Goal: Task Accomplishment & Management: Manage account settings

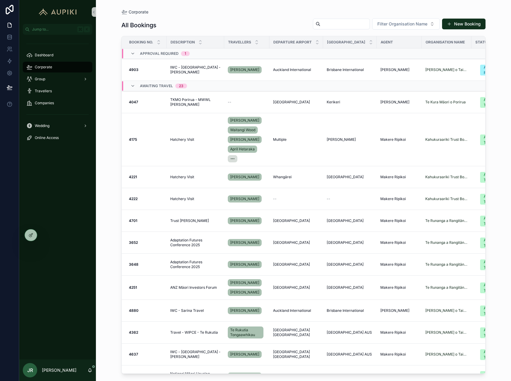
click at [58, 73] on div "Group" at bounding box center [57, 79] width 77 height 12
click at [58, 77] on div "Group" at bounding box center [57, 79] width 62 height 10
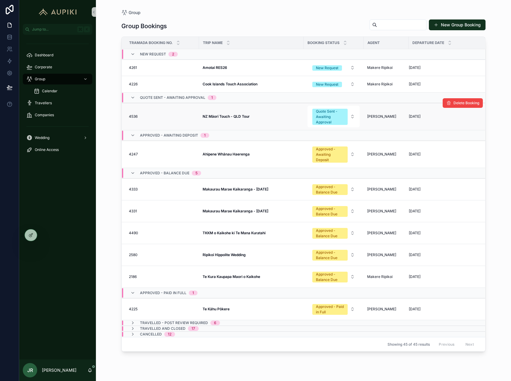
click at [227, 118] on span "NZ Māori Touch - QLD Tour" at bounding box center [225, 116] width 47 height 5
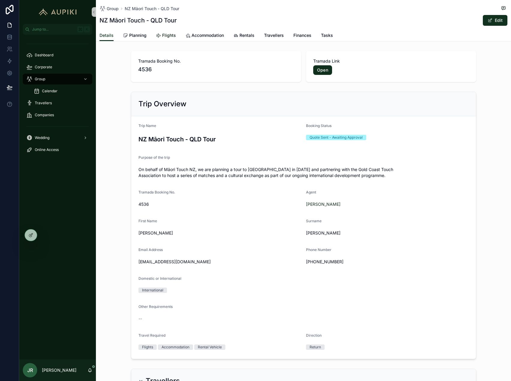
click at [165, 39] on link "Flights" at bounding box center [166, 36] width 20 height 12
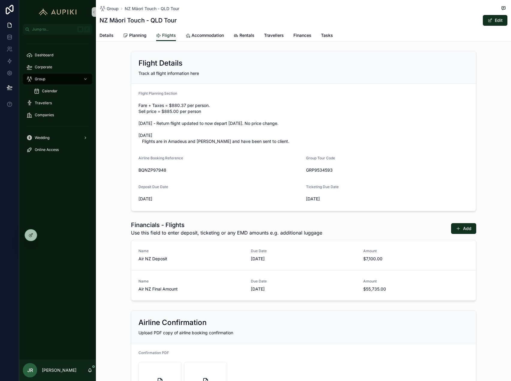
click at [155, 169] on span "BQNZP97948" at bounding box center [219, 170] width 163 height 6
copy span "BQNZP97948"
click at [44, 234] on icon at bounding box center [44, 235] width 5 height 5
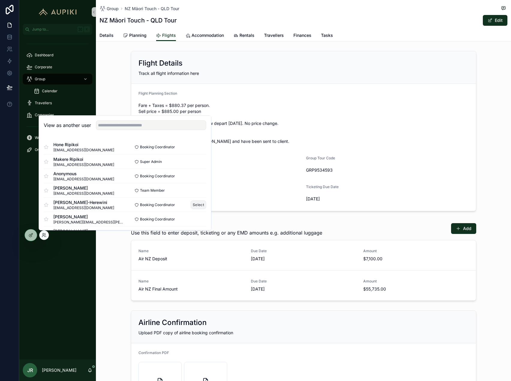
click at [197, 204] on button "Select" at bounding box center [198, 204] width 16 height 9
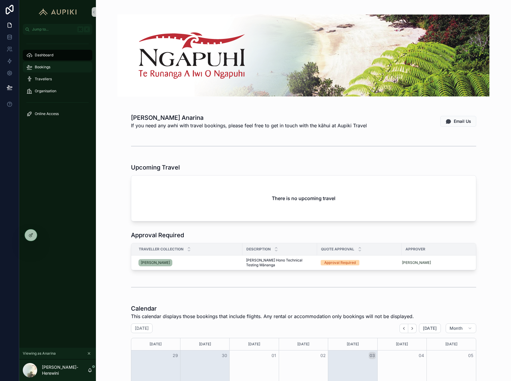
click at [44, 66] on span "Bookings" at bounding box center [43, 67] width 16 height 5
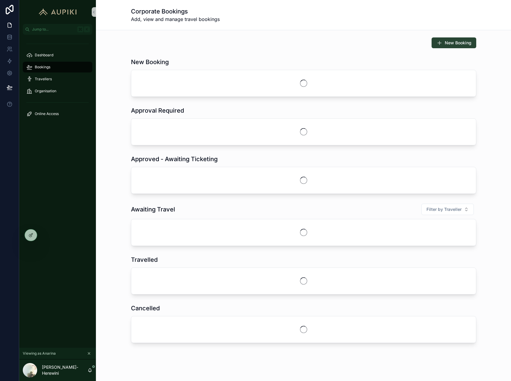
click at [456, 39] on button "New Booking" at bounding box center [453, 42] width 45 height 11
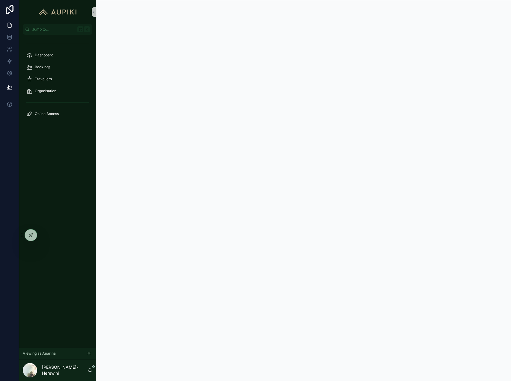
scroll to position [0, 0]
click at [52, 63] on div "Bookings" at bounding box center [57, 67] width 62 height 10
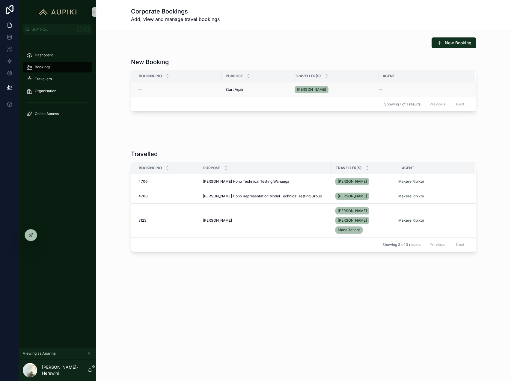
click at [233, 89] on span "Start Again" at bounding box center [234, 89] width 19 height 5
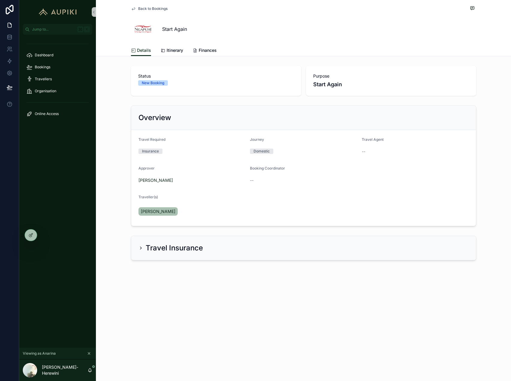
click at [250, 179] on span "--" at bounding box center [252, 180] width 4 height 6
drag, startPoint x: 250, startPoint y: 179, endPoint x: 291, endPoint y: 182, distance: 41.4
click at [291, 182] on div "--" at bounding box center [303, 180] width 107 height 6
click at [289, 166] on form "Travel Required Insurance Journey Domestic Travel Agent -- Approver Moana Tuwha…" at bounding box center [303, 178] width 344 height 96
click at [267, 37] on div "Start Again" at bounding box center [303, 29] width 345 height 24
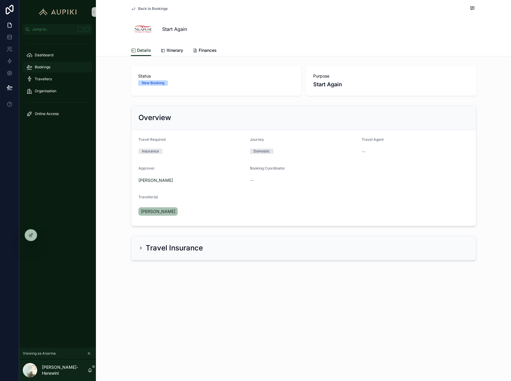
click at [37, 69] on span "Bookings" at bounding box center [43, 67] width 16 height 5
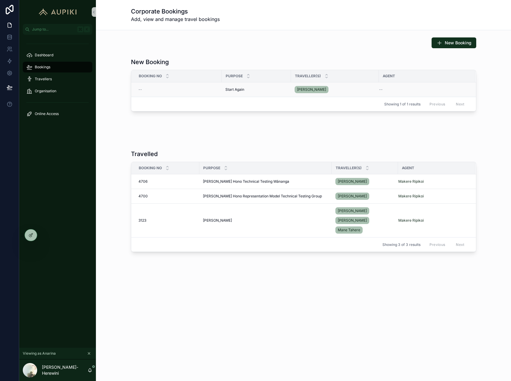
click at [243, 88] on span "Start Again" at bounding box center [234, 89] width 19 height 5
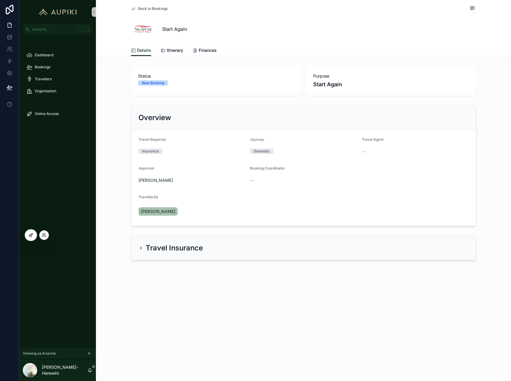
click at [29, 234] on icon at bounding box center [30, 235] width 5 height 5
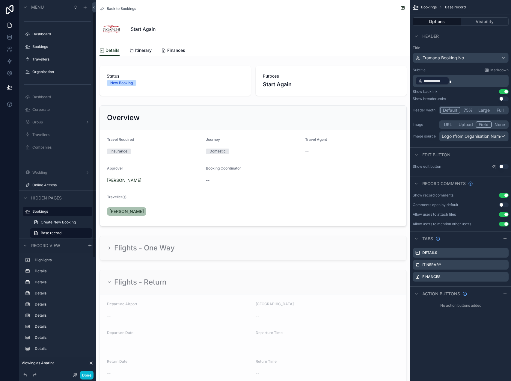
scroll to position [19, 0]
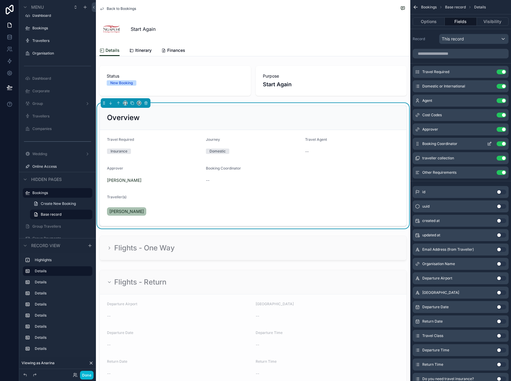
click at [488, 144] on icon "scrollable content" at bounding box center [489, 143] width 2 height 2
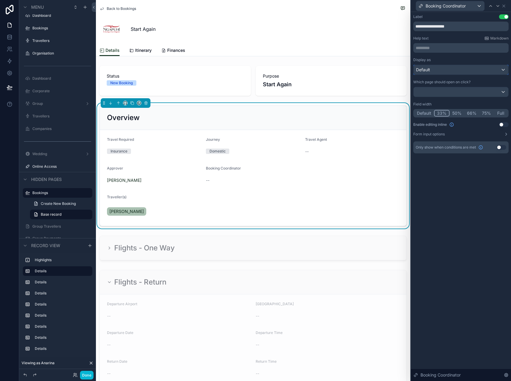
click at [470, 72] on div "Default" at bounding box center [460, 70] width 95 height 10
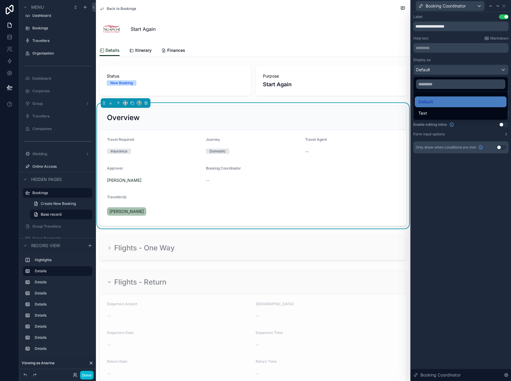
click at [470, 72] on div at bounding box center [461, 190] width 100 height 381
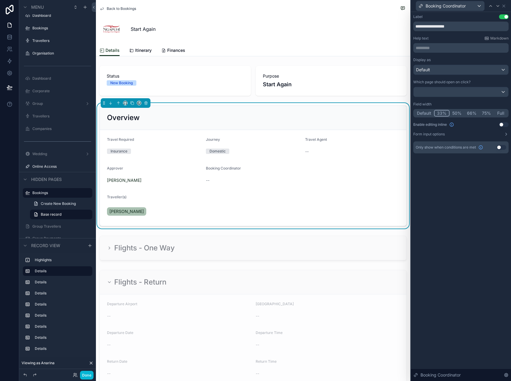
click at [503, 123] on button "Use setting" at bounding box center [504, 124] width 10 height 5
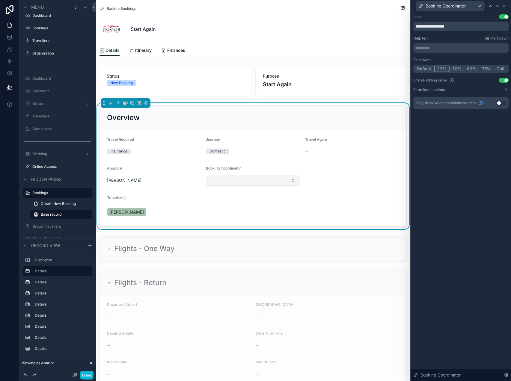
click at [282, 181] on button "Select Button" at bounding box center [253, 180] width 94 height 10
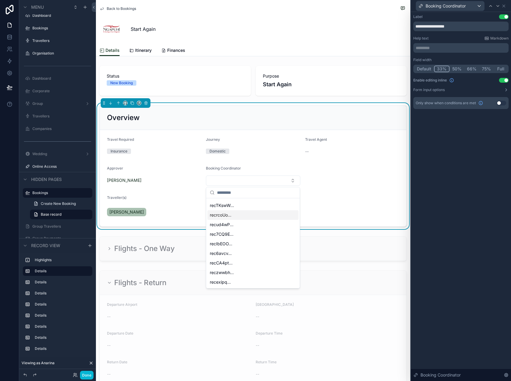
scroll to position [0, 0]
click at [328, 192] on form "Travel Required Insurance Journey Domestic Travel Agent -- Approver Moana Tuwha…" at bounding box center [253, 178] width 306 height 96
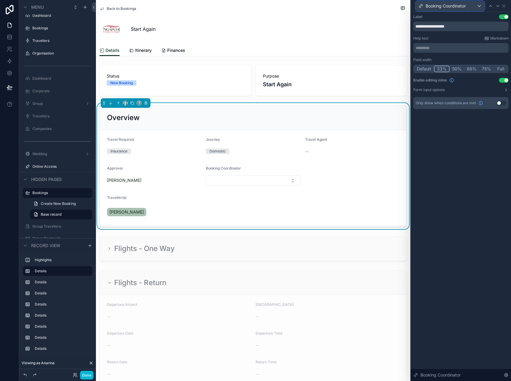
click at [473, 7] on div "Booking Coordinator" at bounding box center [450, 6] width 68 height 10
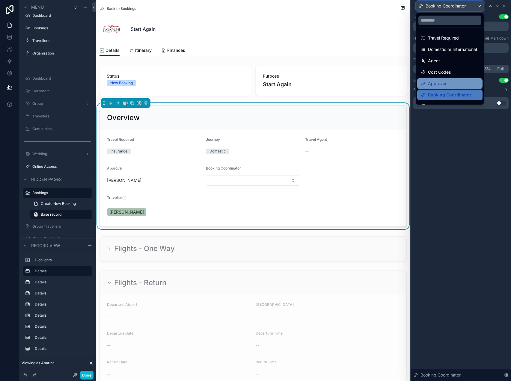
scroll to position [20, 0]
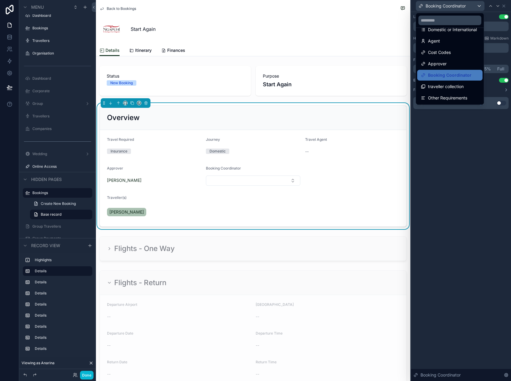
click at [450, 139] on div at bounding box center [461, 190] width 100 height 381
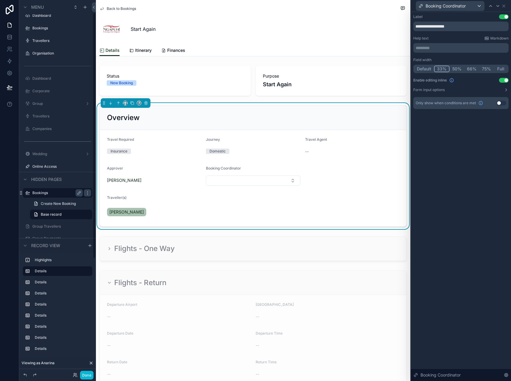
scroll to position [194, 0]
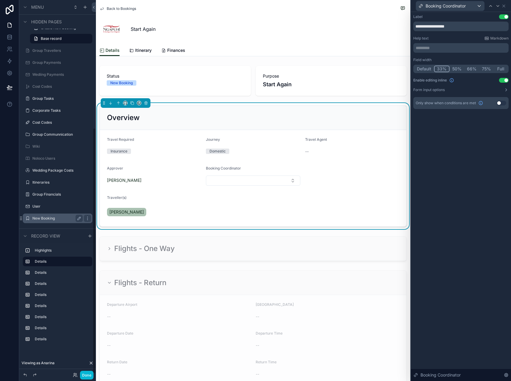
click at [53, 218] on label "New Booking" at bounding box center [56, 218] width 48 height 5
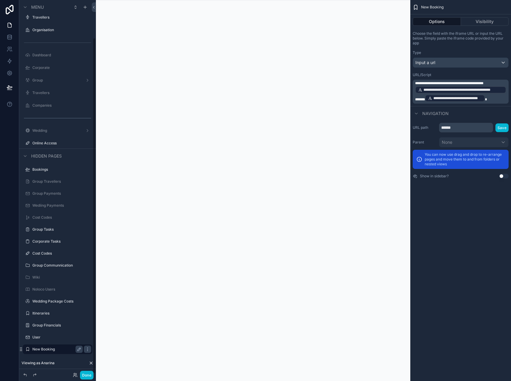
scroll to position [42, 0]
click at [496, 101] on p "**********" at bounding box center [461, 92] width 92 height 22
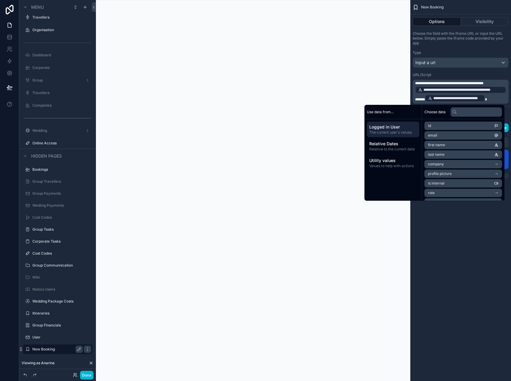
click at [470, 82] on span "**********" at bounding box center [449, 83] width 68 height 4
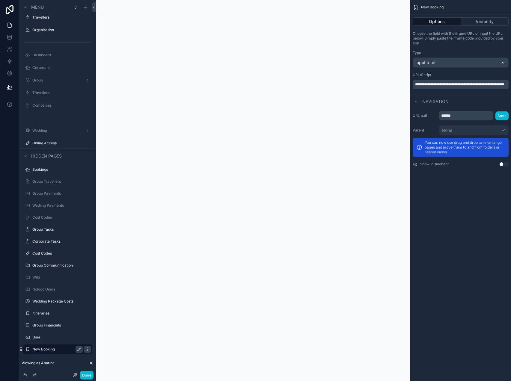
click at [435, 86] on span "**********" at bounding box center [459, 85] width 89 height 4
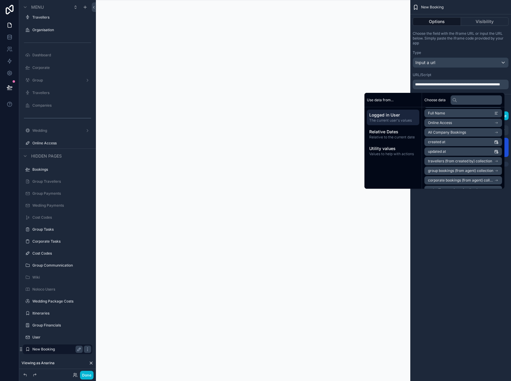
scroll to position [107, 0]
click at [455, 132] on li "Online Access" at bounding box center [463, 131] width 78 height 8
click at [457, 145] on span "Debtor AT ID (from Company) (from Travellers)" at bounding box center [461, 144] width 66 height 5
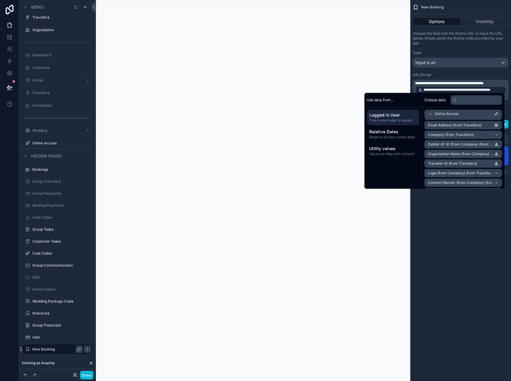
click at [483, 82] on span "**********" at bounding box center [449, 83] width 68 height 4
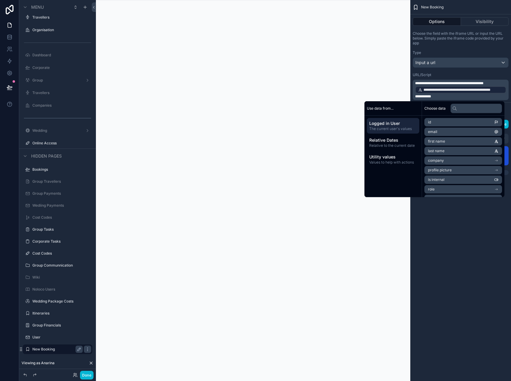
click at [431, 96] on span "**********" at bounding box center [423, 97] width 16 height 4
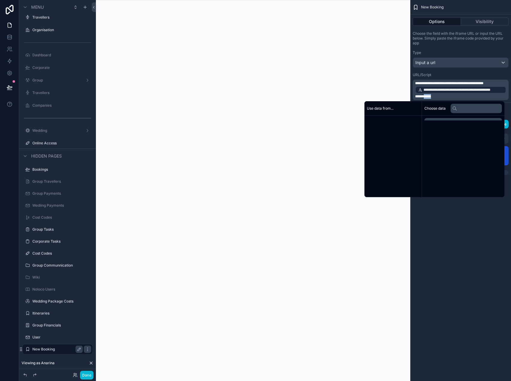
click at [431, 96] on span "**********" at bounding box center [423, 97] width 16 height 4
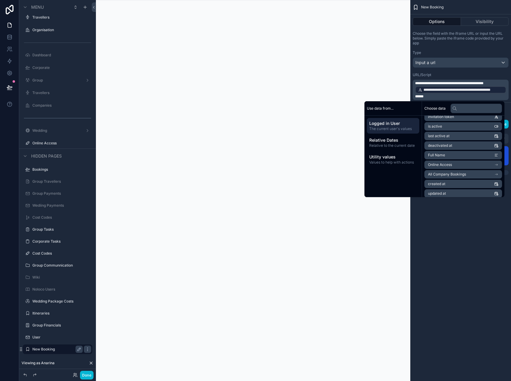
scroll to position [90, 0]
click at [453, 156] on li "Online Access" at bounding box center [463, 156] width 78 height 8
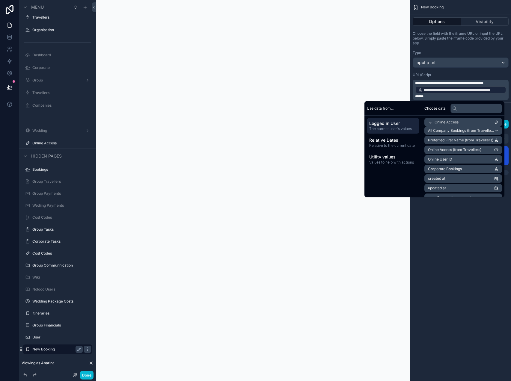
scroll to position [130, 0]
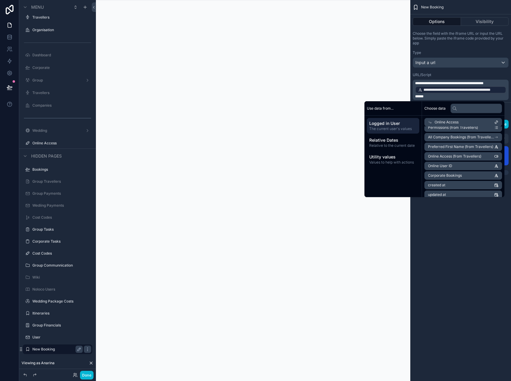
click at [463, 165] on li "Online User ID" at bounding box center [463, 166] width 78 height 8
click at [453, 246] on div "**********" at bounding box center [460, 190] width 101 height 381
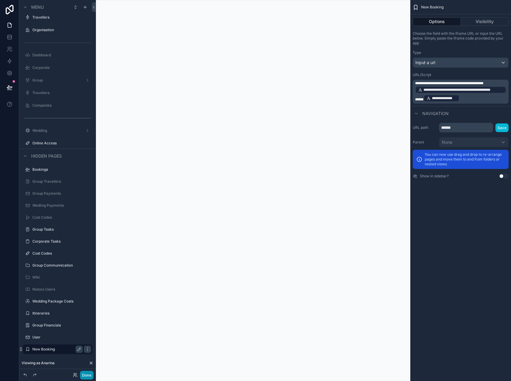
click at [82, 375] on button "Done" at bounding box center [86, 375] width 13 height 9
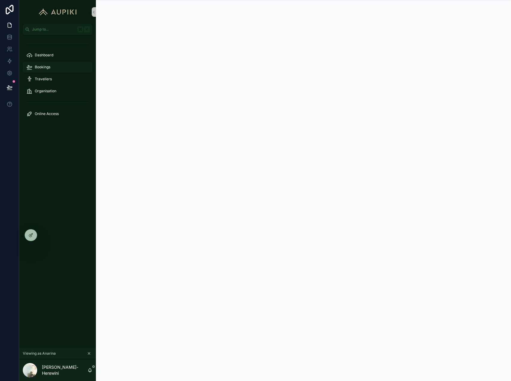
click at [38, 70] on div "Bookings" at bounding box center [57, 67] width 62 height 10
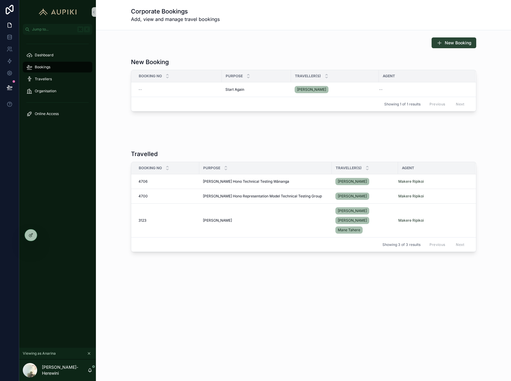
click at [445, 43] on span "New Booking" at bounding box center [457, 43] width 27 height 6
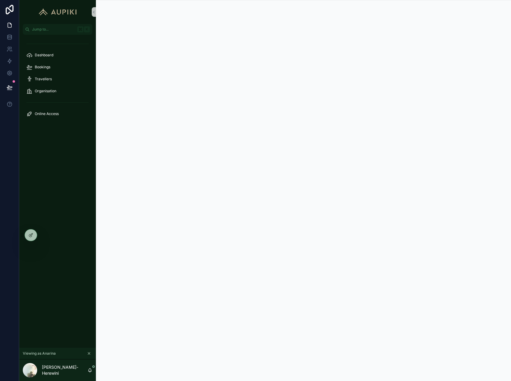
scroll to position [0, 0]
click at [57, 69] on div "Bookings" at bounding box center [57, 67] width 62 height 10
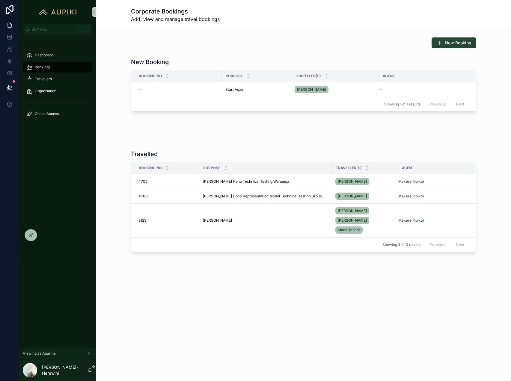
click at [453, 47] on button "New Booking" at bounding box center [453, 42] width 45 height 11
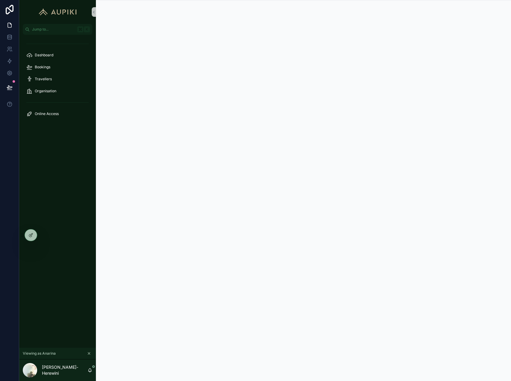
scroll to position [0, 0]
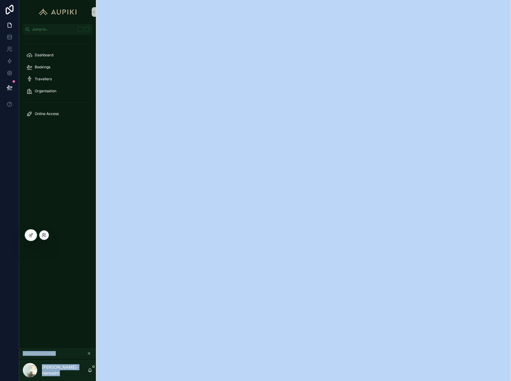
click at [31, 241] on div "Jump to... K Dashboard Bookings Travellers Organisation Online Access Viewing a…" at bounding box center [264, 190] width 491 height 381
click at [31, 232] on div at bounding box center [31, 234] width 12 height 11
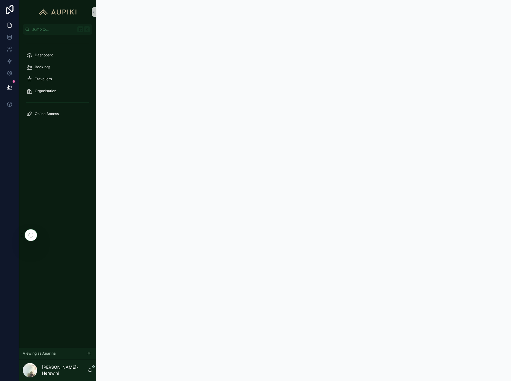
click at [54, 202] on div "Dashboard Bookings Travellers Organisation Online Access" at bounding box center [57, 191] width 77 height 313
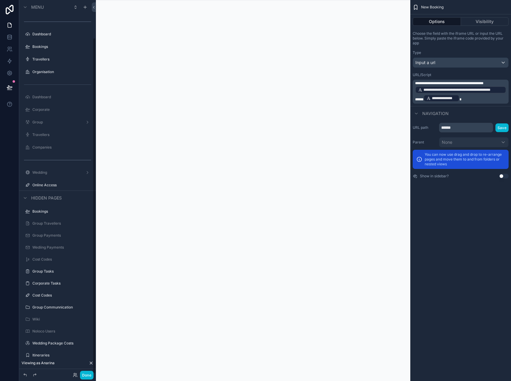
scroll to position [42, 0]
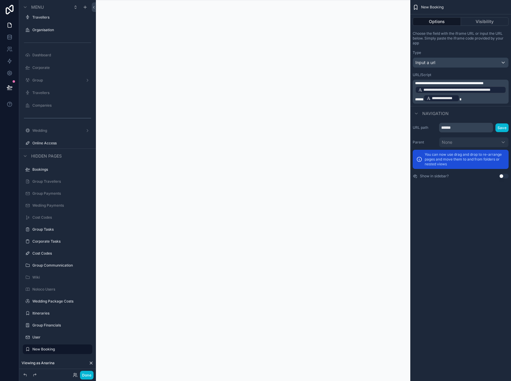
click at [479, 99] on p "**********" at bounding box center [461, 92] width 92 height 22
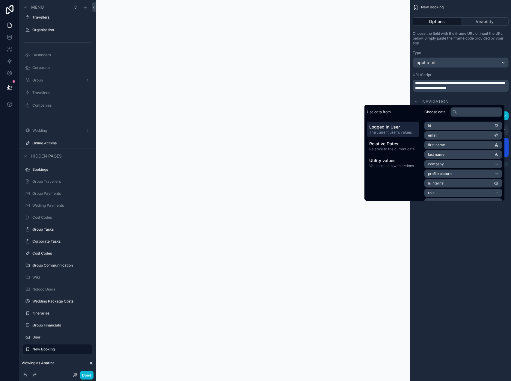
click at [443, 88] on span "**********" at bounding box center [460, 85] width 90 height 8
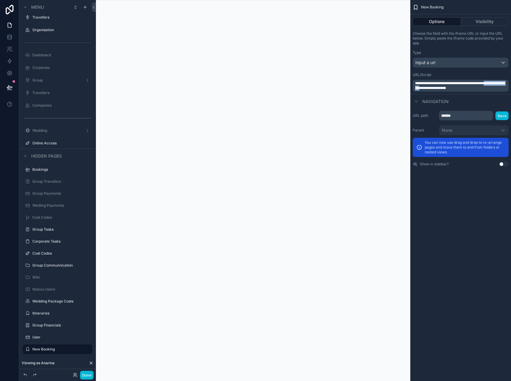
click at [443, 88] on span "**********" at bounding box center [460, 85] width 90 height 8
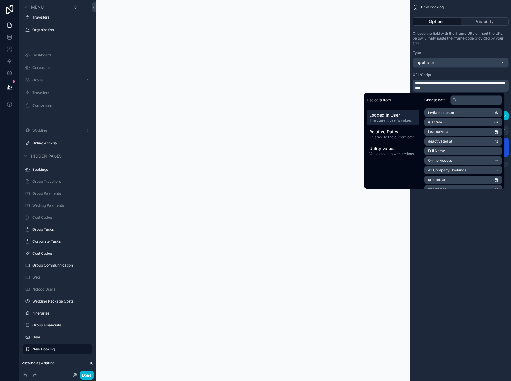
scroll to position [83, 0]
click at [455, 156] on li "Online Access" at bounding box center [463, 156] width 78 height 8
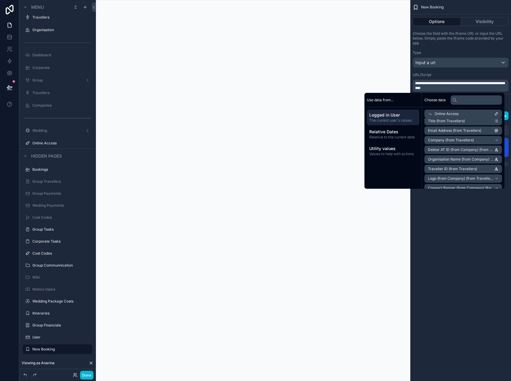
scroll to position [51, 0]
click at [460, 150] on span "Debtor AT ID (from Company) (from Travellers)" at bounding box center [461, 150] width 66 height 5
click at [483, 83] on span "**********" at bounding box center [449, 83] width 68 height 4
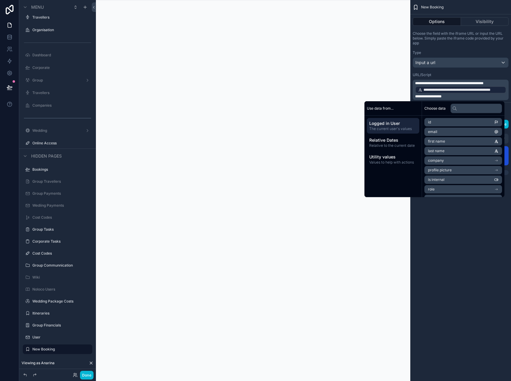
click at [470, 93] on div "**********" at bounding box center [460, 89] width 91 height 7
click at [440, 98] on span "**********" at bounding box center [428, 97] width 26 height 4
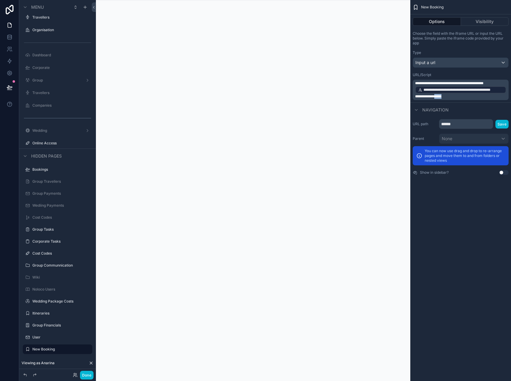
click at [440, 98] on span "**********" at bounding box center [428, 97] width 26 height 4
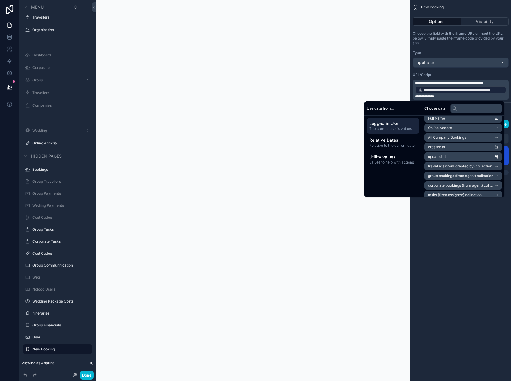
scroll to position [116, 0]
click at [456, 129] on li "Online Access" at bounding box center [463, 131] width 78 height 8
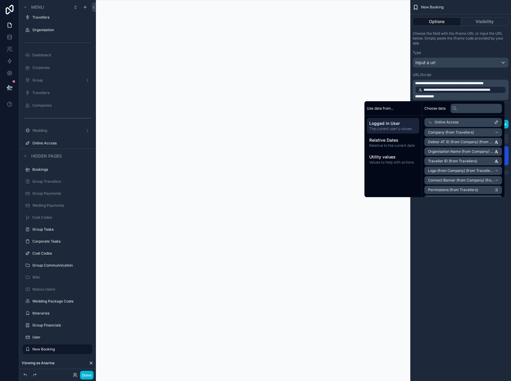
scroll to position [66, 0]
click at [467, 162] on span "Traveller ID (from Travellers)" at bounding box center [452, 162] width 49 height 5
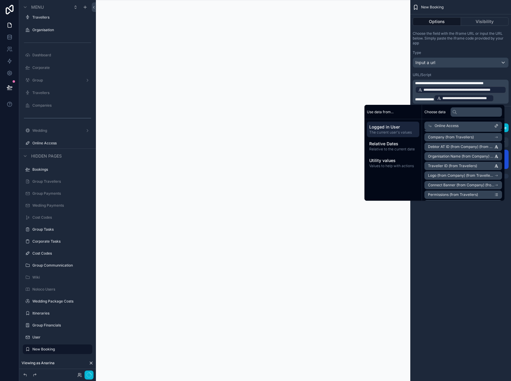
click at [467, 228] on div "**********" at bounding box center [460, 190] width 101 height 381
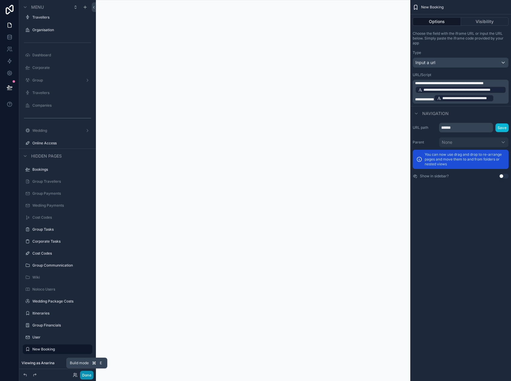
click at [83, 376] on button "Done" at bounding box center [86, 375] width 13 height 9
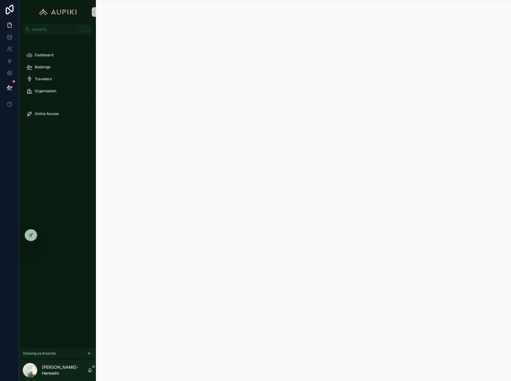
scroll to position [0, 0]
click at [57, 67] on div "Bookings" at bounding box center [57, 67] width 62 height 10
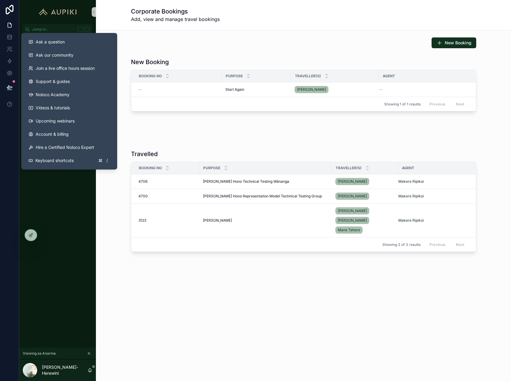
click at [131, 51] on div "New Booking New Booking Booking No Purpose Traveller(s) Agent -- Start Again St…" at bounding box center [303, 166] width 415 height 272
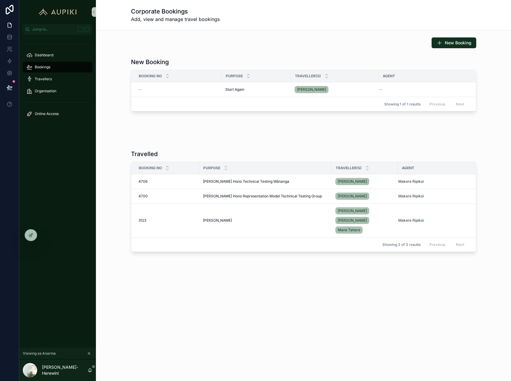
click at [39, 69] on span "Bookings" at bounding box center [43, 67] width 16 height 5
click at [58, 63] on div "Bookings" at bounding box center [57, 67] width 62 height 10
click at [52, 74] on div "Travellers" at bounding box center [57, 79] width 62 height 10
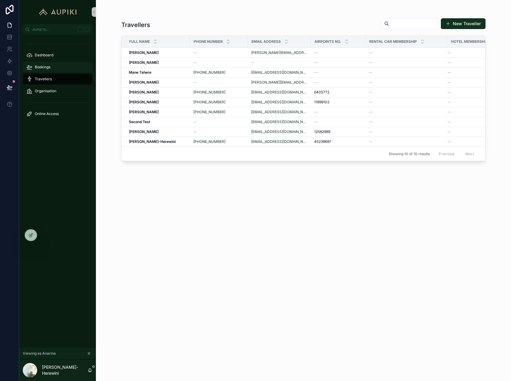
click at [52, 67] on div "Bookings" at bounding box center [57, 67] width 62 height 10
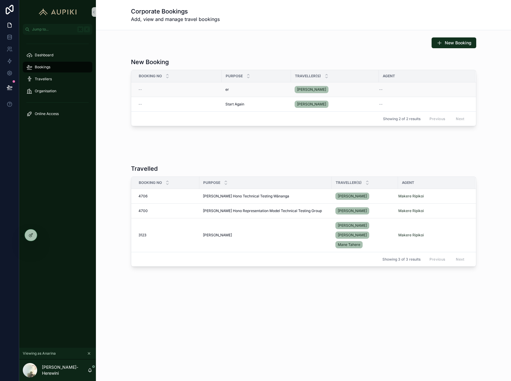
click at [222, 90] on td "er er" at bounding box center [256, 89] width 69 height 15
click at [237, 91] on div "er er" at bounding box center [256, 89] width 62 height 5
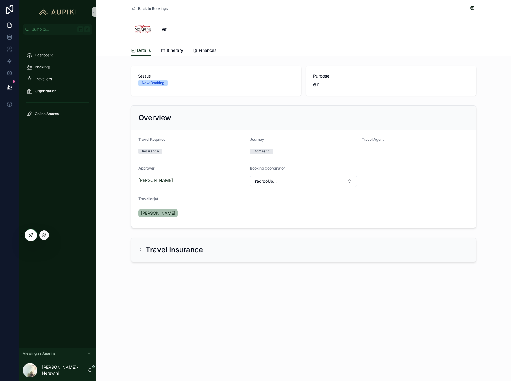
click at [32, 234] on icon at bounding box center [31, 234] width 2 height 2
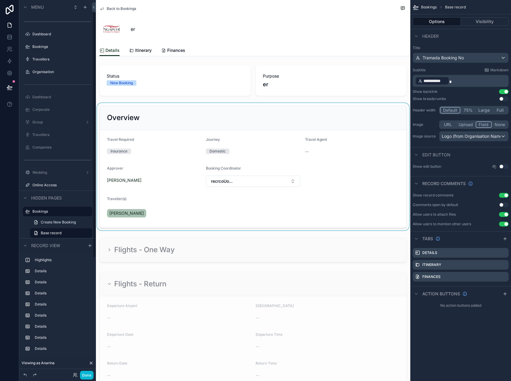
scroll to position [19, 0]
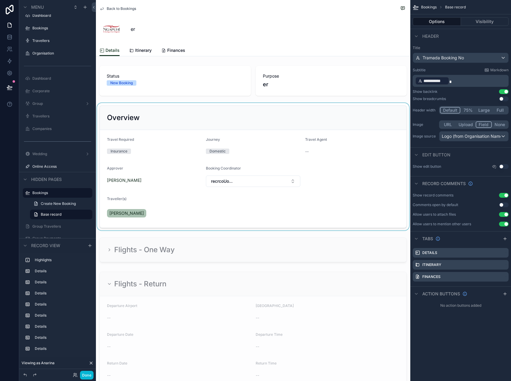
click at [341, 144] on div "scrollable content" at bounding box center [253, 166] width 314 height 127
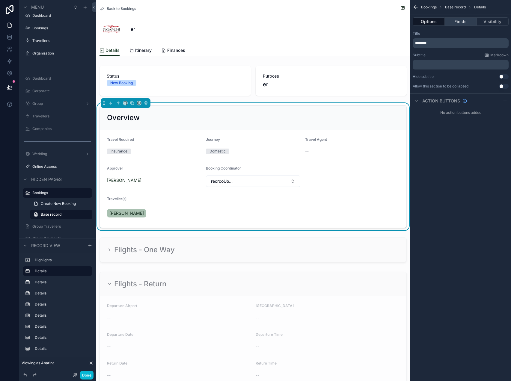
click at [469, 23] on button "Fields" at bounding box center [460, 21] width 32 height 8
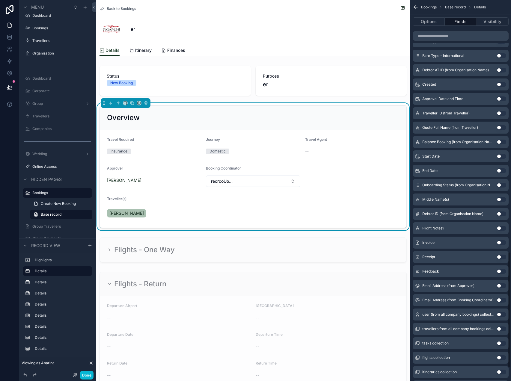
scroll to position [869, 0]
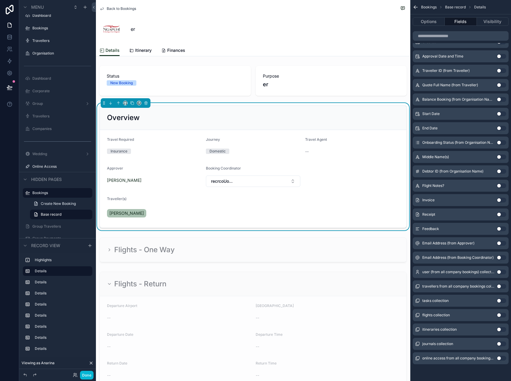
click at [499, 358] on button "Use setting" at bounding box center [501, 358] width 10 height 5
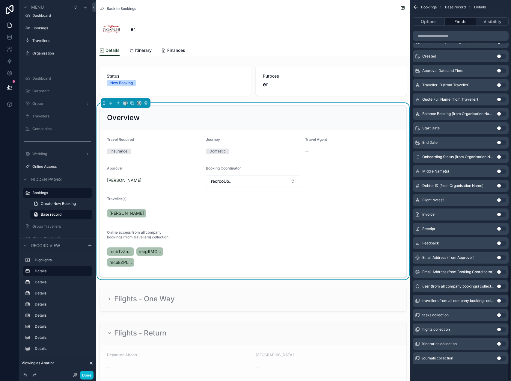
scroll to position [866, 0]
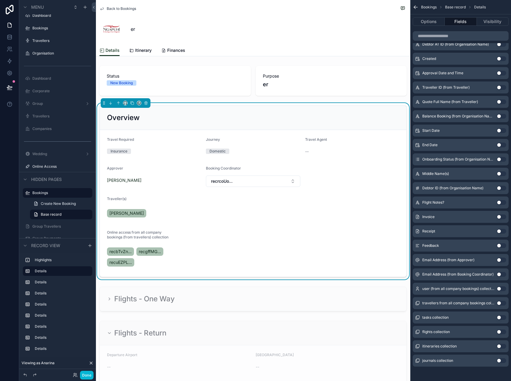
click at [500, 289] on button "Use setting" at bounding box center [501, 288] width 10 height 5
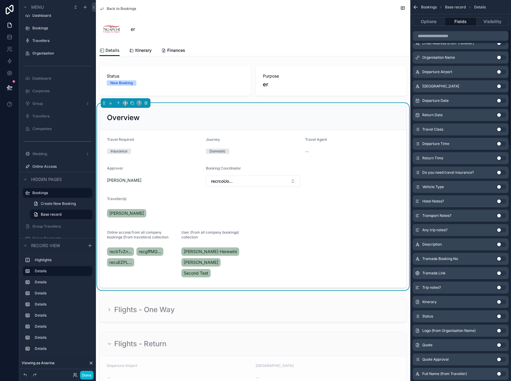
scroll to position [0, 0]
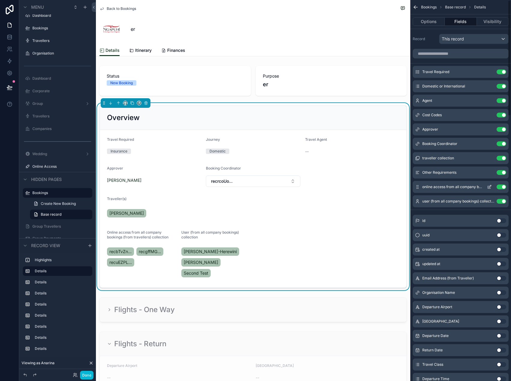
click at [500, 187] on button "Use setting" at bounding box center [501, 186] width 10 height 5
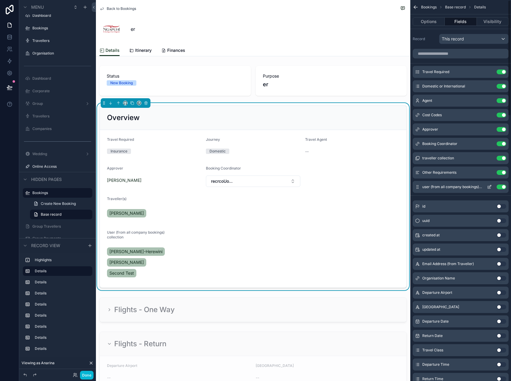
click at [501, 186] on button "Use setting" at bounding box center [501, 186] width 10 height 5
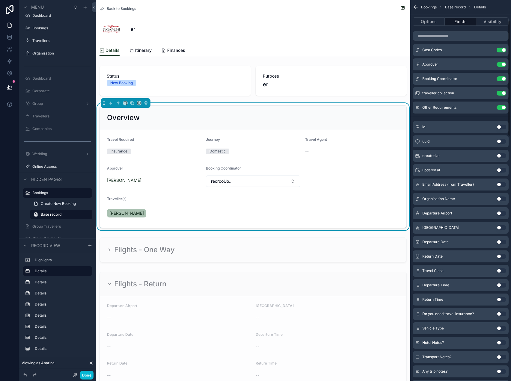
scroll to position [59, 0]
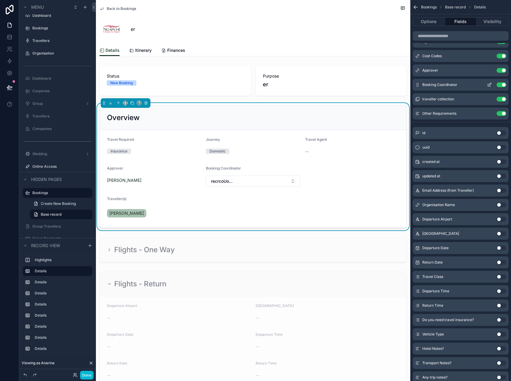
click at [489, 84] on icon "scrollable content" at bounding box center [489, 84] width 5 height 5
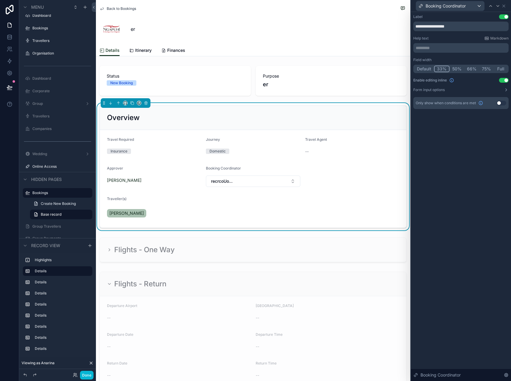
click at [505, 81] on button "Use setting" at bounding box center [504, 80] width 10 height 5
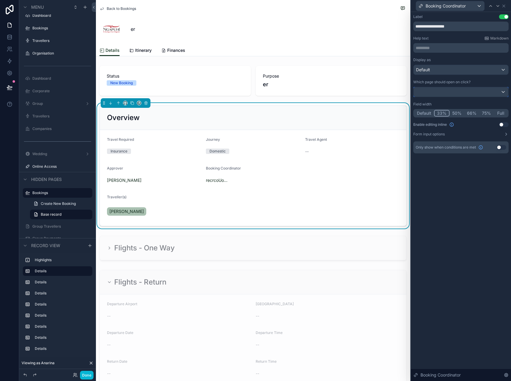
click at [475, 92] on div at bounding box center [460, 92] width 95 height 10
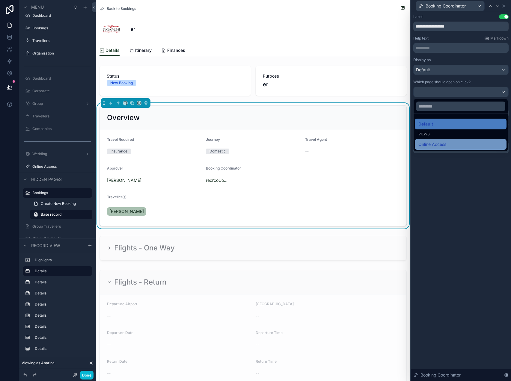
click at [440, 143] on span "Online Access" at bounding box center [432, 144] width 28 height 7
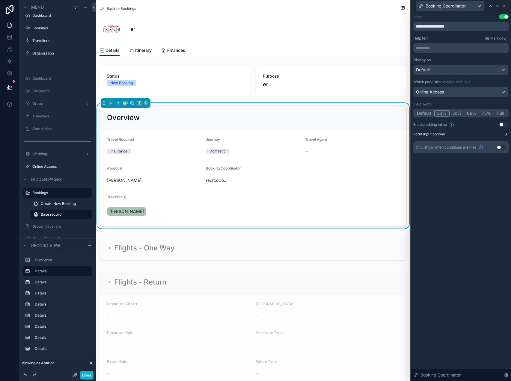
click at [458, 135] on button "Form input options" at bounding box center [460, 134] width 95 height 5
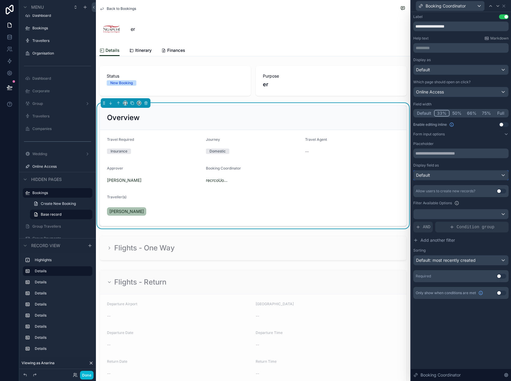
click at [453, 176] on div "Default" at bounding box center [460, 175] width 95 height 10
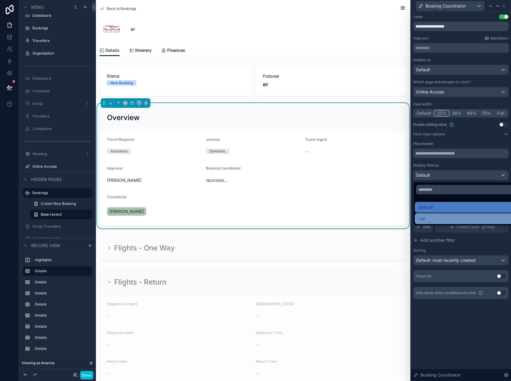
click at [429, 215] on div "List" at bounding box center [467, 218] width 99 height 7
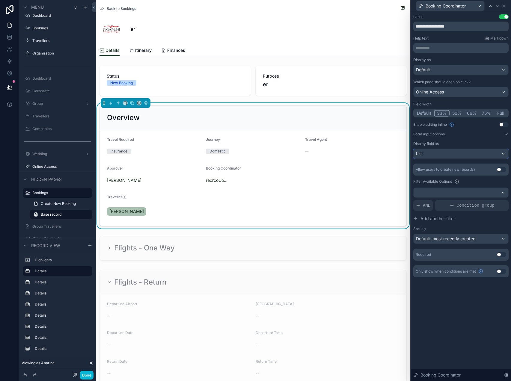
click at [445, 158] on button "List" at bounding box center [460, 154] width 95 height 10
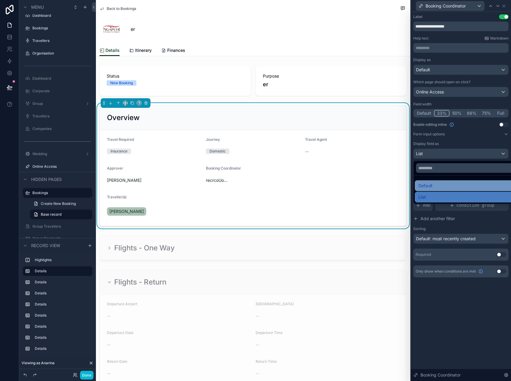
click at [438, 189] on div "Default" at bounding box center [467, 185] width 99 height 7
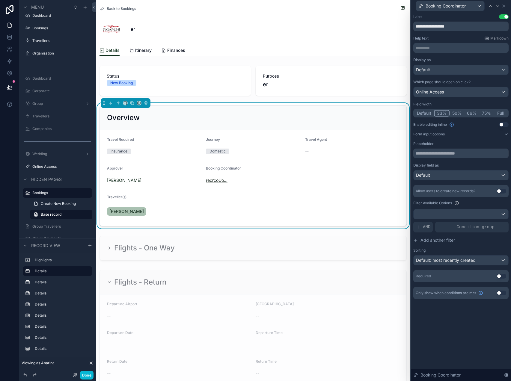
click at [223, 180] on span "recrcoUo..." at bounding box center [217, 180] width 22 height 6
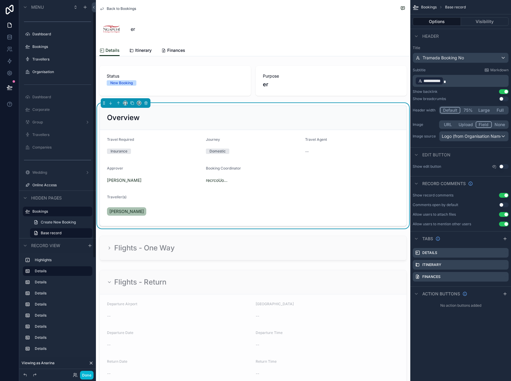
scroll to position [19, 0]
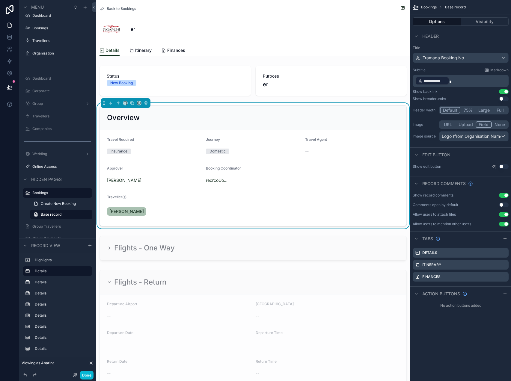
click at [355, 169] on form "Travel Required Insurance Journey Domestic Travel Agent -- Approver Moana Tuwha…" at bounding box center [253, 178] width 306 height 96
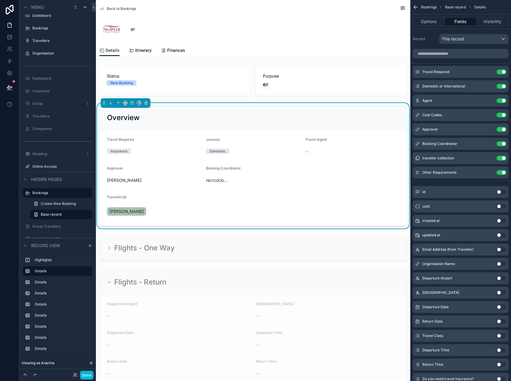
click at [321, 173] on form "Travel Required Insurance Journey Domestic Travel Agent -- Approver Moana Tuwha…" at bounding box center [253, 178] width 306 height 96
click at [501, 143] on button "Use setting" at bounding box center [501, 143] width 10 height 5
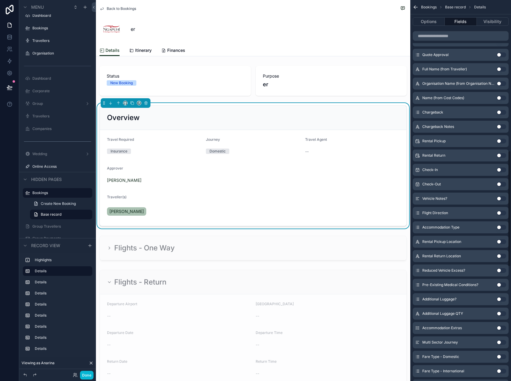
scroll to position [496, 0]
click at [324, 178] on form "Travel Required Insurance Journey Domestic Travel Agent -- Approver Moana Tuwha…" at bounding box center [253, 178] width 306 height 96
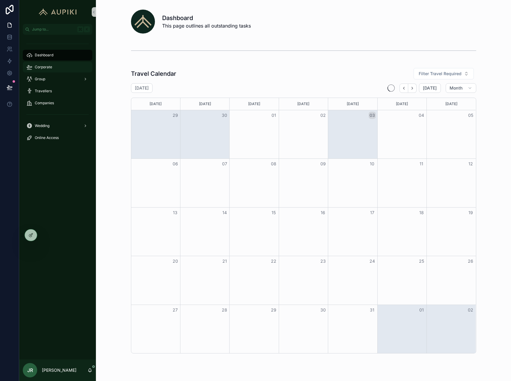
click at [45, 65] on span "Corporate" at bounding box center [43, 67] width 17 height 5
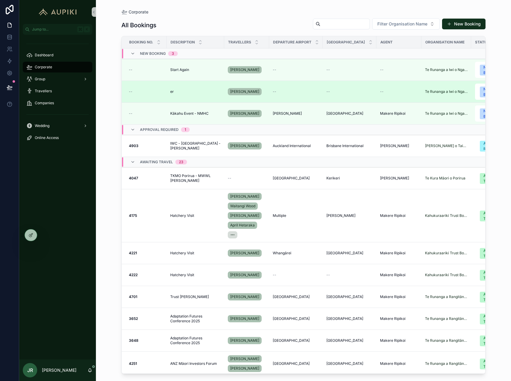
click at [179, 92] on div "er er" at bounding box center [195, 91] width 50 height 5
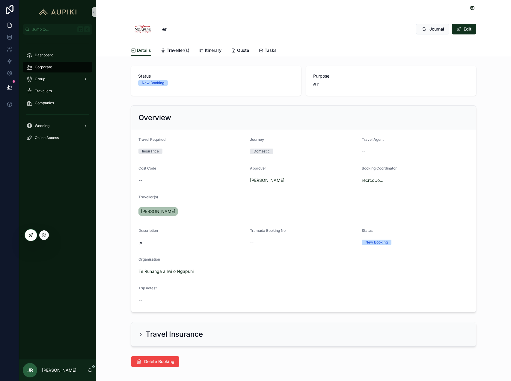
click at [31, 239] on div at bounding box center [31, 234] width 12 height 11
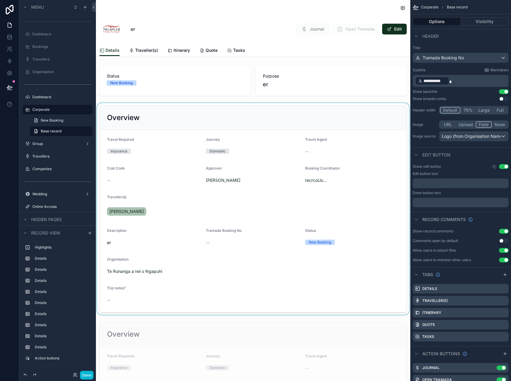
click at [319, 152] on div "scrollable content" at bounding box center [253, 209] width 314 height 212
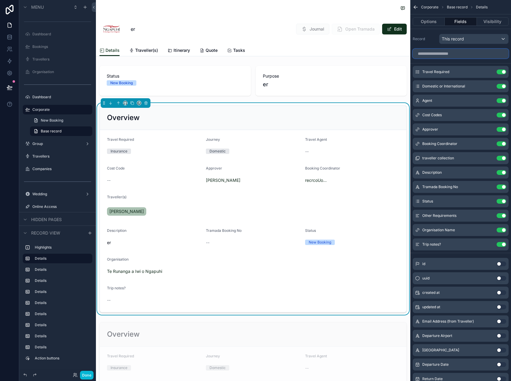
click at [458, 55] on input "scrollable content" at bounding box center [460, 54] width 96 height 10
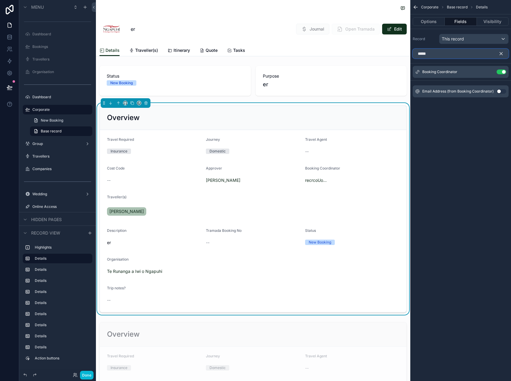
type input "******"
drag, startPoint x: 453, startPoint y: 50, endPoint x: 329, endPoint y: 50, distance: 123.7
click at [337, 50] on div "Jump to... K Dashboard Bookings Travellers Organisation Dashboard Corporate Gro…" at bounding box center [303, 190] width 415 height 381
click at [428, 53] on input "******" at bounding box center [460, 54] width 96 height 10
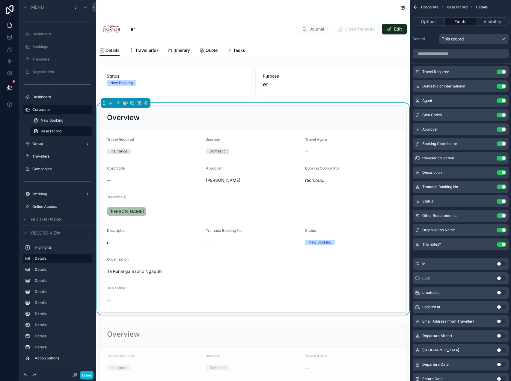
click at [292, 282] on form "Travel Required Insurance Journey Domestic Travel Agent -- Cost Code -- Approve…" at bounding box center [253, 221] width 306 height 182
click at [289, 342] on div "scrollable content" at bounding box center [253, 381] width 314 height 125
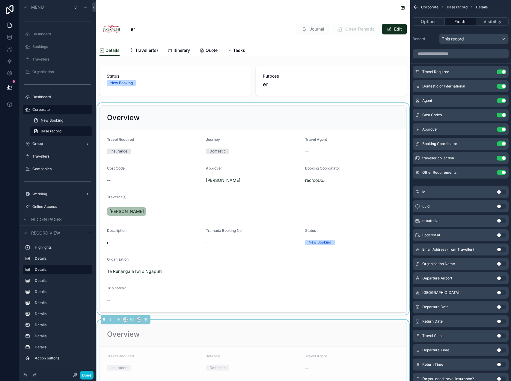
click at [301, 271] on div "scrollable content" at bounding box center [253, 209] width 314 height 212
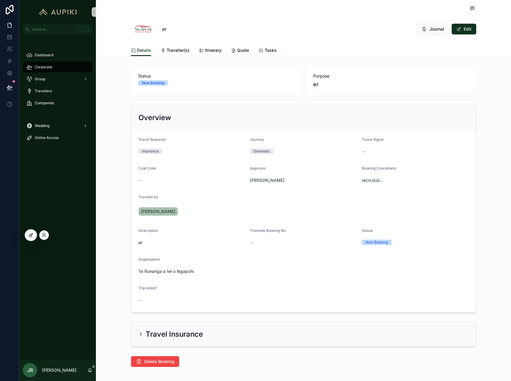
click at [26, 234] on div at bounding box center [31, 234] width 12 height 11
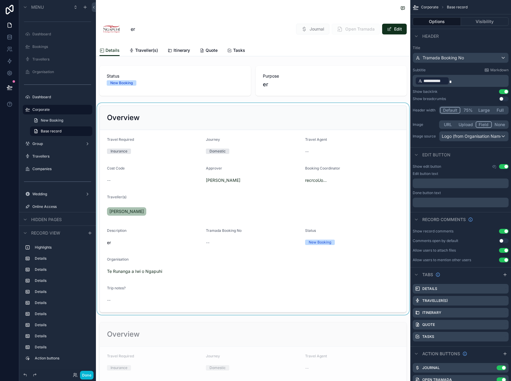
click at [330, 189] on div "scrollable content" at bounding box center [253, 209] width 314 height 212
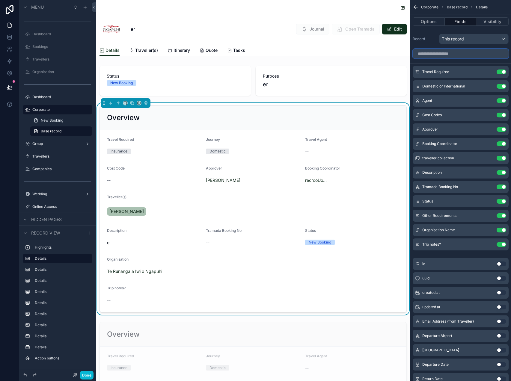
click at [440, 56] on input "scrollable content" at bounding box center [460, 54] width 96 height 10
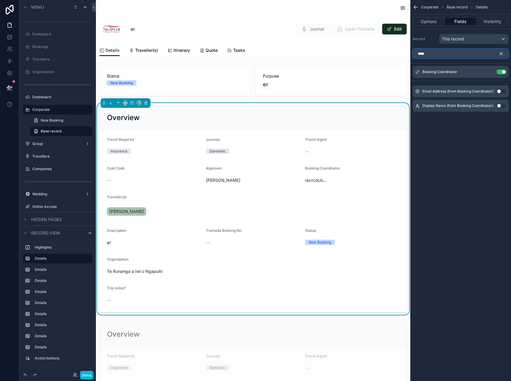
type input "****"
click at [501, 106] on button "Use setting" at bounding box center [501, 105] width 10 height 5
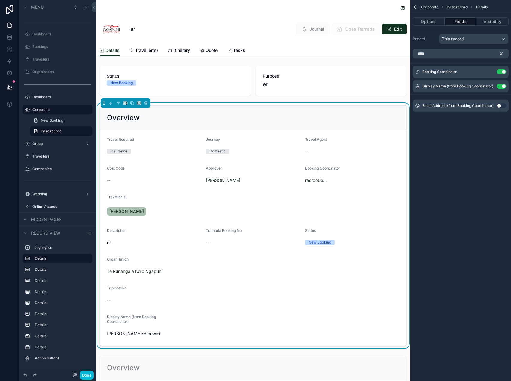
click at [501, 52] on icon "scrollable content" at bounding box center [500, 53] width 5 height 5
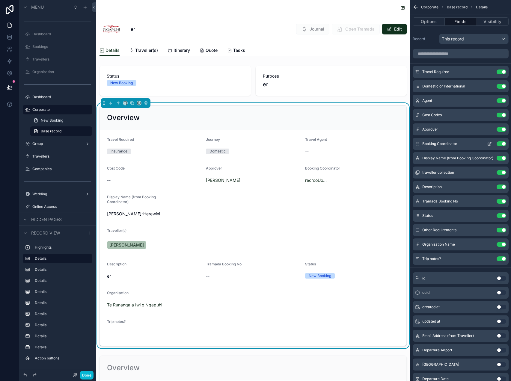
click at [500, 144] on button "Use setting" at bounding box center [501, 143] width 10 height 5
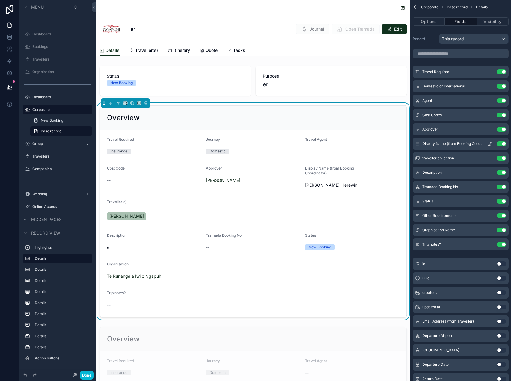
click at [488, 144] on icon "scrollable content" at bounding box center [489, 143] width 5 height 5
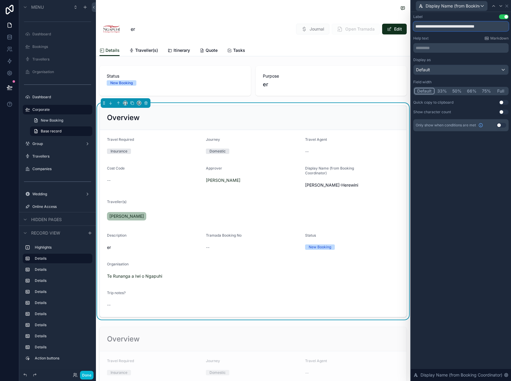
click at [443, 26] on input "**********" at bounding box center [460, 27] width 95 height 10
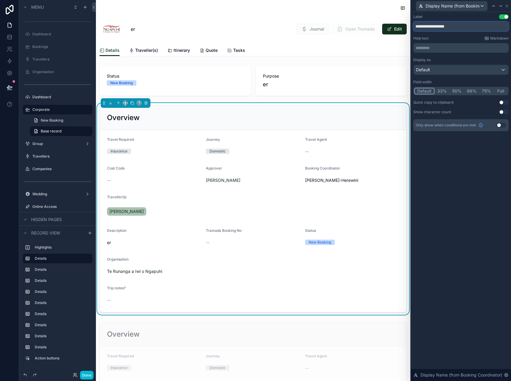
type input "**********"
click at [457, 166] on div "**********" at bounding box center [461, 196] width 100 height 369
click at [456, 73] on div "Default" at bounding box center [460, 70] width 95 height 10
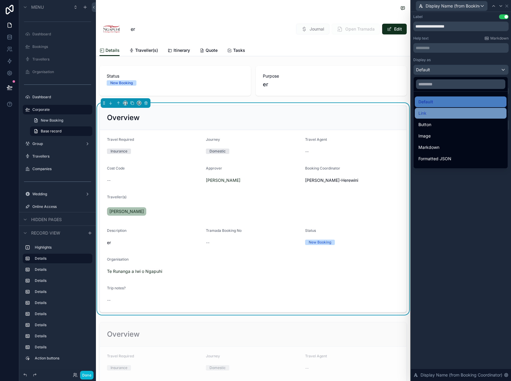
click at [445, 112] on div "Link" at bounding box center [460, 113] width 84 height 7
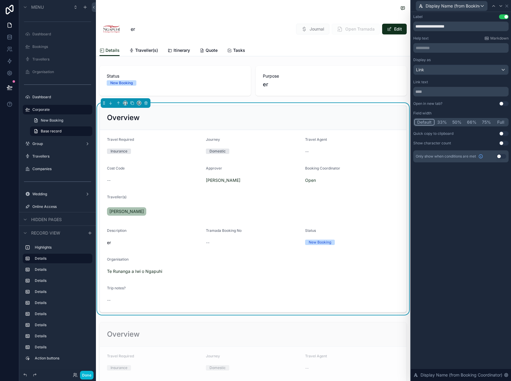
click at [315, 179] on link "Open" at bounding box center [310, 180] width 11 height 5
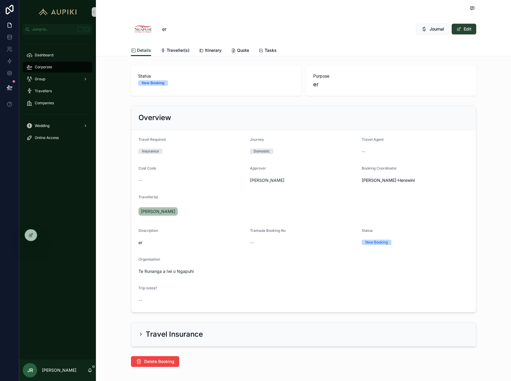
click at [463, 29] on button "Edit" at bounding box center [463, 29] width 25 height 11
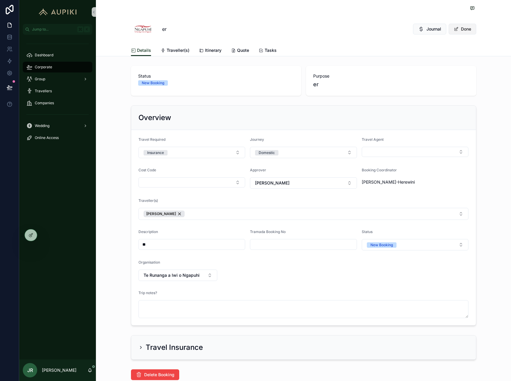
click at [463, 29] on button "Done" at bounding box center [462, 29] width 28 height 11
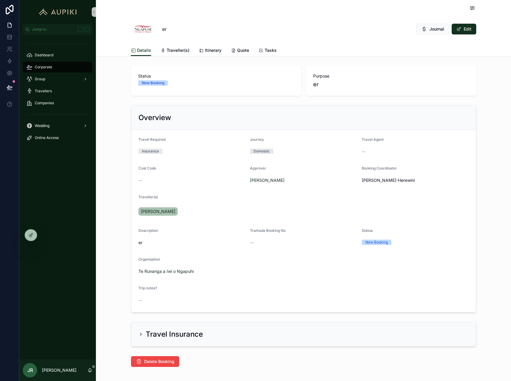
click at [43, 237] on div "Dashboard Corporate Group Travellers Companies Wedding Online Access" at bounding box center [57, 197] width 77 height 325
click at [45, 235] on icon at bounding box center [44, 235] width 5 height 5
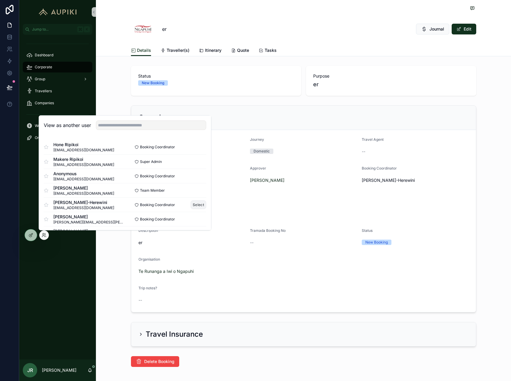
click at [195, 204] on button "Select" at bounding box center [198, 204] width 16 height 9
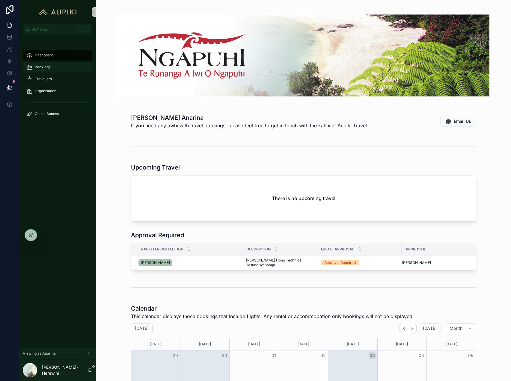
click at [55, 66] on div "Bookings" at bounding box center [57, 67] width 62 height 10
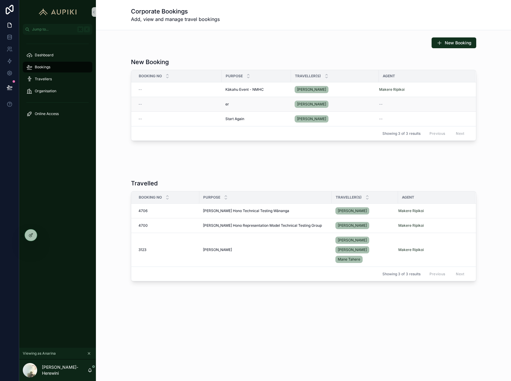
click at [246, 105] on div "er er" at bounding box center [256, 104] width 62 height 5
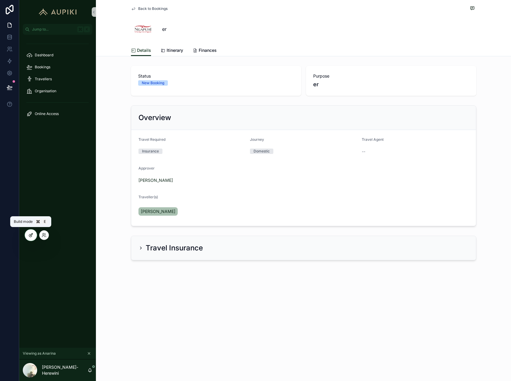
click at [29, 233] on icon at bounding box center [30, 235] width 5 height 5
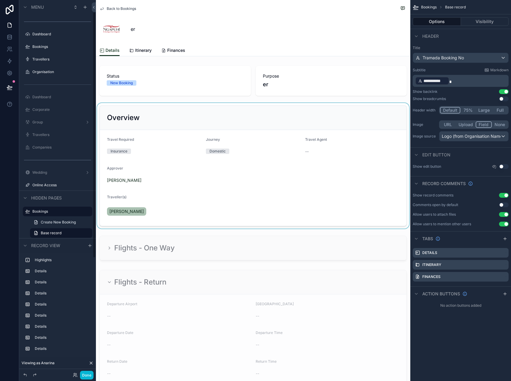
scroll to position [19, 0]
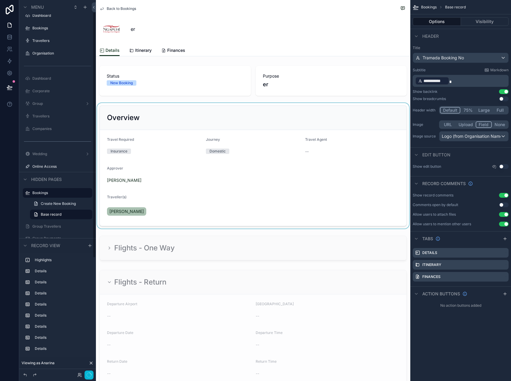
click at [331, 198] on div "scrollable content" at bounding box center [253, 165] width 314 height 125
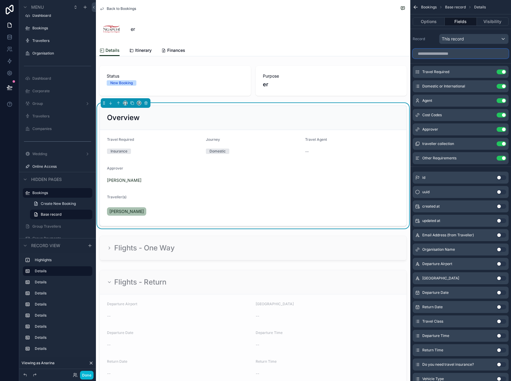
click at [462, 51] on input "scrollable content" at bounding box center [460, 54] width 96 height 10
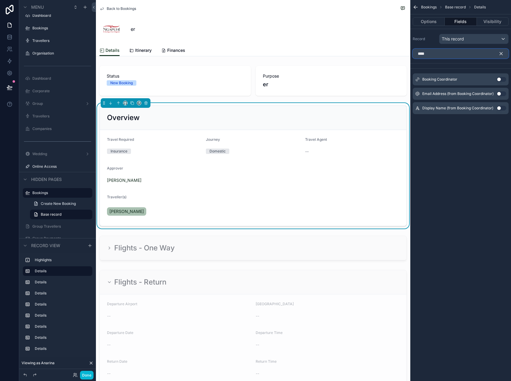
type input "****"
click at [502, 107] on button "Use setting" at bounding box center [501, 108] width 10 height 5
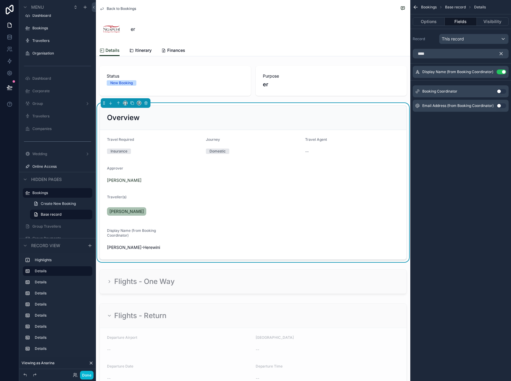
click at [499, 52] on icon "scrollable content" at bounding box center [500, 53] width 5 height 5
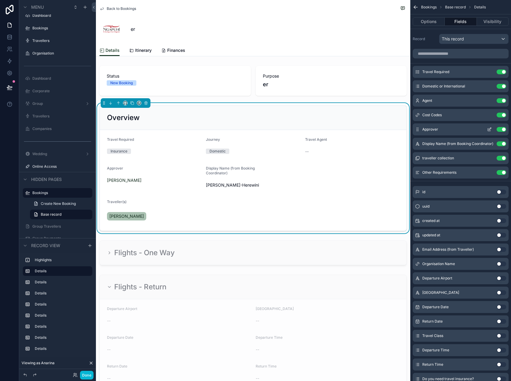
click at [487, 130] on icon "scrollable content" at bounding box center [488, 129] width 3 height 3
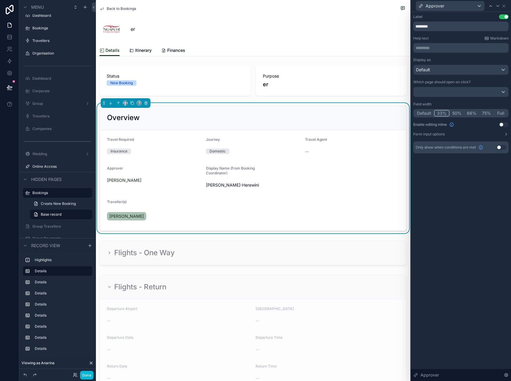
click at [455, 112] on button "50%" at bounding box center [456, 113] width 15 height 7
click at [428, 111] on button "Default" at bounding box center [424, 113] width 20 height 7
click at [442, 112] on button "33%" at bounding box center [441, 113] width 15 height 7
click at [505, 6] on icon at bounding box center [503, 6] width 5 height 5
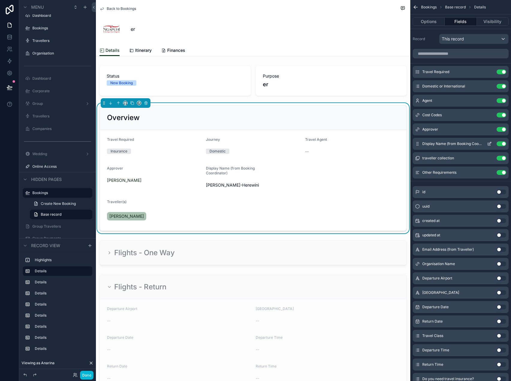
click at [490, 143] on icon "scrollable content" at bounding box center [490, 142] width 1 height 1
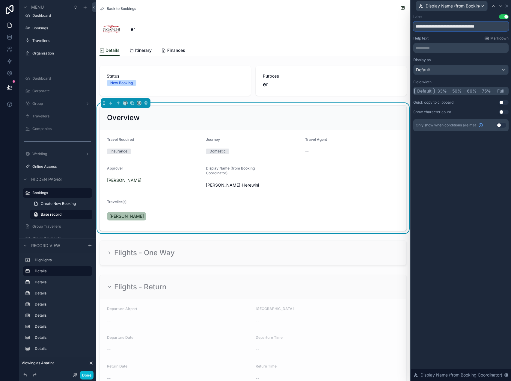
drag, startPoint x: 456, startPoint y: 26, endPoint x: 336, endPoint y: 19, distance: 119.7
click at [336, 19] on div "**********" at bounding box center [255, 190] width 511 height 381
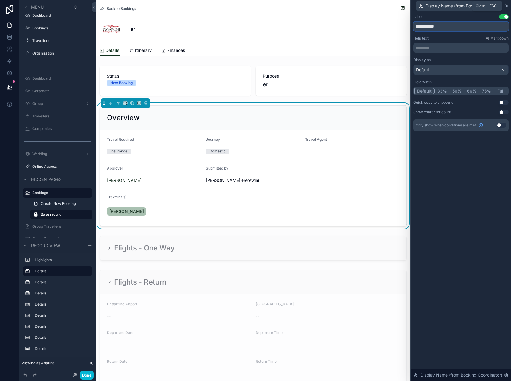
type input "**********"
click at [506, 6] on icon at bounding box center [506, 6] width 5 height 5
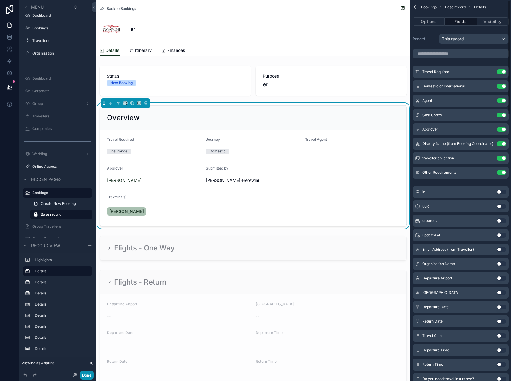
click at [87, 373] on button "Done" at bounding box center [86, 375] width 13 height 9
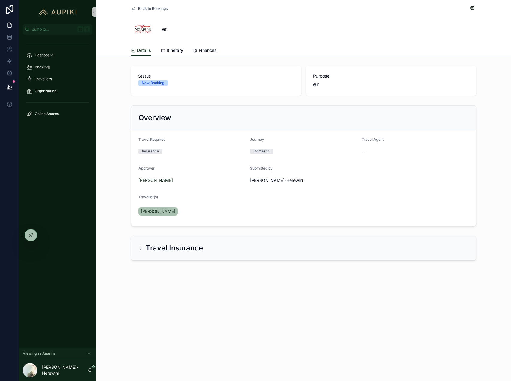
click at [273, 181] on span "[PERSON_NAME]-Herewini" at bounding box center [289, 180] width 79 height 6
click at [89, 352] on icon "scrollable content" at bounding box center [89, 353] width 4 height 4
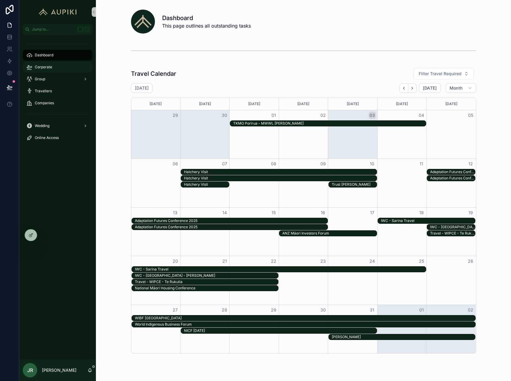
click at [70, 64] on div "Corporate" at bounding box center [57, 67] width 62 height 10
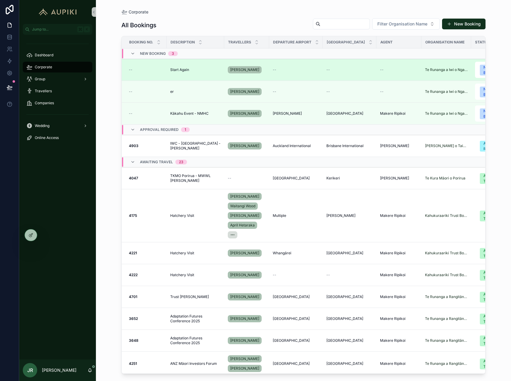
click at [175, 71] on span "Start Again" at bounding box center [179, 69] width 19 height 5
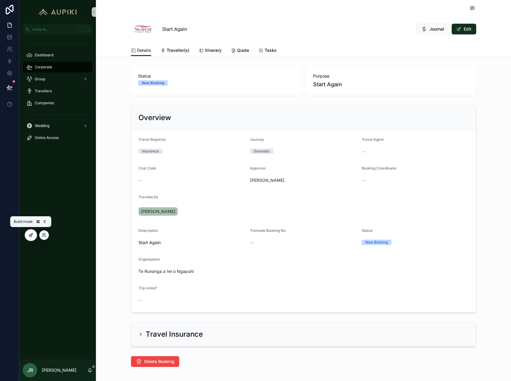
click at [28, 235] on div at bounding box center [31, 234] width 12 height 11
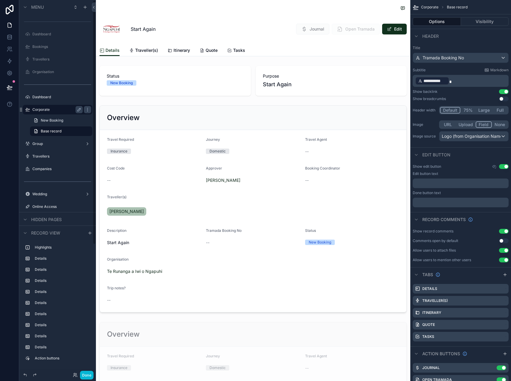
click at [54, 112] on label "Corporate" at bounding box center [56, 109] width 48 height 5
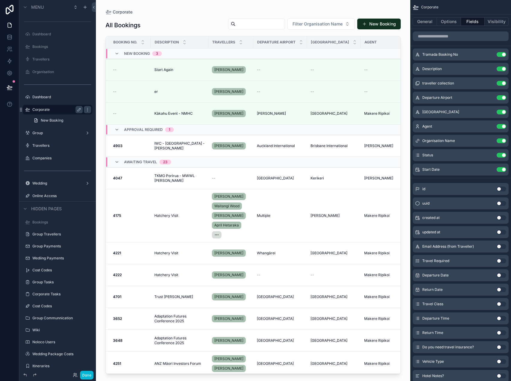
click at [162, 92] on div "scrollable content" at bounding box center [253, 187] width 314 height 374
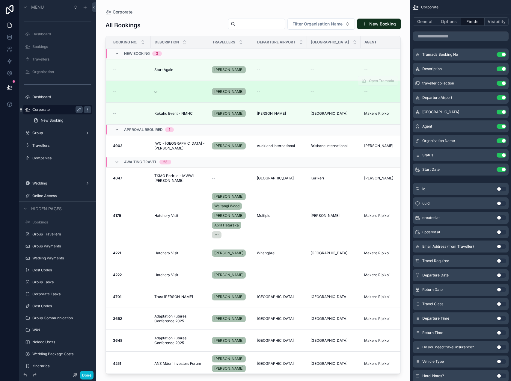
click at [159, 92] on div "er er" at bounding box center [179, 91] width 50 height 5
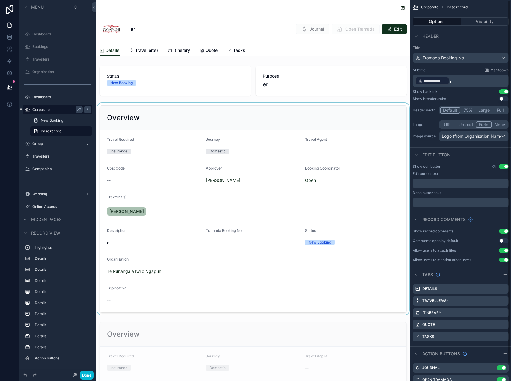
click at [341, 148] on div "scrollable content" at bounding box center [253, 209] width 314 height 212
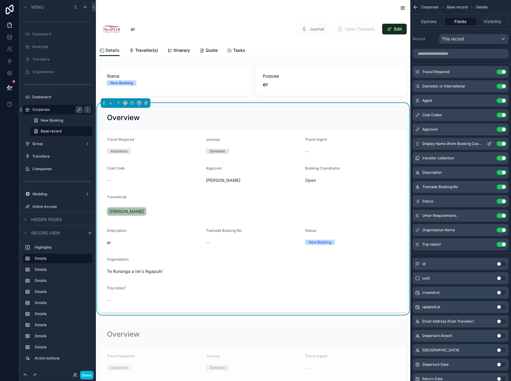
click at [487, 143] on icon "scrollable content" at bounding box center [489, 143] width 5 height 5
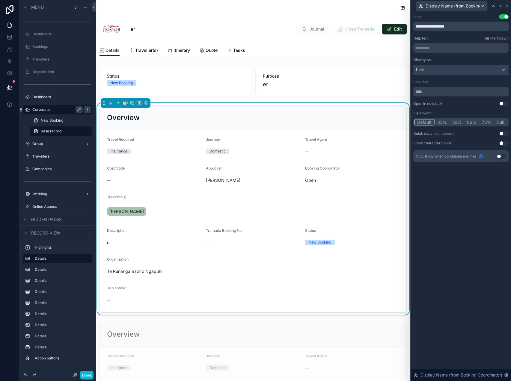
click at [459, 71] on div "Link" at bounding box center [460, 70] width 95 height 10
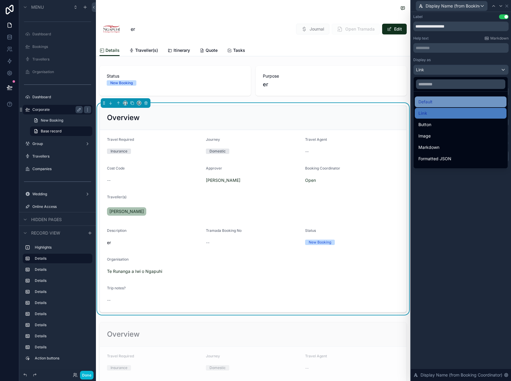
click at [454, 100] on div "Default" at bounding box center [460, 101] width 84 height 7
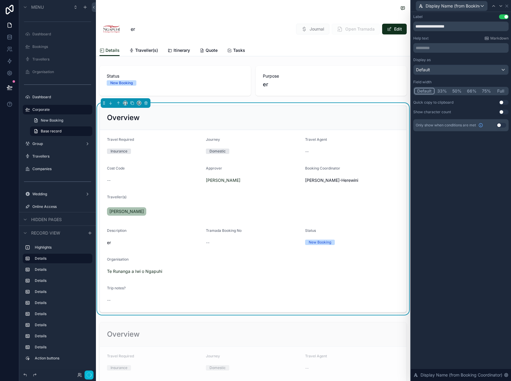
click at [330, 178] on span "[PERSON_NAME]-Herewini" at bounding box center [339, 180] width 69 height 6
drag, startPoint x: 455, startPoint y: 25, endPoint x: 362, endPoint y: 20, distance: 93.6
click at [362, 20] on div "**********" at bounding box center [255, 190] width 511 height 381
type input "**********"
click at [88, 373] on button "Done" at bounding box center [86, 375] width 13 height 9
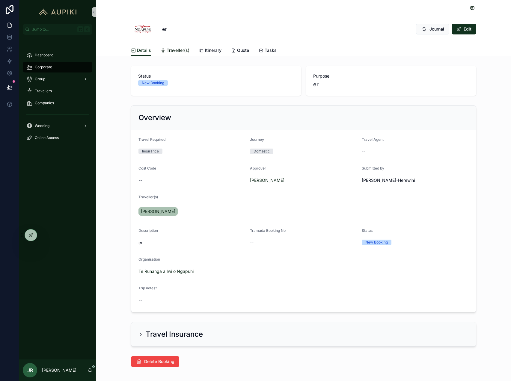
click at [171, 51] on span "Traveller(s)" at bounding box center [177, 50] width 23 height 6
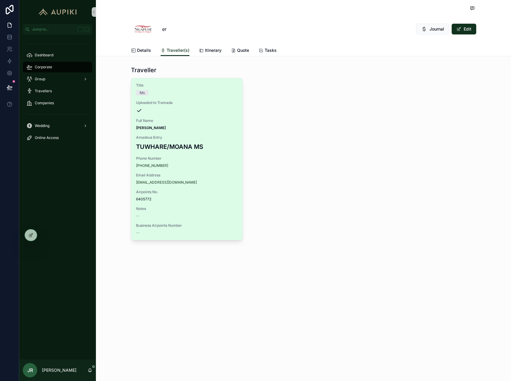
click at [186, 119] on span "Full Name" at bounding box center [187, 120] width 102 height 5
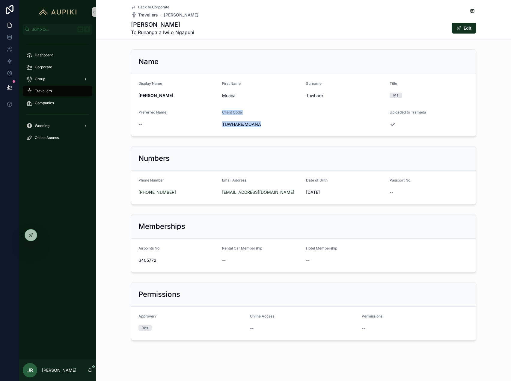
drag, startPoint x: 295, startPoint y: 122, endPoint x: 202, endPoint y: 119, distance: 93.2
click at [201, 120] on form "Display Name Moana Tuwhare First Name Moana Surname Tuwhare Title Ms Preferred …" at bounding box center [303, 105] width 344 height 62
click at [196, 124] on div "--" at bounding box center [177, 124] width 79 height 6
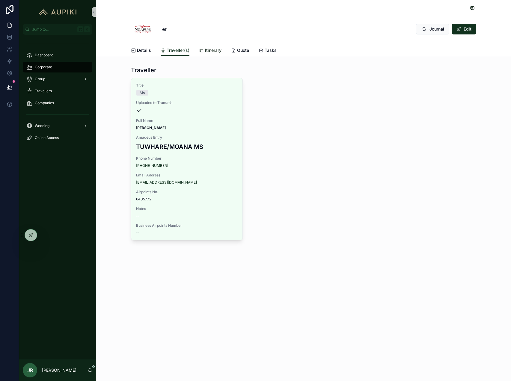
click at [203, 51] on div "Itinerary" at bounding box center [210, 50] width 22 height 6
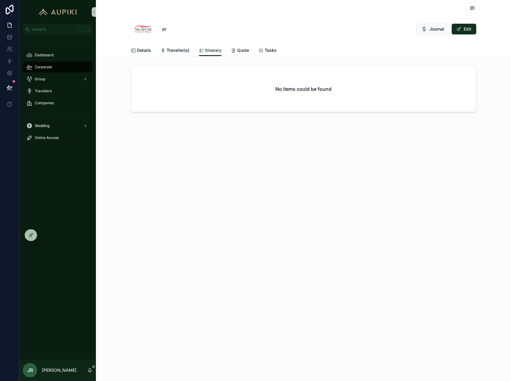
click at [237, 54] on link "Quote" at bounding box center [240, 51] width 18 height 12
click at [215, 50] on span "Itinerary" at bounding box center [213, 50] width 16 height 6
click at [240, 49] on span "Quote" at bounding box center [243, 50] width 12 height 6
click at [272, 51] on span "Tasks" at bounding box center [270, 50] width 12 height 6
click at [31, 235] on icon at bounding box center [31, 234] width 2 height 2
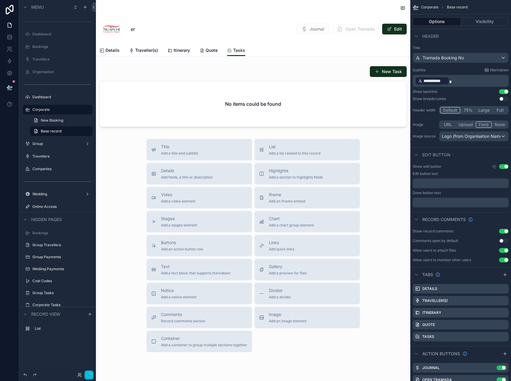
click at [237, 49] on span "Tasks" at bounding box center [239, 50] width 12 height 6
click at [135, 193] on div "Title Add a title and subtitle List Add a list related to this record Details A…" at bounding box center [253, 245] width 314 height 213
click at [244, 18] on div "er Journal Open Tramada Edit" at bounding box center [252, 29] width 307 height 24
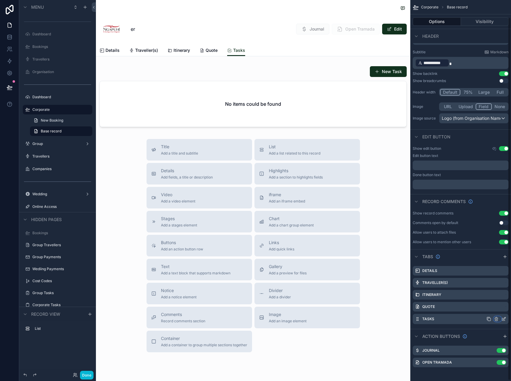
click at [497, 319] on icon "scrollable content" at bounding box center [495, 319] width 3 height 3
click at [486, 331] on span "Remove tab and contents" at bounding box center [470, 330] width 51 height 7
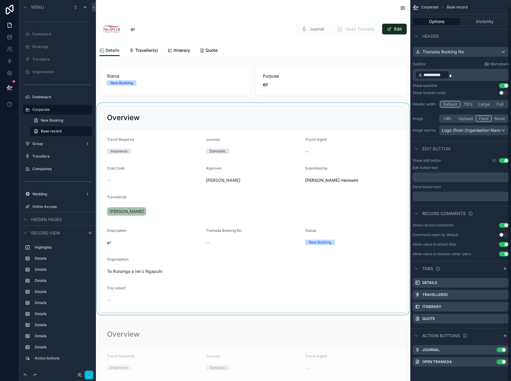
scroll to position [6, 0]
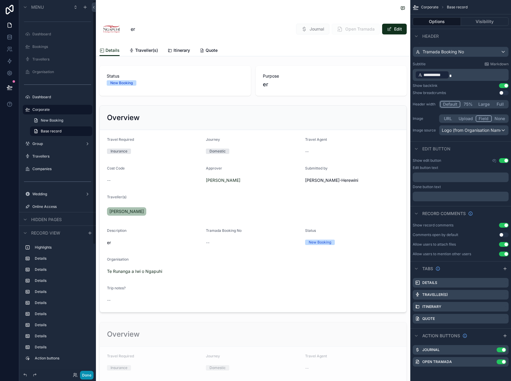
click at [85, 375] on button "Done" at bounding box center [86, 375] width 13 height 9
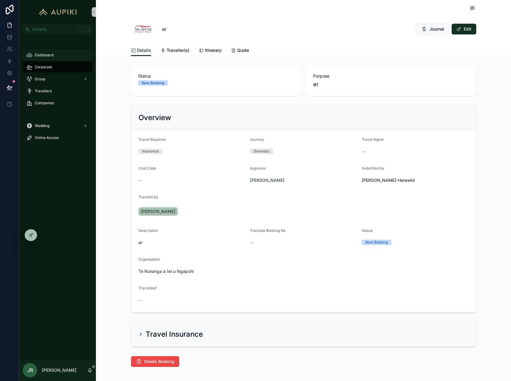
click at [46, 53] on span "Dashboard" at bounding box center [44, 55] width 19 height 5
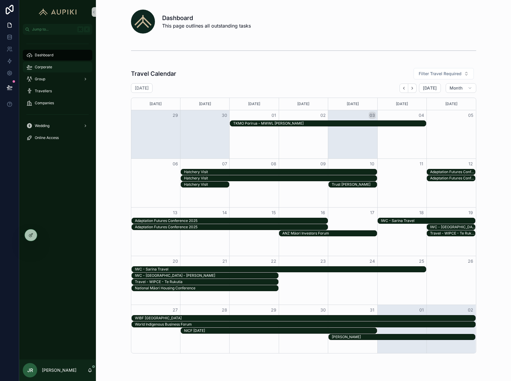
click at [57, 66] on div "Corporate" at bounding box center [57, 67] width 62 height 10
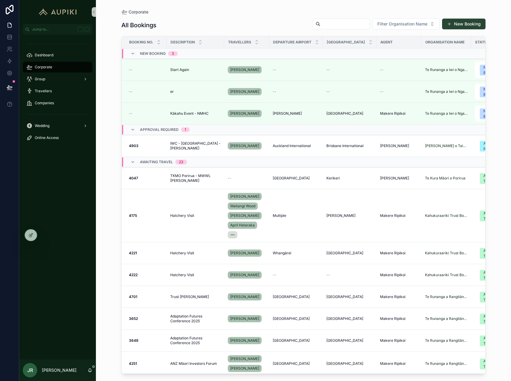
click at [466, 24] on button "New Booking" at bounding box center [463, 24] width 43 height 11
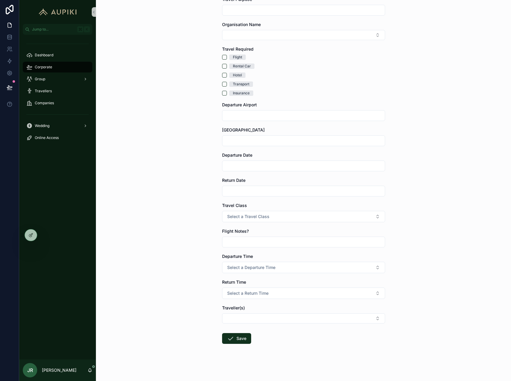
scroll to position [41, 0]
click at [32, 237] on div at bounding box center [31, 234] width 12 height 11
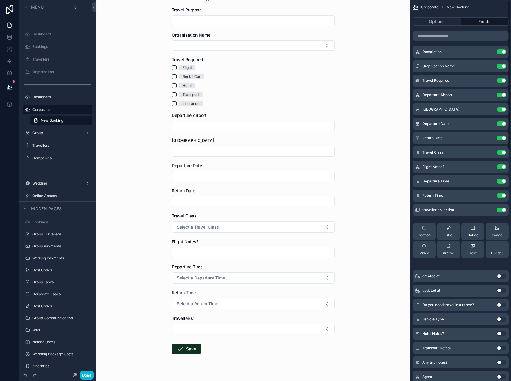
scroll to position [0, 0]
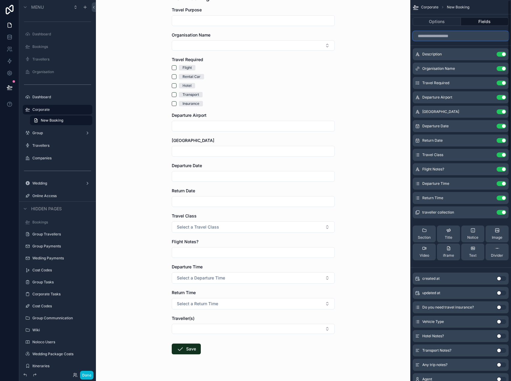
click at [473, 39] on input "scrollable content" at bounding box center [460, 36] width 96 height 10
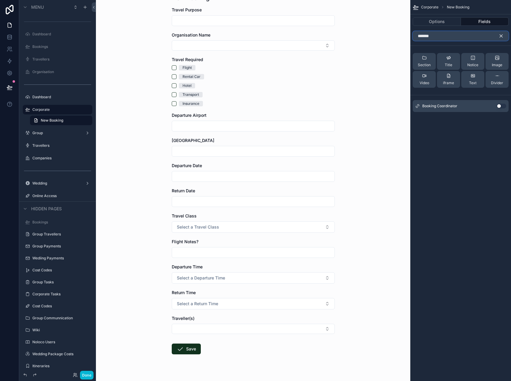
type input "*******"
click at [499, 105] on button "Use setting" at bounding box center [501, 106] width 10 height 5
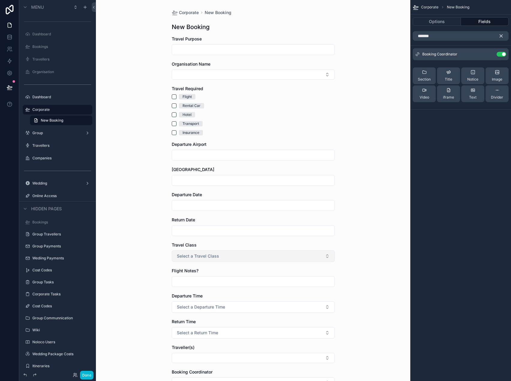
scroll to position [65, 0]
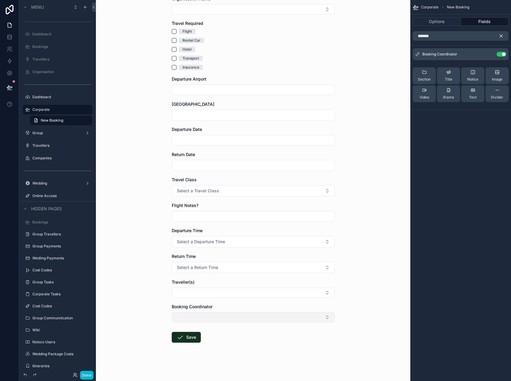
click at [247, 319] on button "Select Button" at bounding box center [253, 317] width 163 height 10
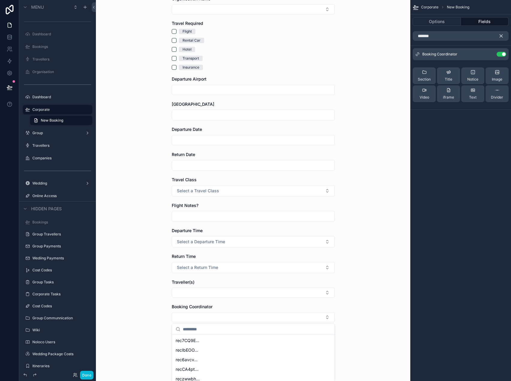
scroll to position [38, 0]
click at [353, 288] on div "Corporate New Booking New Booking Travel Purpose Organisation Name Travel Requi…" at bounding box center [253, 125] width 314 height 381
click at [77, 374] on icon at bounding box center [75, 374] width 5 height 5
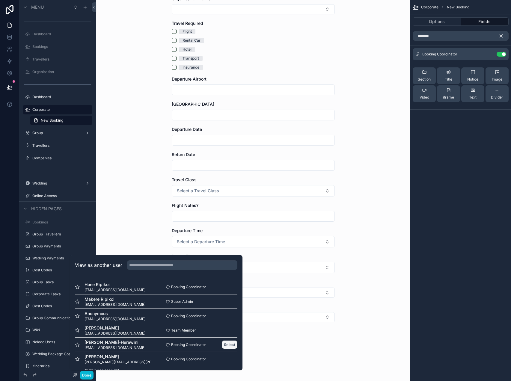
click at [225, 345] on button "Select" at bounding box center [230, 344] width 16 height 9
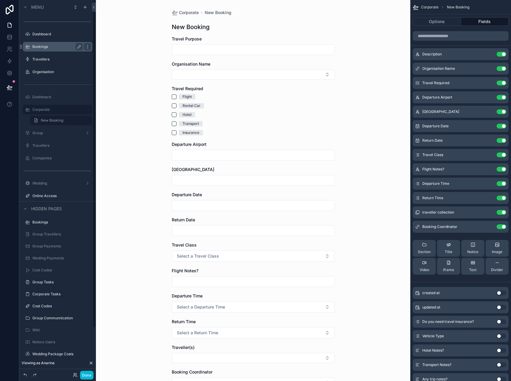
click at [55, 47] on label "Bookings" at bounding box center [56, 46] width 48 height 5
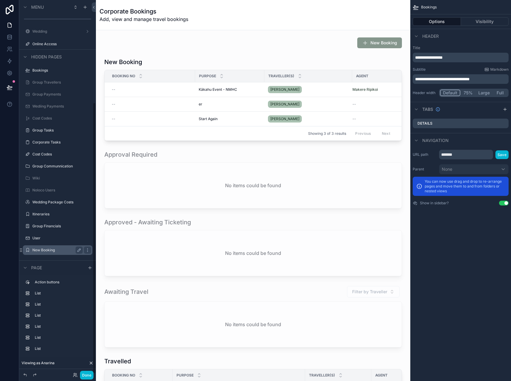
click at [48, 251] on label "New Booking" at bounding box center [56, 250] width 48 height 5
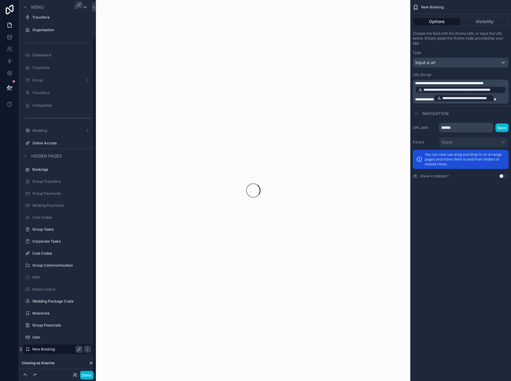
scroll to position [42, 0]
click at [499, 97] on p "**********" at bounding box center [461, 92] width 92 height 22
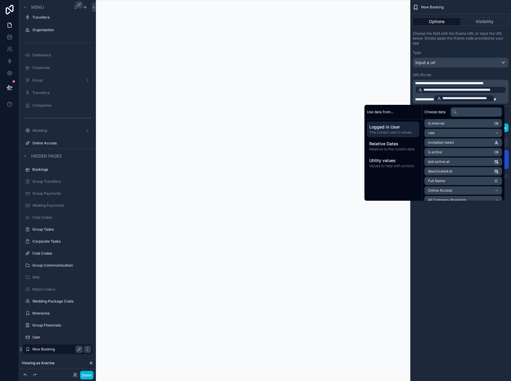
scroll to position [77, 0]
click at [460, 173] on li "Online Access" at bounding box center [463, 173] width 78 height 8
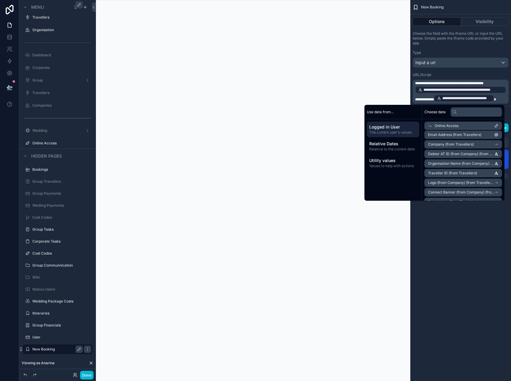
scroll to position [57, 0]
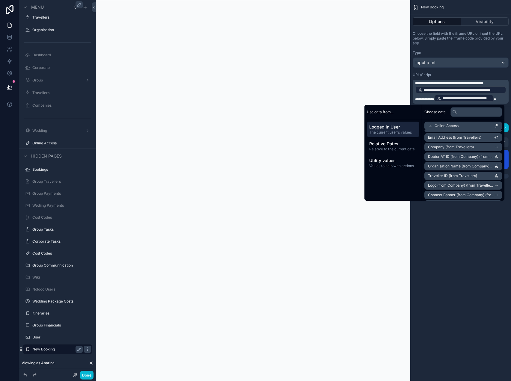
click at [467, 253] on div "**********" at bounding box center [460, 190] width 101 height 381
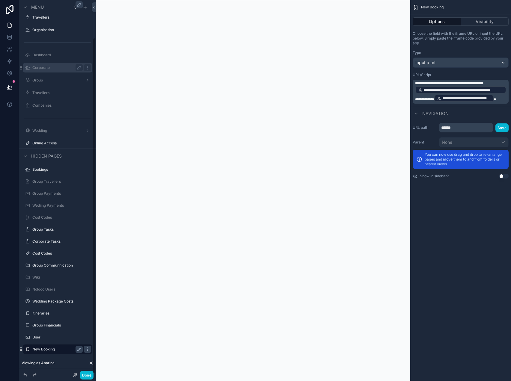
scroll to position [0, 0]
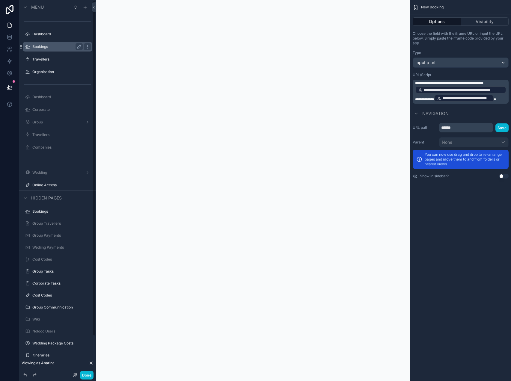
click at [54, 47] on label "Bookings" at bounding box center [56, 46] width 48 height 5
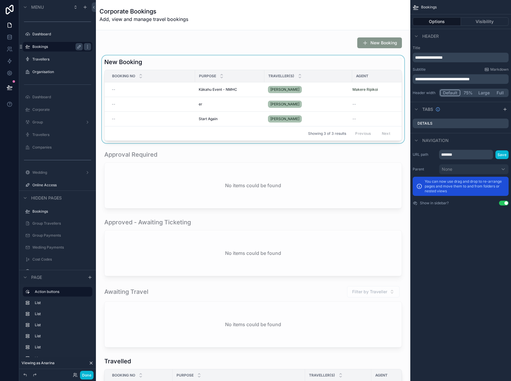
click at [233, 89] on div "scrollable content" at bounding box center [253, 99] width 305 height 88
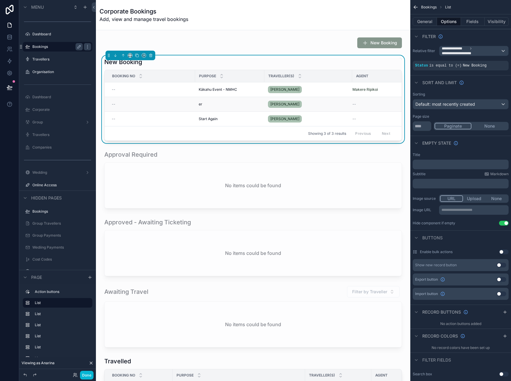
click at [223, 104] on div "er er" at bounding box center [230, 104] width 62 height 5
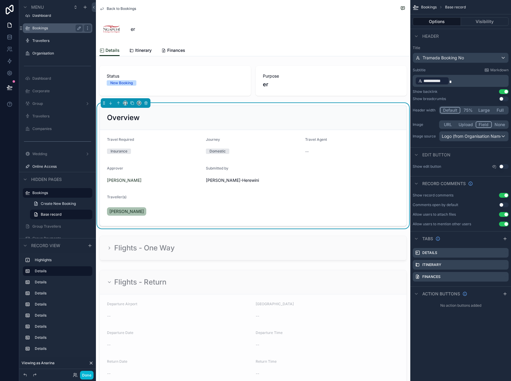
click at [239, 182] on span "[PERSON_NAME]-Herewini" at bounding box center [240, 180] width 69 height 6
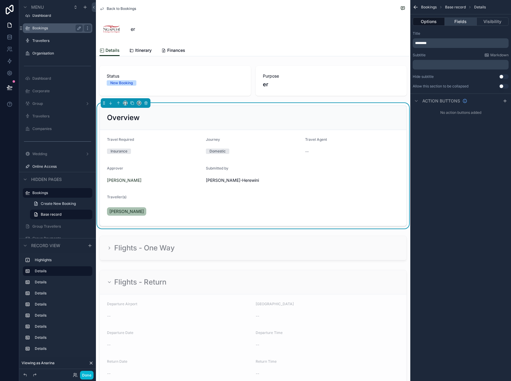
click at [464, 25] on button "Fields" at bounding box center [460, 21] width 32 height 8
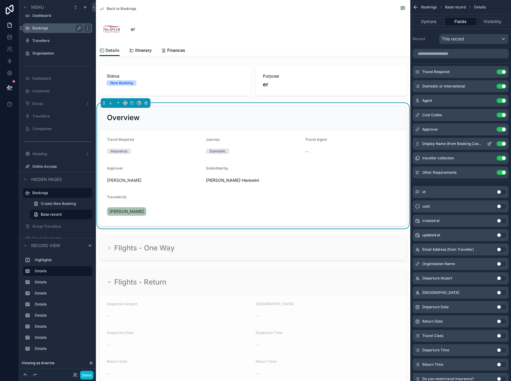
click at [499, 145] on button "Use setting" at bounding box center [501, 143] width 10 height 5
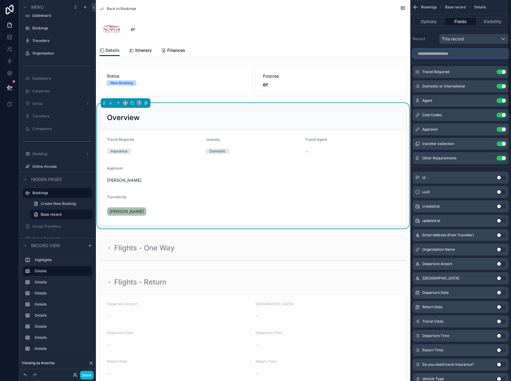
click at [458, 56] on input "scrollable content" at bounding box center [460, 54] width 96 height 10
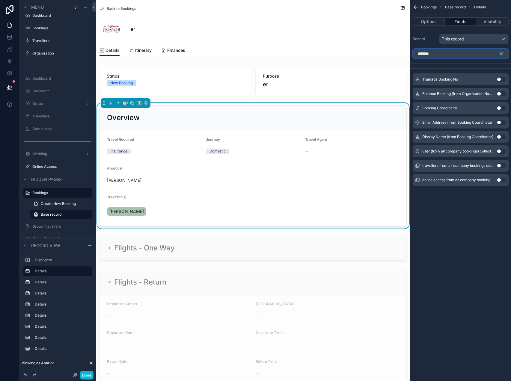
type input "*******"
click at [497, 108] on button "Use setting" at bounding box center [501, 108] width 10 height 5
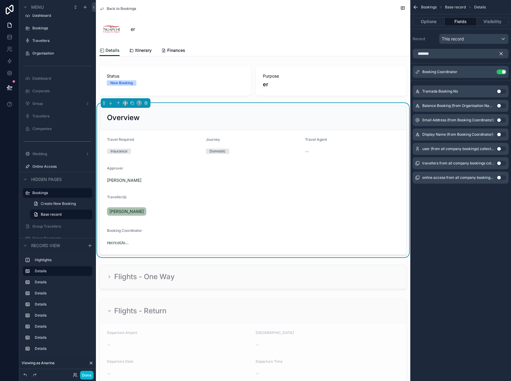
click at [501, 56] on icon "scrollable content" at bounding box center [500, 53] width 5 height 5
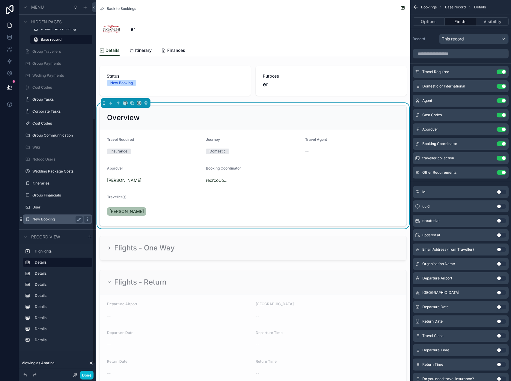
scroll to position [194, 0]
click at [233, 171] on div "Booking Coordinator" at bounding box center [240, 169] width 69 height 7
click at [490, 142] on icon "scrollable content" at bounding box center [490, 142] width 1 height 1
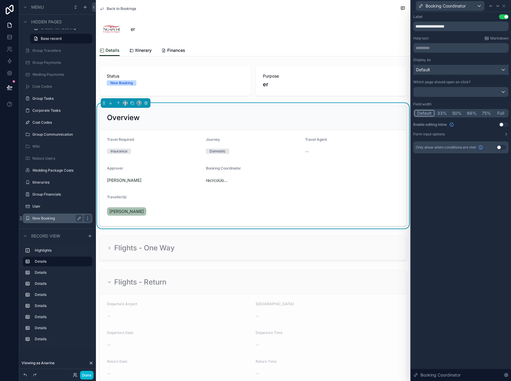
click at [448, 69] on div "Default" at bounding box center [460, 70] width 95 height 10
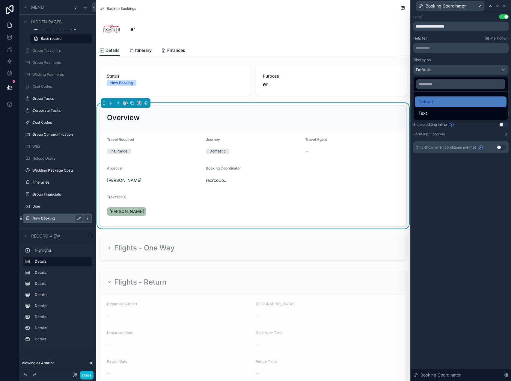
click at [434, 110] on div "Text" at bounding box center [460, 113] width 84 height 7
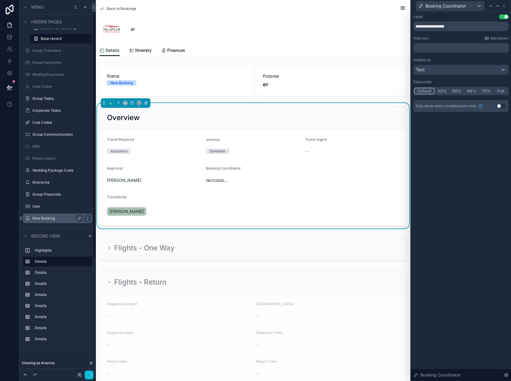
scroll to position [19, 0]
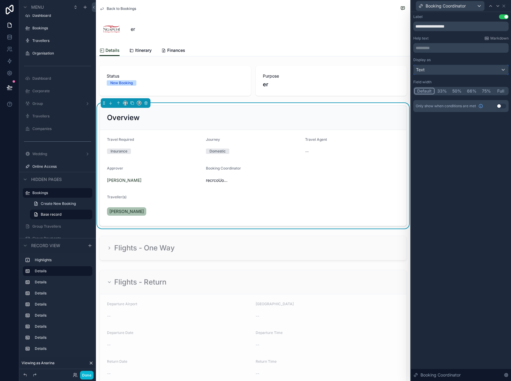
click at [439, 68] on div "Text" at bounding box center [460, 70] width 95 height 10
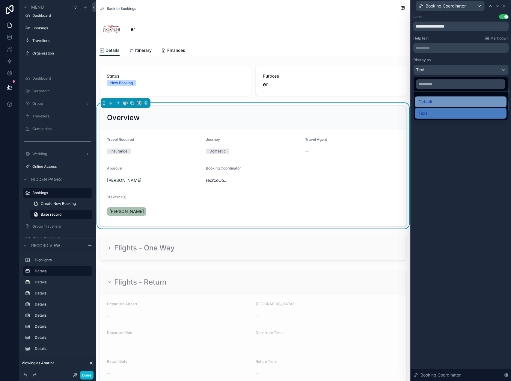
click at [434, 101] on div "Default" at bounding box center [460, 101] width 84 height 7
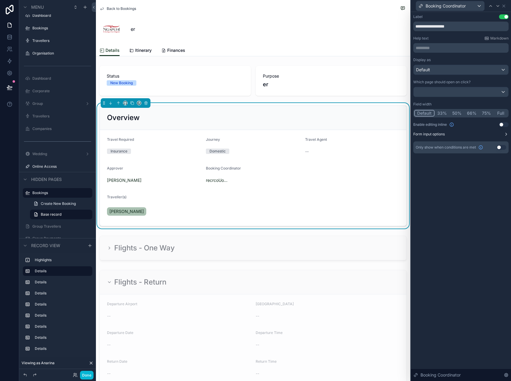
click at [499, 134] on button "Form input options" at bounding box center [460, 134] width 95 height 5
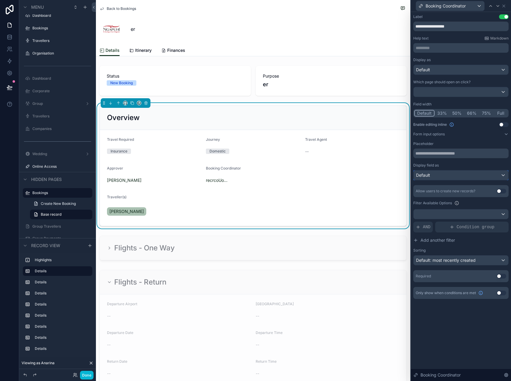
click at [481, 175] on div "Default" at bounding box center [460, 175] width 95 height 10
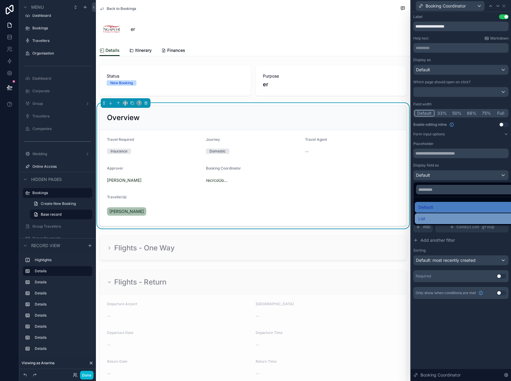
click at [467, 218] on div "List" at bounding box center [467, 218] width 99 height 7
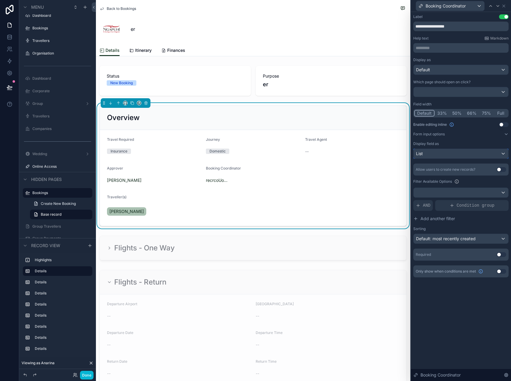
click at [479, 152] on div "List" at bounding box center [460, 154] width 95 height 10
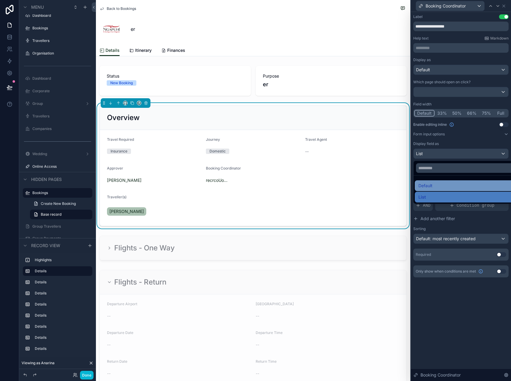
click at [462, 183] on div "Default" at bounding box center [467, 185] width 99 height 7
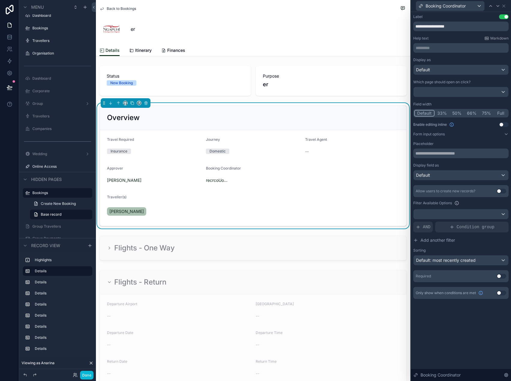
click at [451, 325] on div "**********" at bounding box center [461, 196] width 100 height 369
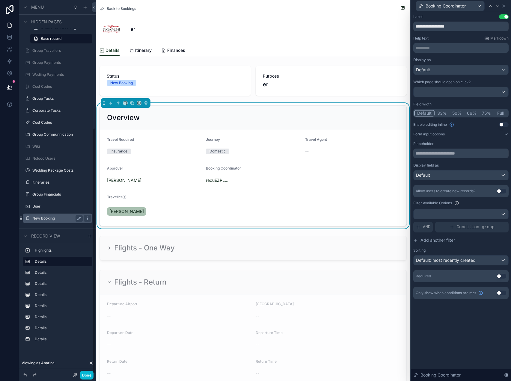
click at [43, 218] on label "New Booking" at bounding box center [56, 218] width 48 height 5
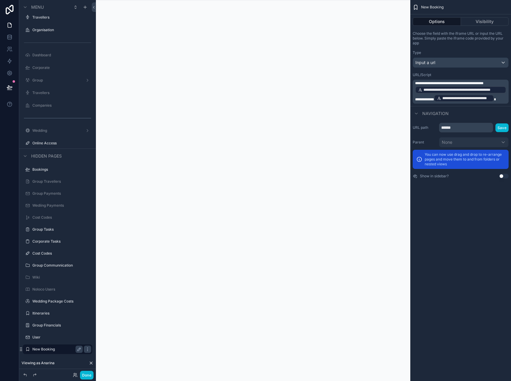
click at [448, 83] on span "**********" at bounding box center [449, 83] width 68 height 4
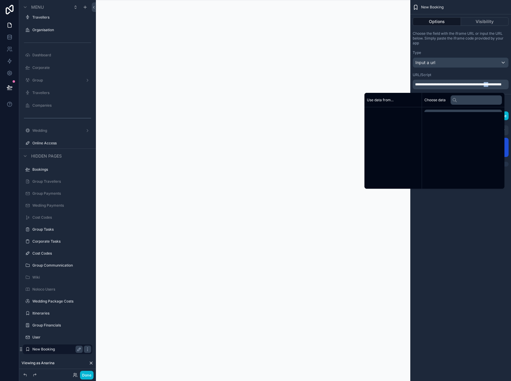
click at [436, 86] on span "**********" at bounding box center [458, 85] width 86 height 4
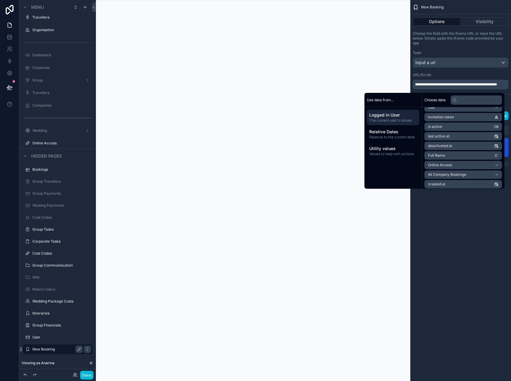
scroll to position [73, 0]
click at [453, 164] on li "Online Access" at bounding box center [463, 165] width 78 height 8
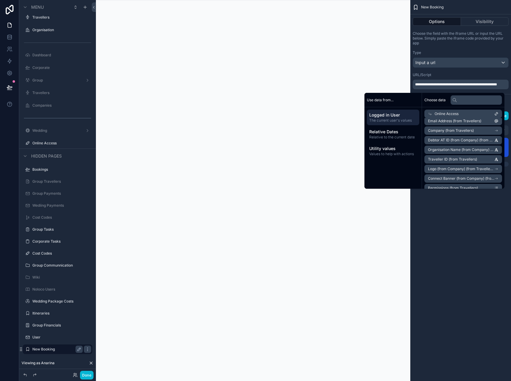
scroll to position [58, 0]
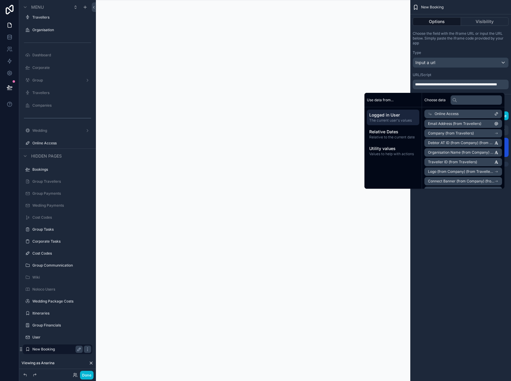
click at [458, 143] on span "Debtor AT ID (from Company) (from Travellers)" at bounding box center [461, 142] width 66 height 5
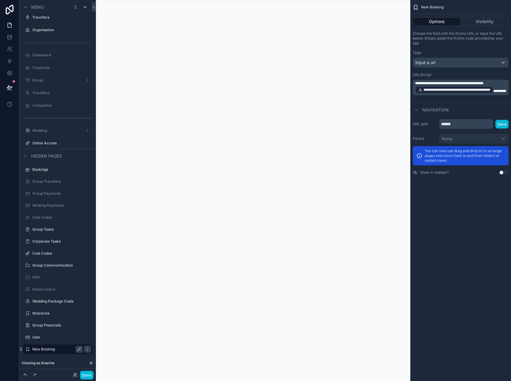
click at [477, 83] on span "**********" at bounding box center [449, 83] width 68 height 4
click at [467, 95] on p "**********" at bounding box center [461, 90] width 92 height 18
click at [428, 96] on span "*********" at bounding box center [421, 97] width 13 height 4
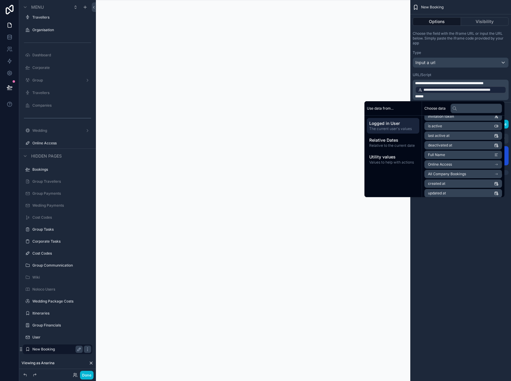
scroll to position [84, 0]
click at [455, 160] on li "Online Access" at bounding box center [463, 162] width 78 height 8
click at [461, 152] on li "Online User ID" at bounding box center [463, 154] width 78 height 8
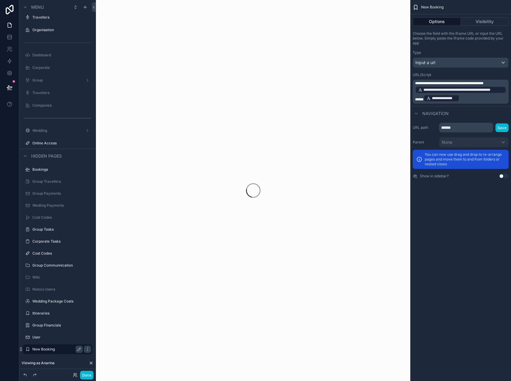
click at [456, 275] on div "**********" at bounding box center [460, 190] width 101 height 381
click at [86, 375] on button "Done" at bounding box center [86, 375] width 13 height 9
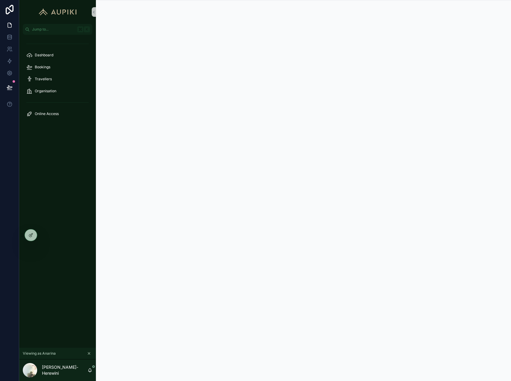
scroll to position [0, 0]
click at [64, 66] on div "Bookings" at bounding box center [57, 67] width 62 height 10
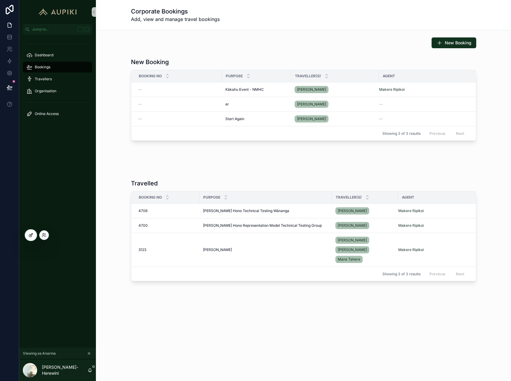
click at [29, 235] on icon at bounding box center [30, 235] width 5 height 5
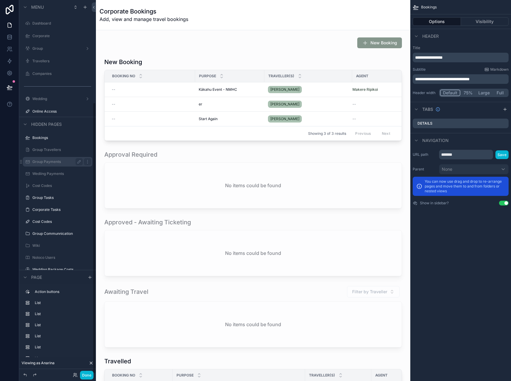
scroll to position [141, 0]
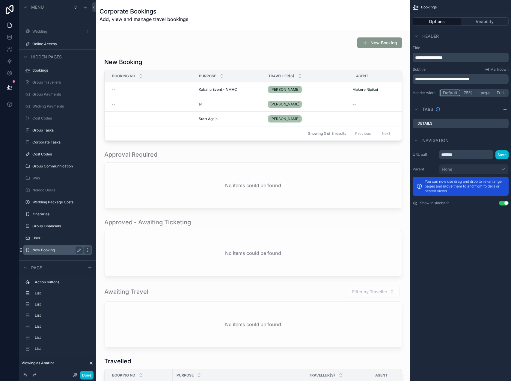
click at [45, 250] on label "New Booking" at bounding box center [56, 250] width 48 height 5
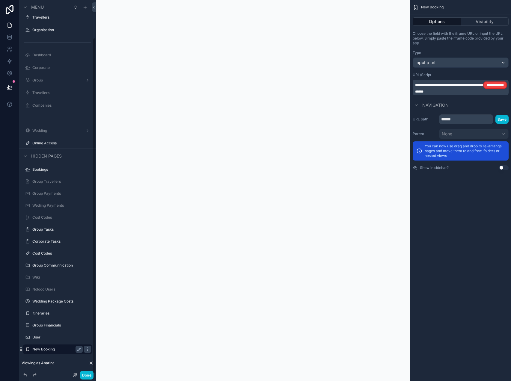
scroll to position [42, 0]
click at [441, 90] on span "******" at bounding box center [444, 90] width 8 height 4
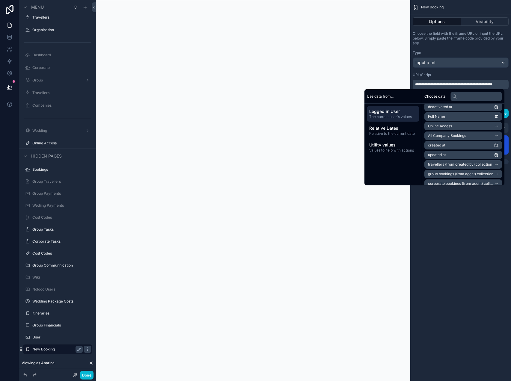
scroll to position [106, 0]
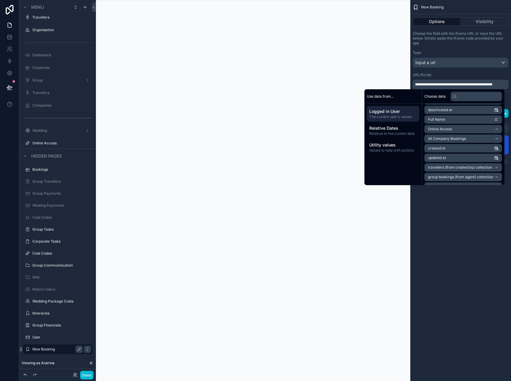
click at [460, 128] on li "Online Access" at bounding box center [463, 129] width 78 height 8
click at [462, 148] on li "Debtor AT ID (from Debtors)" at bounding box center [463, 151] width 78 height 8
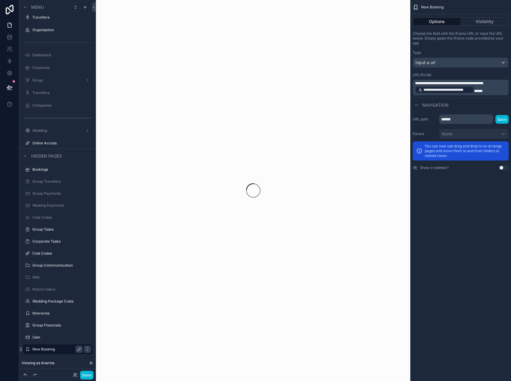
click at [465, 229] on div "**********" at bounding box center [460, 190] width 101 height 381
click at [493, 90] on p "**********" at bounding box center [461, 87] width 92 height 13
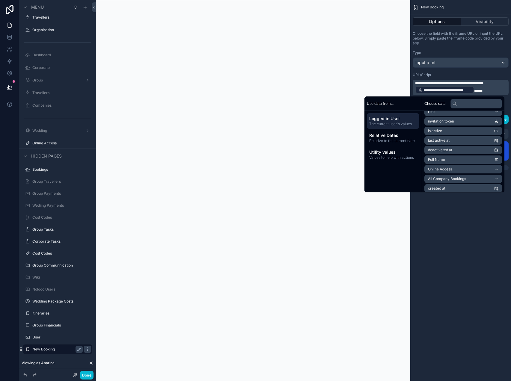
scroll to position [73, 0]
click at [457, 171] on li "Online Access" at bounding box center [463, 169] width 78 height 8
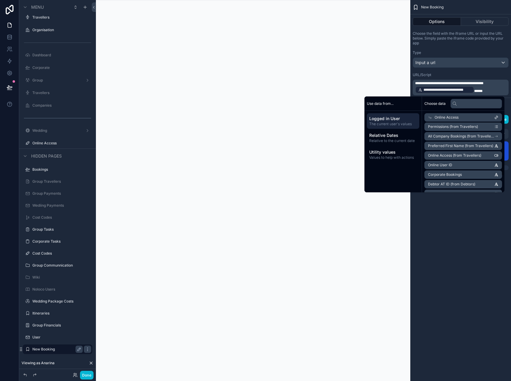
scroll to position [117, 0]
click at [473, 163] on li "Online User ID" at bounding box center [463, 164] width 78 height 8
click at [453, 209] on div "**********" at bounding box center [460, 190] width 101 height 381
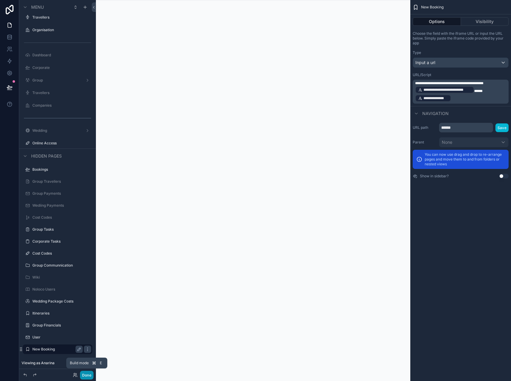
click at [89, 374] on button "Done" at bounding box center [86, 375] width 13 height 9
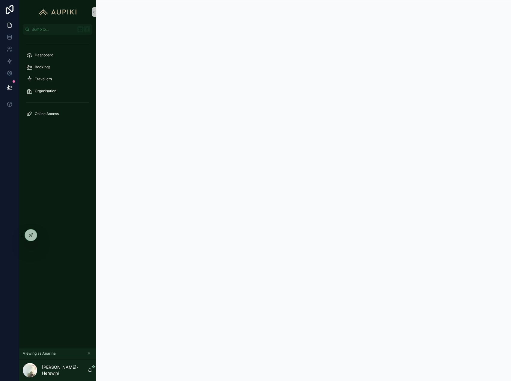
scroll to position [0, 0]
click at [51, 72] on link "Bookings" at bounding box center [57, 67] width 69 height 11
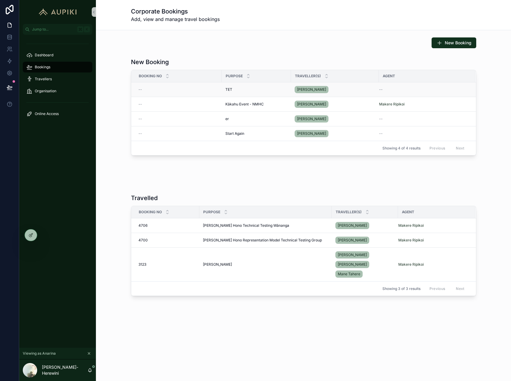
click at [228, 89] on span "TET" at bounding box center [228, 89] width 7 height 5
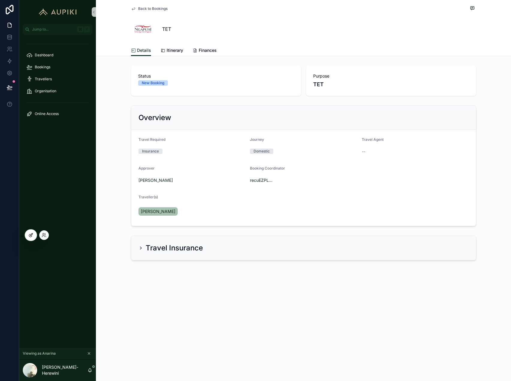
click at [31, 233] on icon at bounding box center [30, 235] width 5 height 5
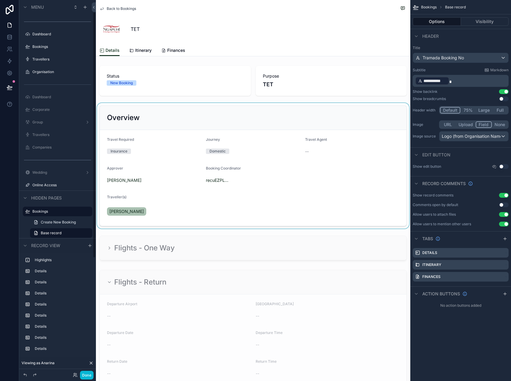
scroll to position [19, 0]
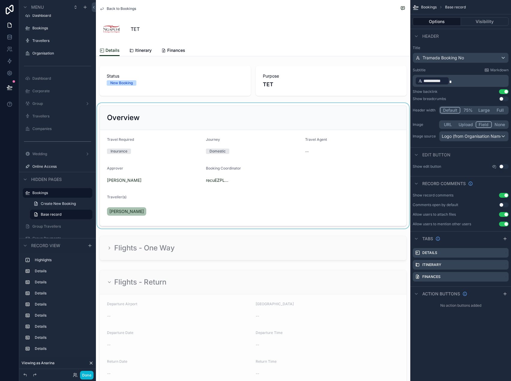
click at [312, 151] on div "scrollable content" at bounding box center [253, 165] width 314 height 125
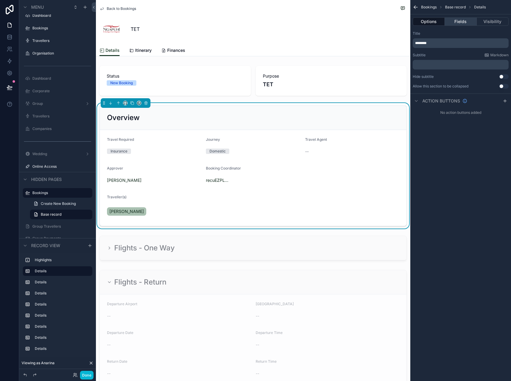
click at [467, 22] on button "Fields" at bounding box center [460, 21] width 32 height 8
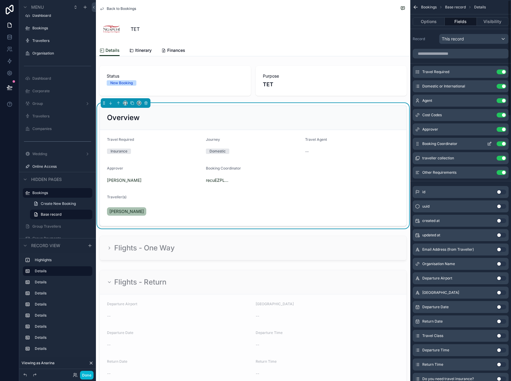
click at [489, 142] on icon "scrollable content" at bounding box center [489, 143] width 5 height 5
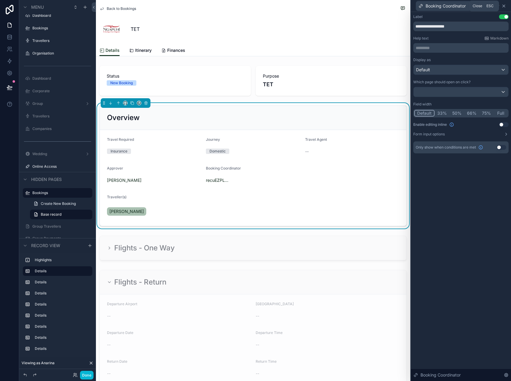
click at [502, 4] on icon at bounding box center [503, 6] width 5 height 5
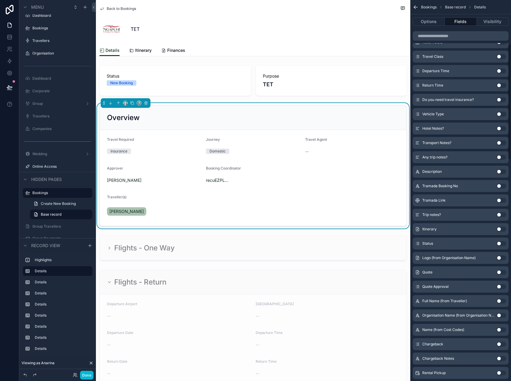
scroll to position [0, 0]
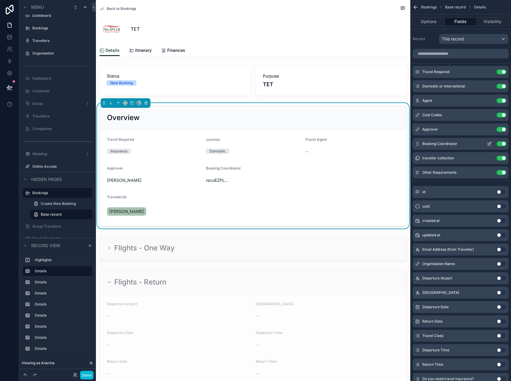
click at [490, 142] on icon "scrollable content" at bounding box center [489, 143] width 5 height 5
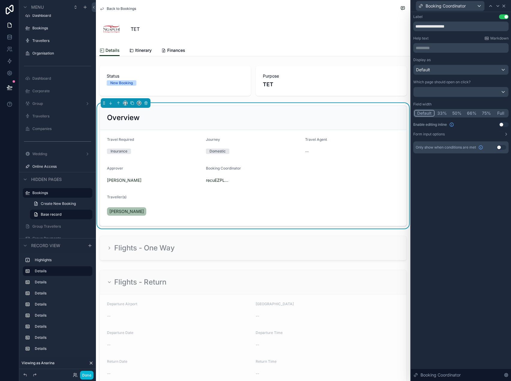
click at [505, 7] on icon at bounding box center [503, 6] width 5 height 5
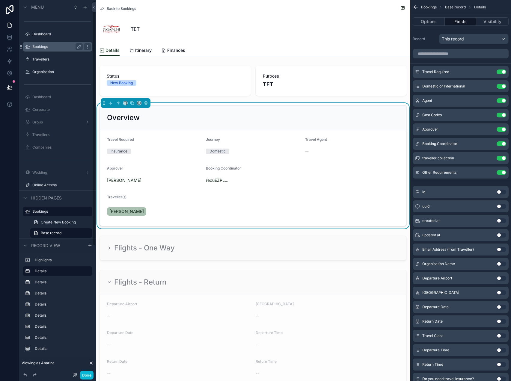
click at [49, 46] on label "Bookings" at bounding box center [56, 46] width 48 height 5
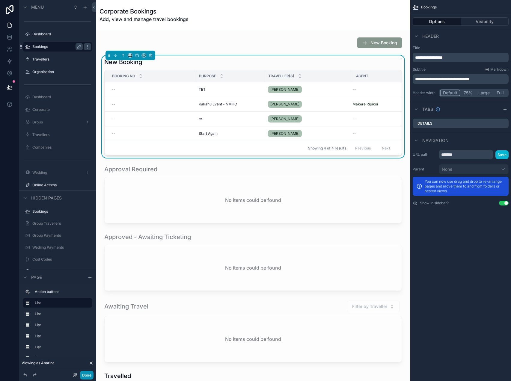
click at [88, 377] on button "Done" at bounding box center [86, 375] width 13 height 9
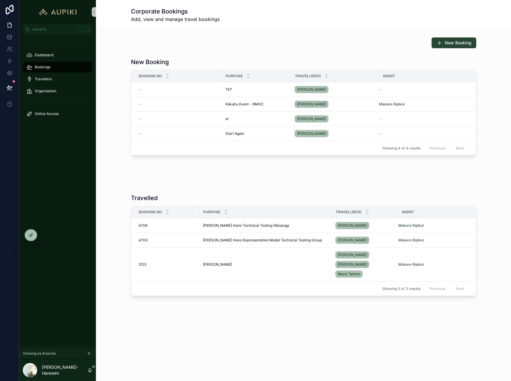
click at [450, 44] on span "New Booking" at bounding box center [457, 43] width 27 height 6
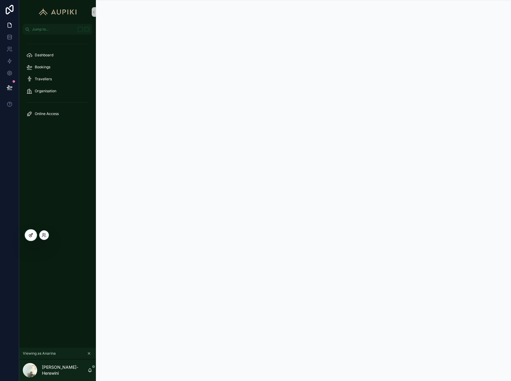
click at [28, 235] on icon at bounding box center [30, 235] width 5 height 5
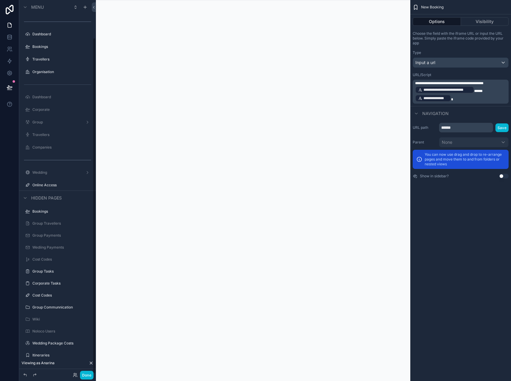
scroll to position [42, 0]
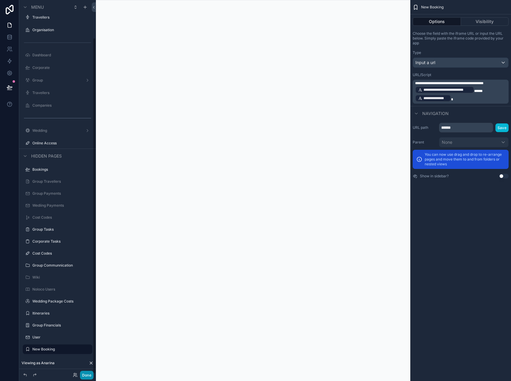
click at [88, 375] on button "Done" at bounding box center [86, 375] width 13 height 9
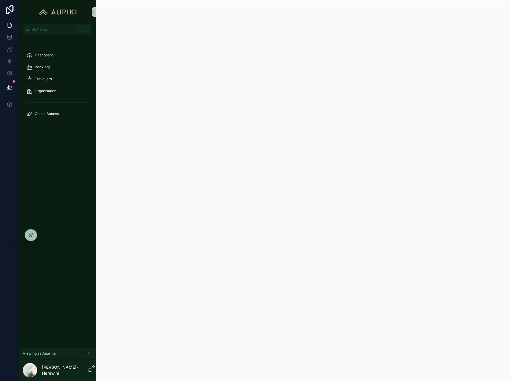
scroll to position [0, 0]
click at [41, 69] on div "Bookings" at bounding box center [57, 67] width 62 height 10
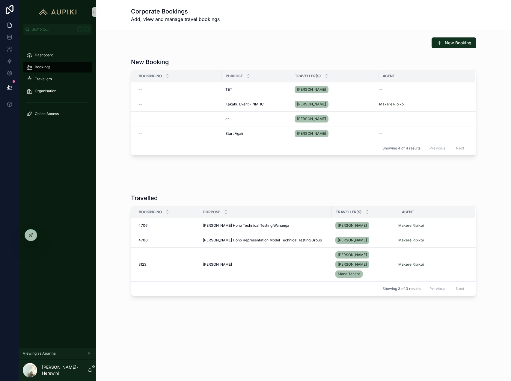
click at [223, 61] on div "New Booking" at bounding box center [303, 62] width 345 height 8
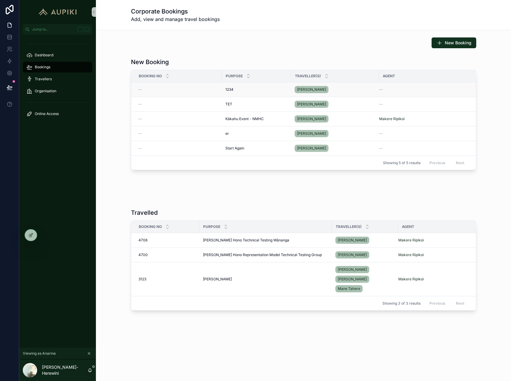
click at [246, 87] on div "1234 1234" at bounding box center [256, 89] width 62 height 5
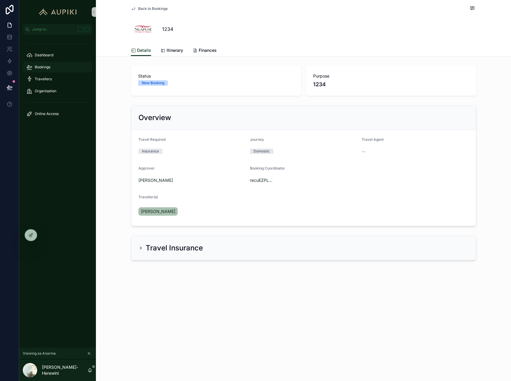
click at [54, 67] on div "Bookings" at bounding box center [57, 67] width 62 height 10
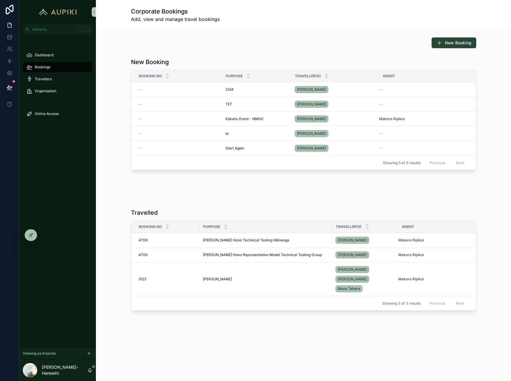
click at [445, 42] on span "New Booking" at bounding box center [457, 43] width 27 height 6
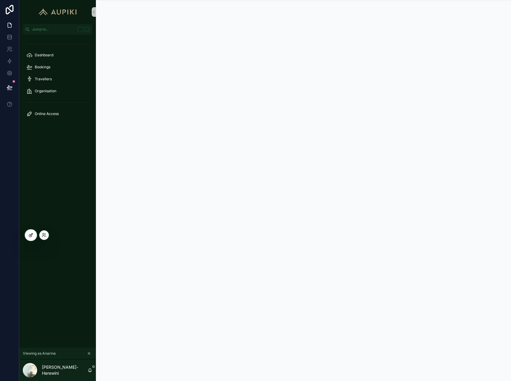
click at [30, 237] on icon at bounding box center [30, 235] width 3 height 3
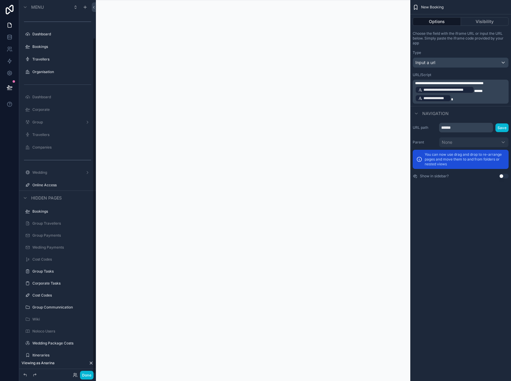
scroll to position [42, 0]
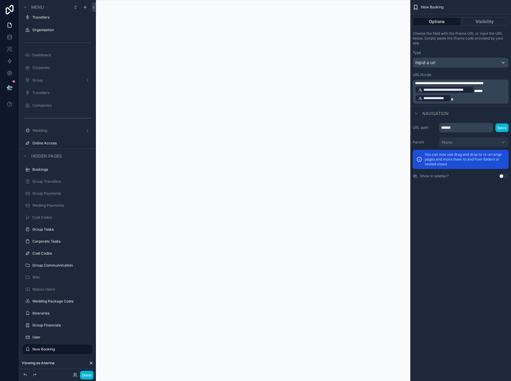
click at [138, 216] on div "scrollable content" at bounding box center [253, 190] width 314 height 381
click at [75, 376] on icon at bounding box center [74, 375] width 2 height 1
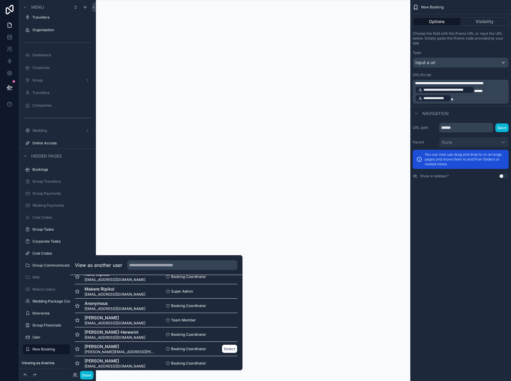
scroll to position [10, 0]
click at [226, 346] on button "Select" at bounding box center [230, 348] width 16 height 9
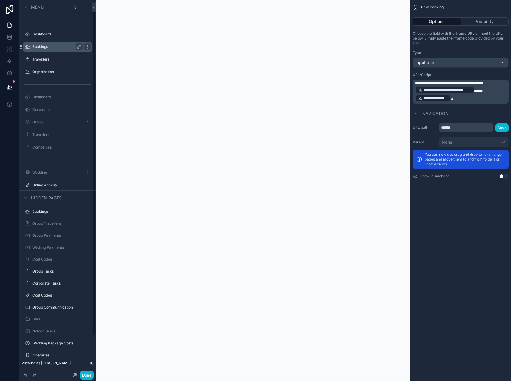
click at [43, 48] on label "Bookings" at bounding box center [56, 46] width 48 height 5
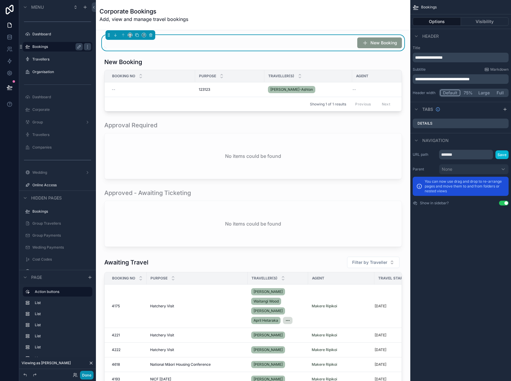
click at [91, 373] on button "Done" at bounding box center [86, 375] width 13 height 9
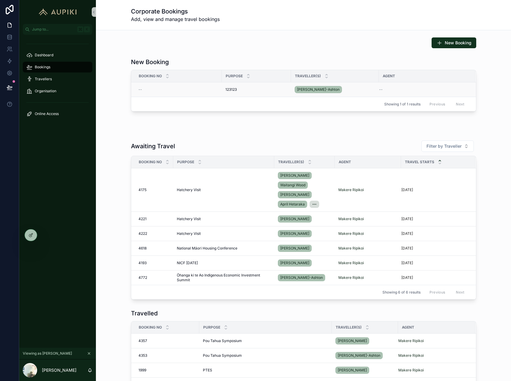
click at [220, 88] on td "--" at bounding box center [176, 89] width 90 height 15
click at [232, 89] on span "123123" at bounding box center [230, 89] width 11 height 5
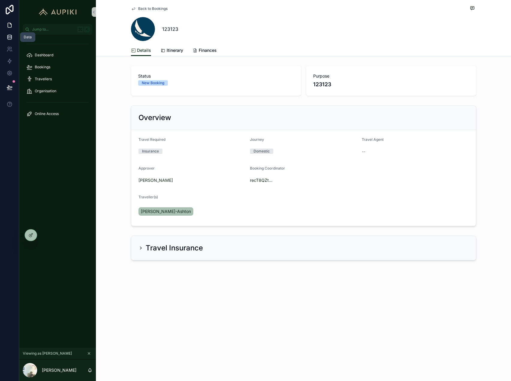
click at [13, 39] on link at bounding box center [9, 37] width 19 height 12
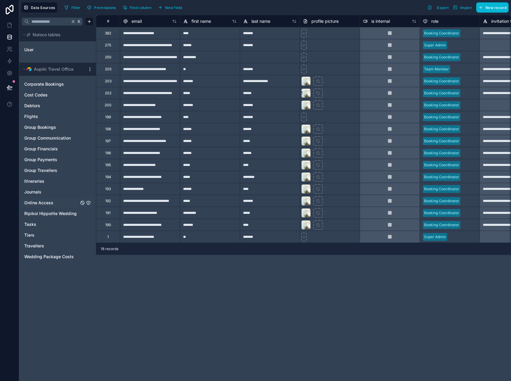
click at [54, 200] on link "Online Access" at bounding box center [51, 203] width 54 height 6
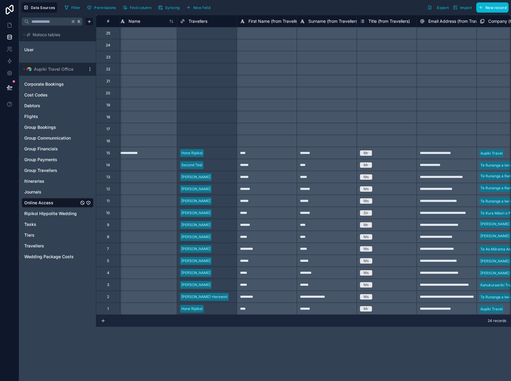
scroll to position [0, 6]
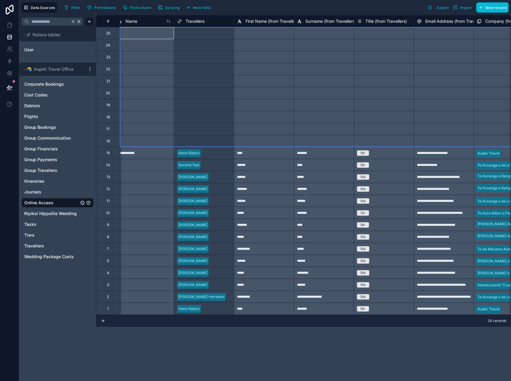
drag, startPoint x: 112, startPoint y: 32, endPoint x: 112, endPoint y: 137, distance: 104.5
click at [169, 109] on div at bounding box center [144, 105] width 60 height 12
click at [141, 124] on b "10" at bounding box center [139, 125] width 4 height 4
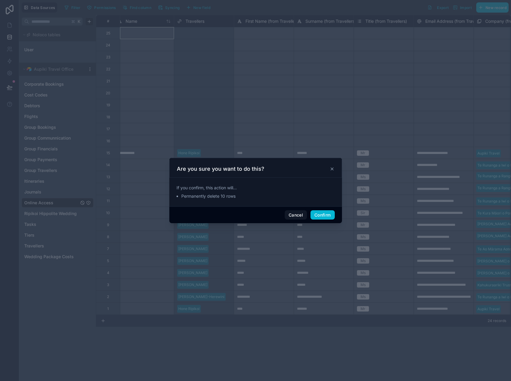
scroll to position [0, 0]
click at [297, 216] on button "Cancel" at bounding box center [295, 215] width 22 height 10
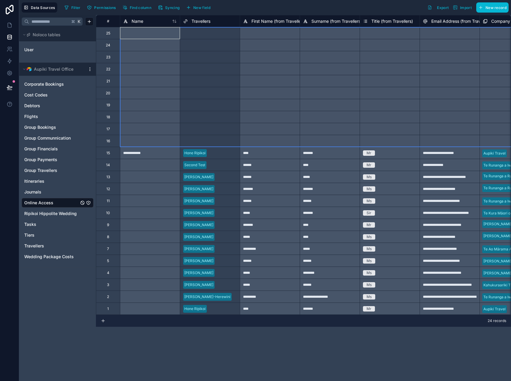
drag, startPoint x: 109, startPoint y: 33, endPoint x: 107, endPoint y: 139, distance: 106.3
click at [128, 159] on div "Delete rows 1 to 10" at bounding box center [128, 157] width 41 height 7
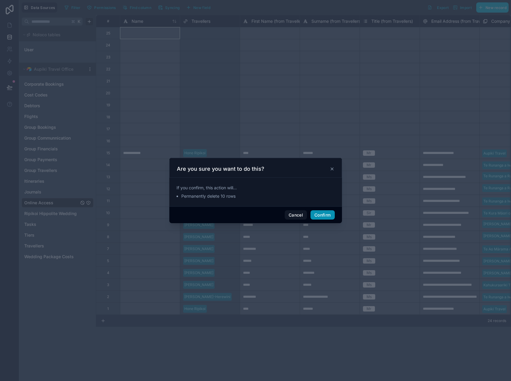
click at [321, 215] on button "Confirm" at bounding box center [322, 215] width 24 height 10
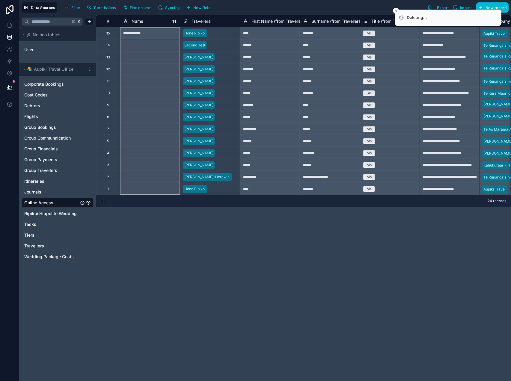
click at [144, 23] on div "Name" at bounding box center [150, 21] width 54 height 7
click at [143, 45] on div at bounding box center [150, 45] width 60 height 12
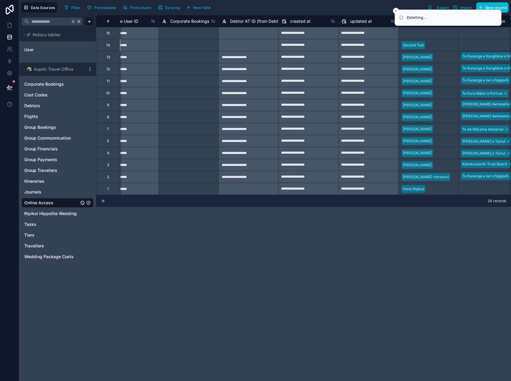
scroll to position [0, 1047]
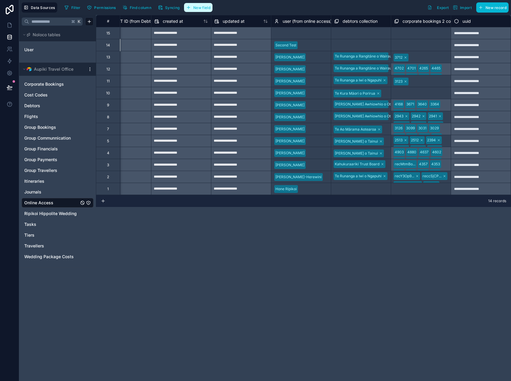
click at [207, 8] on span "New field" at bounding box center [201, 7] width 17 height 4
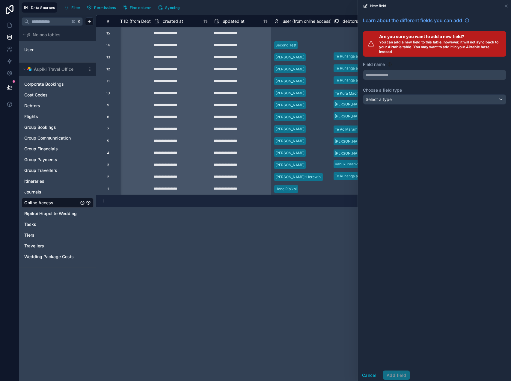
click at [400, 150] on div "Learn about the different fields you can add Are you sure you want to add a new…" at bounding box center [434, 190] width 153 height 357
click at [505, 5] on icon at bounding box center [505, 6] width 5 height 5
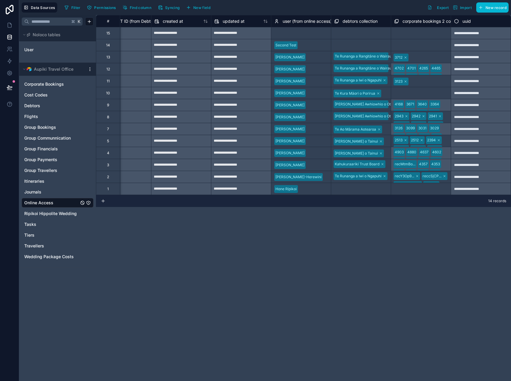
click at [375, 21] on span "debtors collection" at bounding box center [359, 21] width 35 height 6
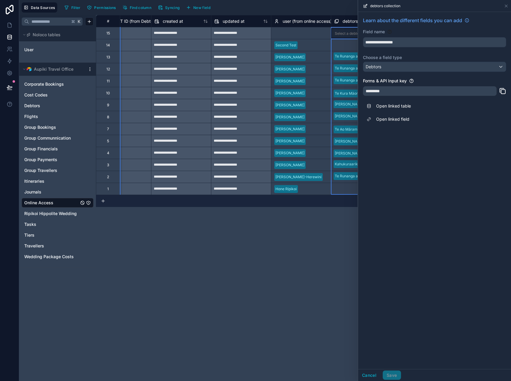
click at [281, 252] on div "**********" at bounding box center [303, 198] width 415 height 366
click at [506, 5] on icon at bounding box center [505, 6] width 5 height 5
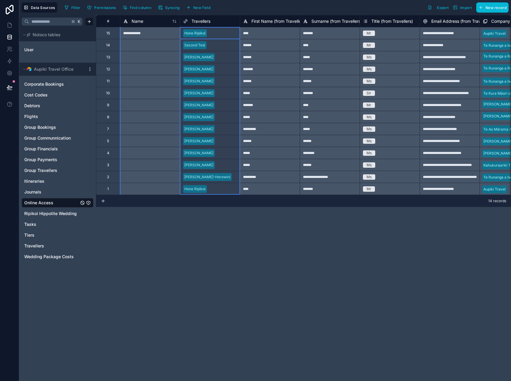
click at [231, 21] on div "Travellers" at bounding box center [210, 21] width 54 height 7
click at [158, 22] on div "Name" at bounding box center [150, 21] width 54 height 7
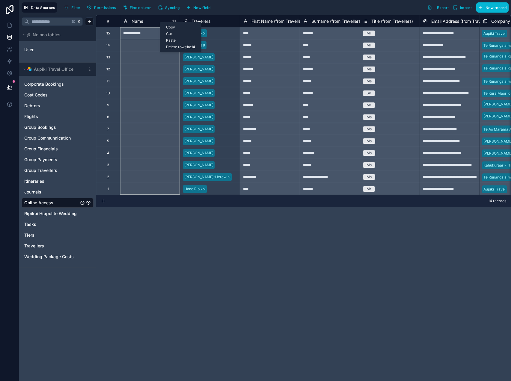
click at [134, 50] on div at bounding box center [150, 45] width 60 height 12
click at [124, 21] on icon at bounding box center [125, 21] width 5 height 7
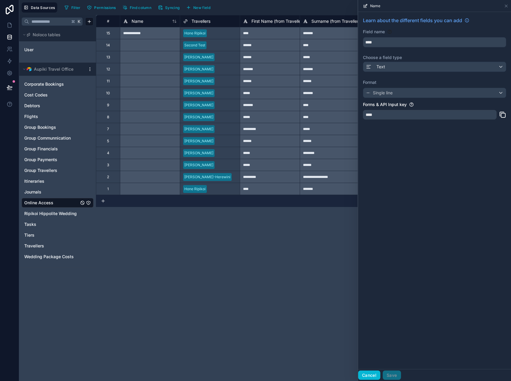
click at [372, 373] on button "Cancel" at bounding box center [369, 375] width 22 height 10
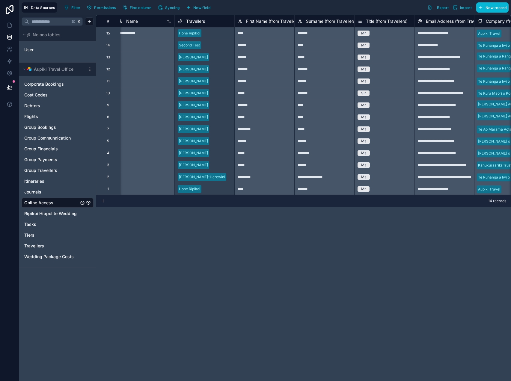
scroll to position [0, 6]
click at [200, 8] on span "New field" at bounding box center [201, 7] width 17 height 4
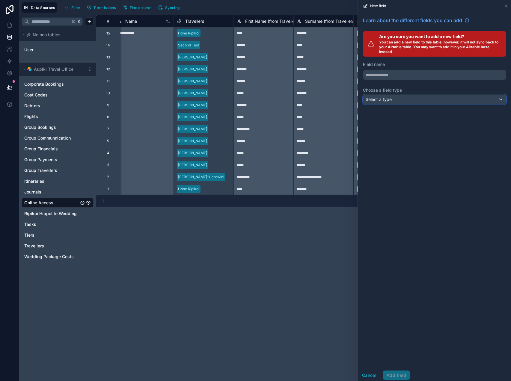
click at [427, 98] on div "Select a type" at bounding box center [434, 100] width 143 height 10
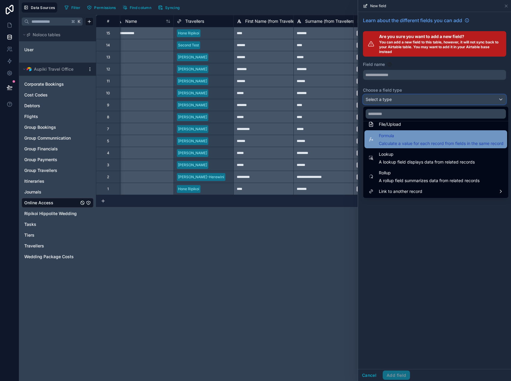
scroll to position [153, 0]
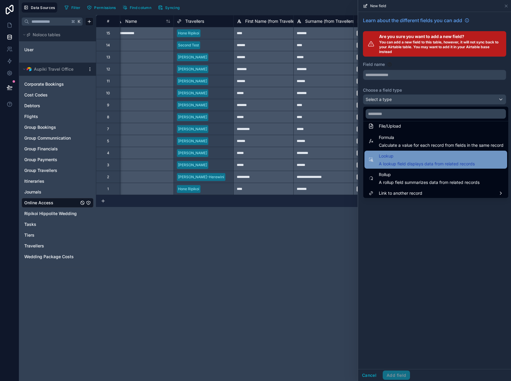
click at [411, 158] on span "Lookup" at bounding box center [426, 155] width 96 height 7
type input "******"
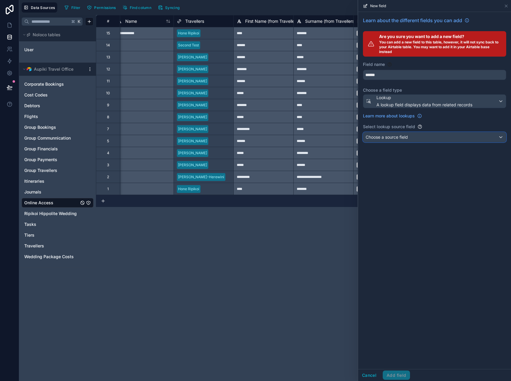
click at [414, 141] on div "Choose a source field" at bounding box center [434, 137] width 143 height 10
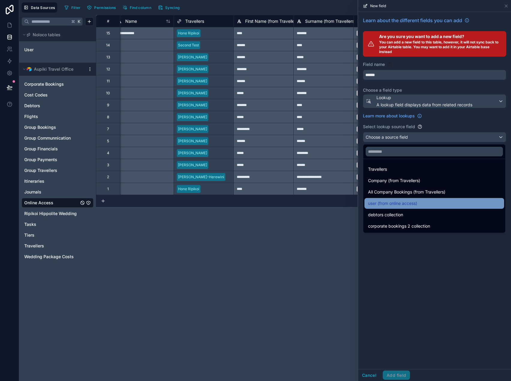
click at [406, 205] on span "user (from online access)" at bounding box center [392, 203] width 49 height 7
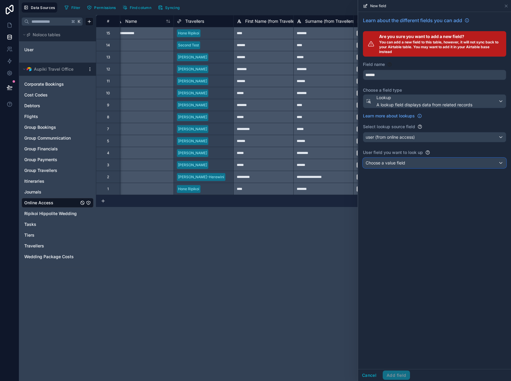
click at [402, 167] on div "Choose a value field" at bounding box center [434, 163] width 143 height 10
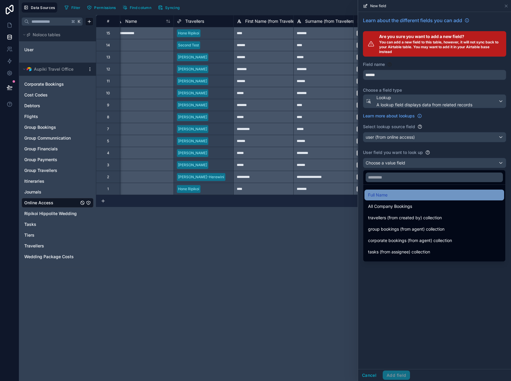
click at [411, 194] on div "Full Name" at bounding box center [434, 194] width 132 height 7
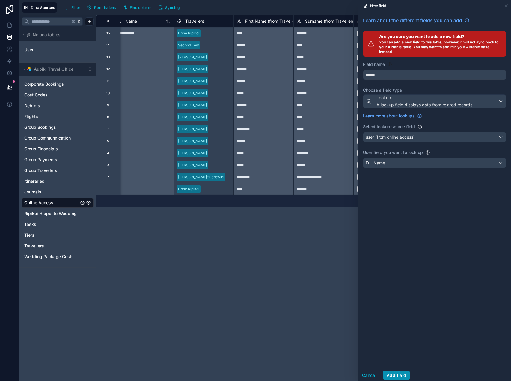
click at [396, 374] on button "Add field" at bounding box center [395, 375] width 27 height 10
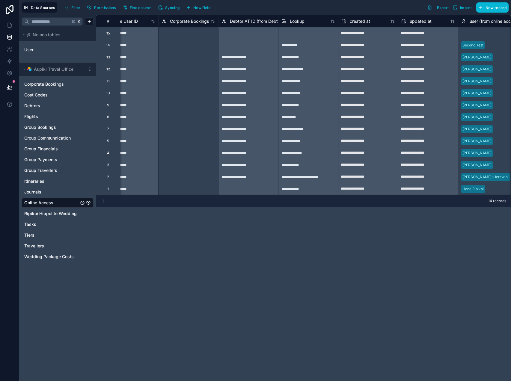
scroll to position [0, 910]
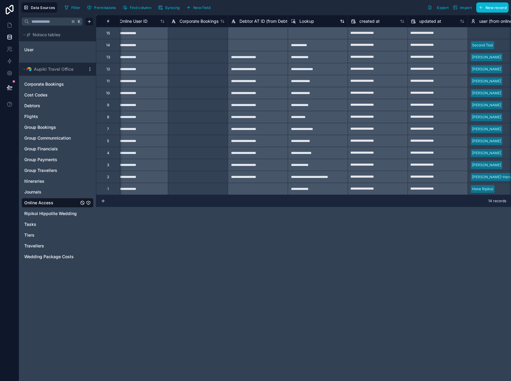
click at [317, 22] on div "Lookup" at bounding box center [318, 21] width 54 height 7
click at [300, 21] on span "Lookup" at bounding box center [306, 21] width 15 height 6
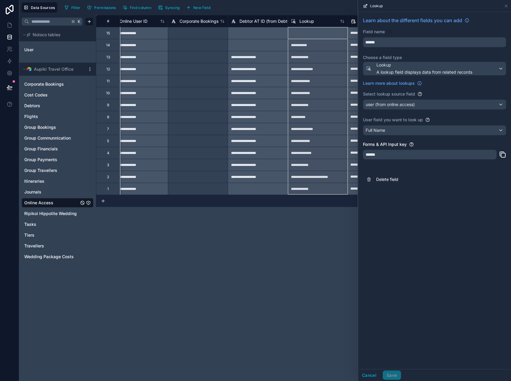
click at [230, 142] on div "**********" at bounding box center [258, 141] width 60 height 12
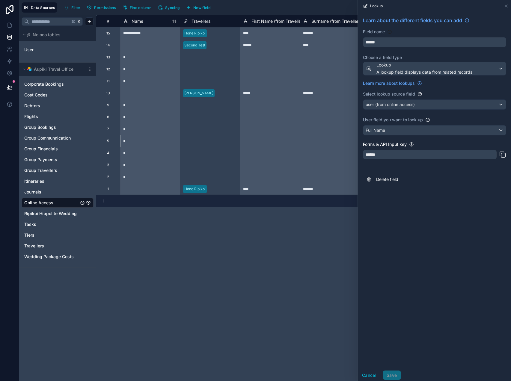
click at [246, 139] on div at bounding box center [270, 141] width 60 height 12
click at [180, 273] on div "**********" at bounding box center [303, 198] width 415 height 366
click at [185, 129] on div "Select a Travellers" at bounding box center [199, 129] width 32 height 5
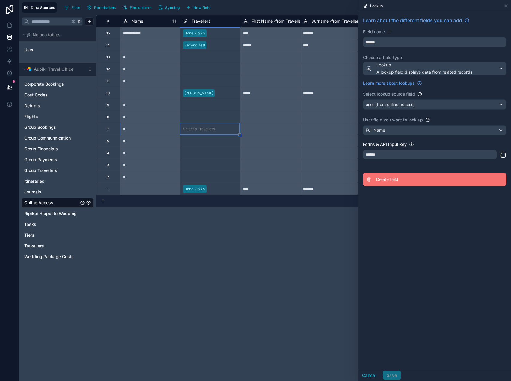
click at [397, 182] on span "Delete field" at bounding box center [419, 179] width 86 height 6
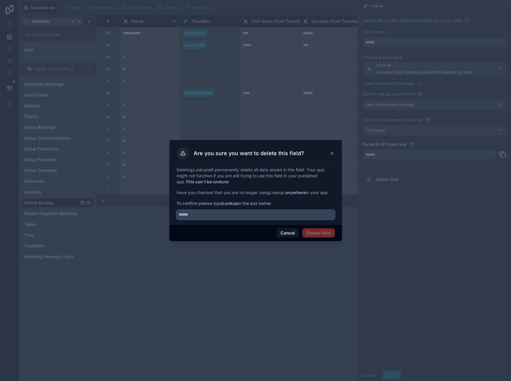
click at [271, 214] on input "text" at bounding box center [255, 215] width 158 height 10
type input "******"
click at [320, 232] on button "Delete field" at bounding box center [318, 233] width 32 height 10
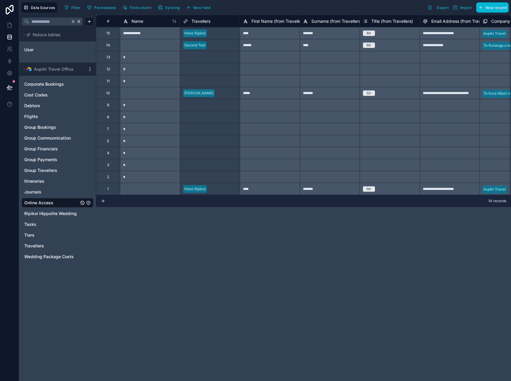
click at [110, 20] on div "#" at bounding box center [108, 21] width 15 height 4
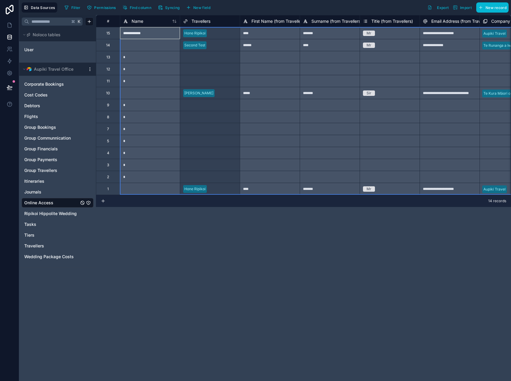
click at [107, 20] on div "#" at bounding box center [108, 21] width 15 height 4
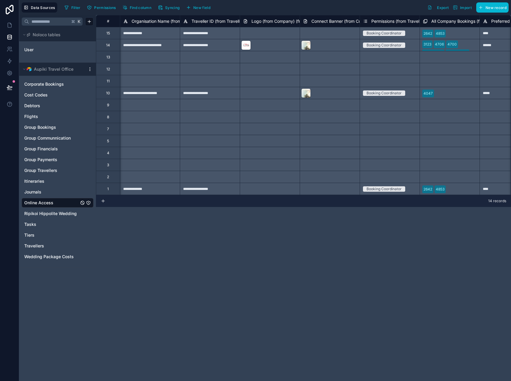
scroll to position [0, 411]
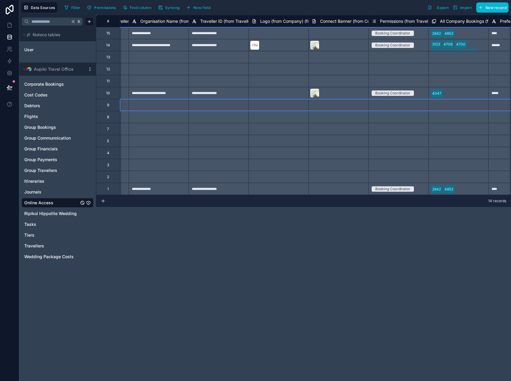
click at [110, 104] on div "9" at bounding box center [108, 105] width 24 height 12
click at [125, 128] on div "Delete row" at bounding box center [127, 128] width 31 height 7
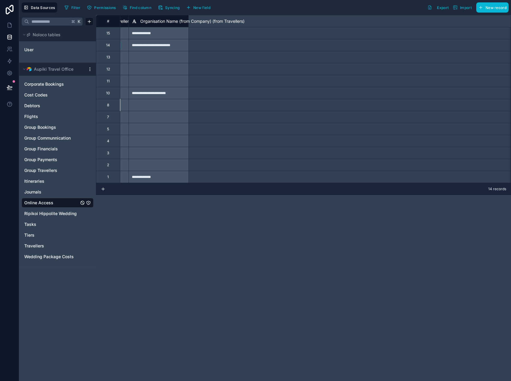
scroll to position [0, 0]
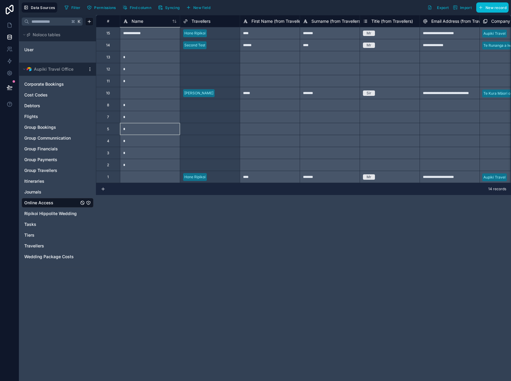
click at [160, 125] on div at bounding box center [150, 129] width 60 height 12
click at [176, 7] on span "Syncing" at bounding box center [172, 7] width 14 height 4
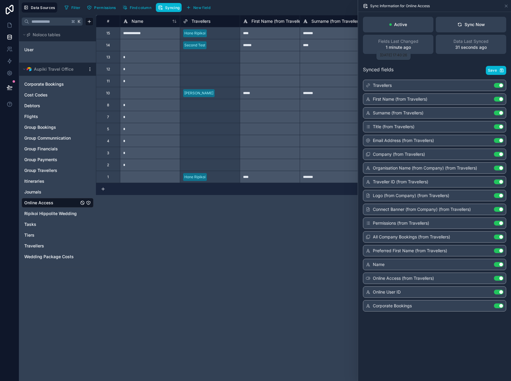
click at [392, 53] on span "[DATE] 17:40:26" at bounding box center [393, 55] width 27 height 4
click at [397, 43] on span "Fields Last Changed" at bounding box center [398, 41] width 40 height 6
click at [225, 223] on div "**********" at bounding box center [303, 198] width 415 height 366
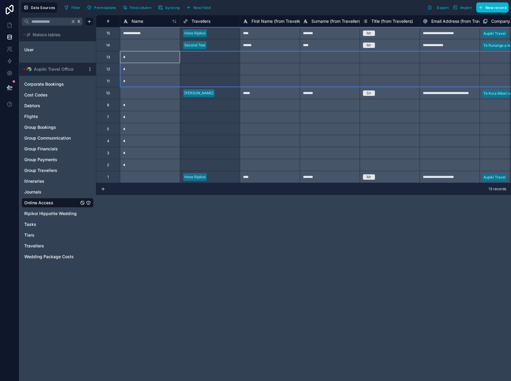
drag, startPoint x: 111, startPoint y: 58, endPoint x: 111, endPoint y: 76, distance: 18.3
click at [165, 125] on div at bounding box center [150, 129] width 60 height 12
click at [13, 85] on button at bounding box center [9, 87] width 13 height 17
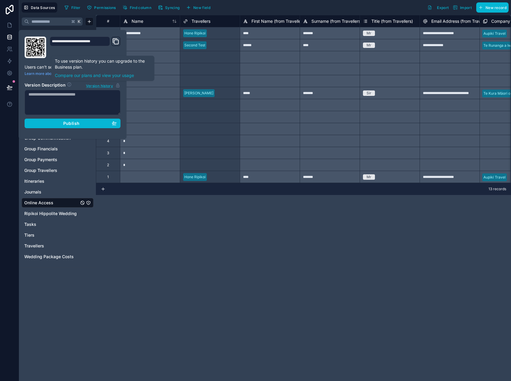
click at [110, 86] on span "Version history" at bounding box center [99, 85] width 27 height 6
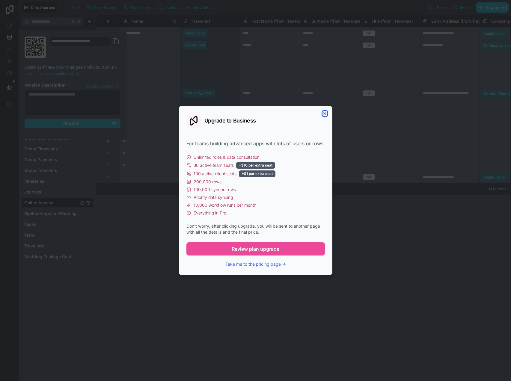
click at [325, 113] on icon "button" at bounding box center [324, 113] width 2 height 2
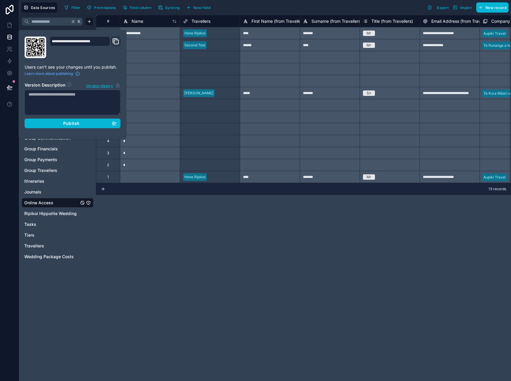
click at [123, 230] on div "**********" at bounding box center [303, 198] width 415 height 366
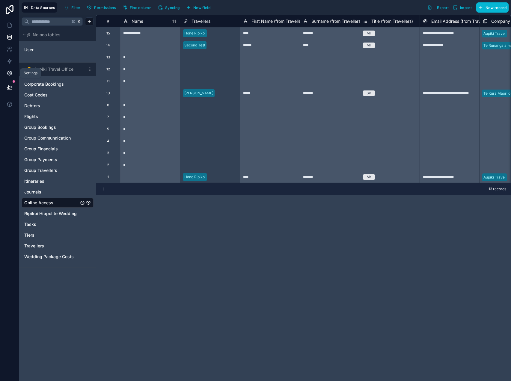
click at [10, 74] on icon at bounding box center [10, 73] width 6 height 6
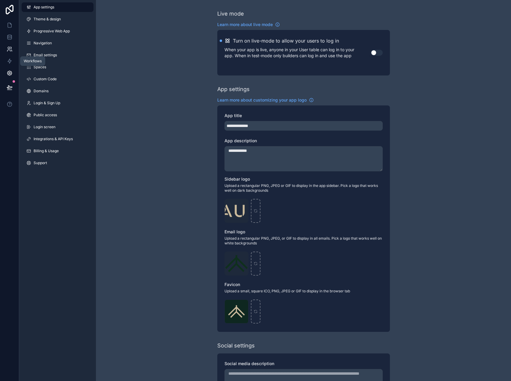
click at [8, 50] on icon at bounding box center [10, 49] width 6 height 6
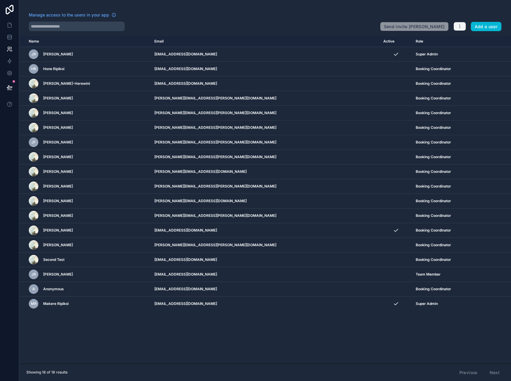
click at [456, 25] on button "button" at bounding box center [459, 26] width 13 height 9
click at [10, 37] on icon at bounding box center [10, 37] width 6 height 6
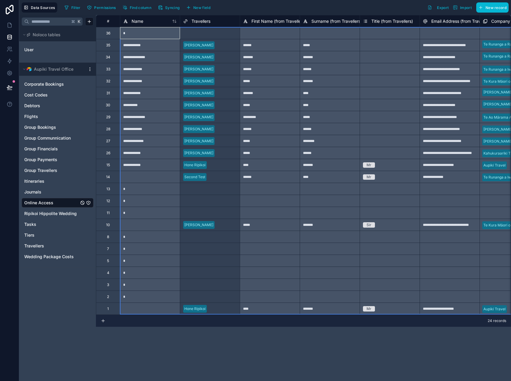
click at [110, 22] on div "#" at bounding box center [108, 21] width 15 height 4
click at [114, 187] on div "13" at bounding box center [108, 189] width 24 height 12
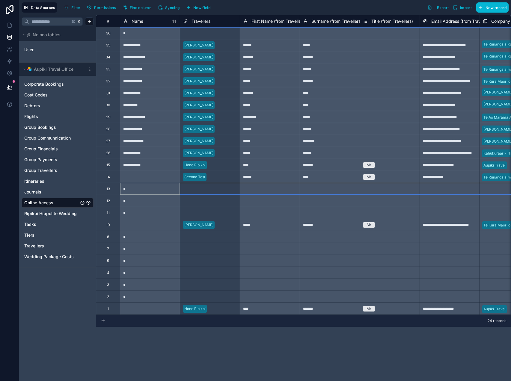
click at [115, 32] on div "36" at bounding box center [108, 33] width 24 height 12
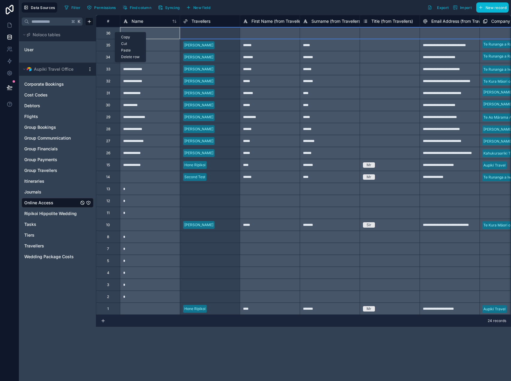
click at [130, 57] on div "Delete row" at bounding box center [130, 57] width 31 height 7
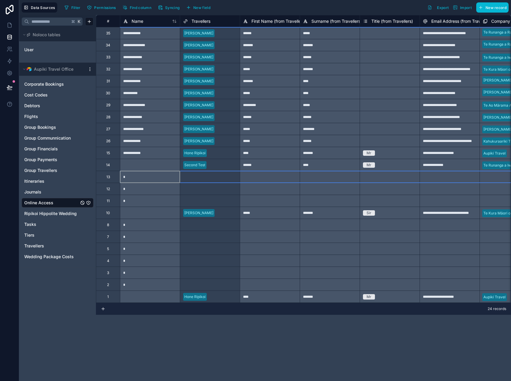
click at [111, 179] on div "13" at bounding box center [108, 177] width 24 height 12
click at [125, 205] on div "Delete row" at bounding box center [127, 204] width 31 height 7
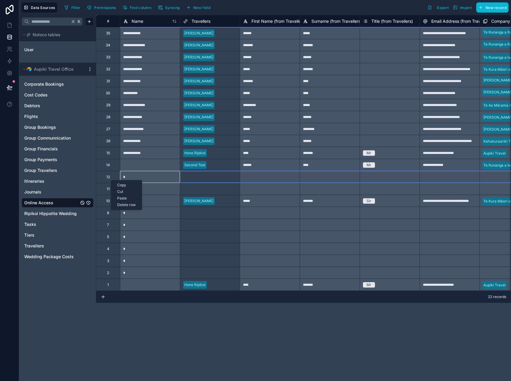
click at [123, 206] on div "Delete row" at bounding box center [126, 205] width 31 height 7
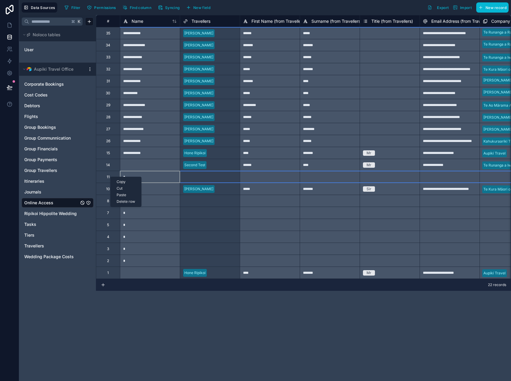
click at [126, 202] on div "Delete row" at bounding box center [125, 201] width 31 height 7
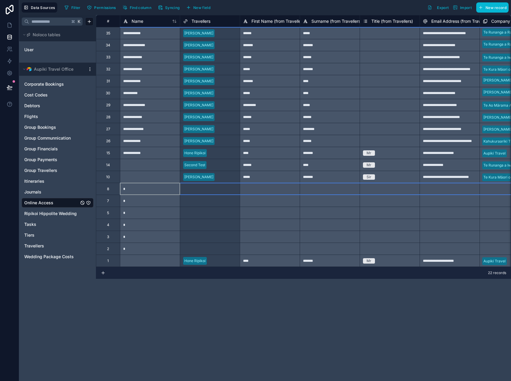
click at [113, 190] on div "8" at bounding box center [108, 189] width 24 height 12
click at [123, 216] on div "Delete row" at bounding box center [128, 215] width 31 height 7
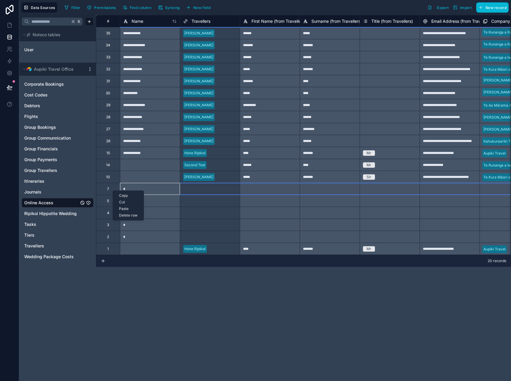
click at [122, 216] on div "Delete row" at bounding box center [128, 215] width 31 height 7
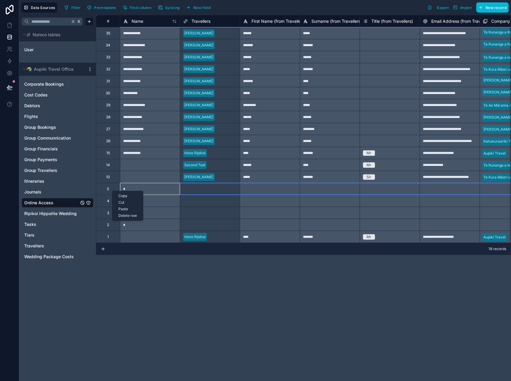
click at [122, 215] on div "Delete row" at bounding box center [127, 215] width 31 height 7
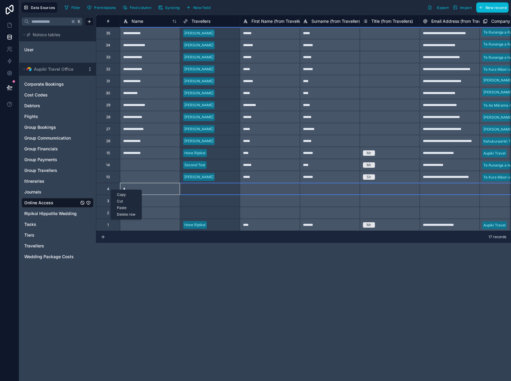
click at [128, 215] on div "Delete row" at bounding box center [126, 214] width 31 height 7
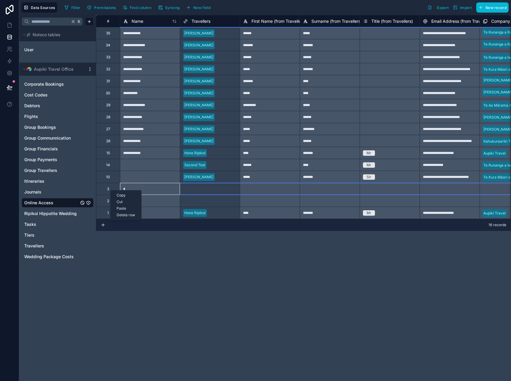
click at [126, 215] on div "Delete row" at bounding box center [125, 215] width 31 height 7
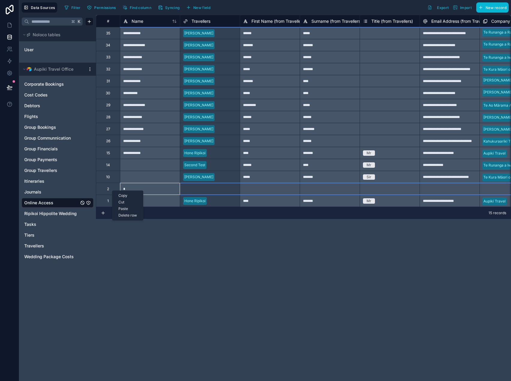
click at [132, 215] on div "Delete row" at bounding box center [127, 215] width 31 height 7
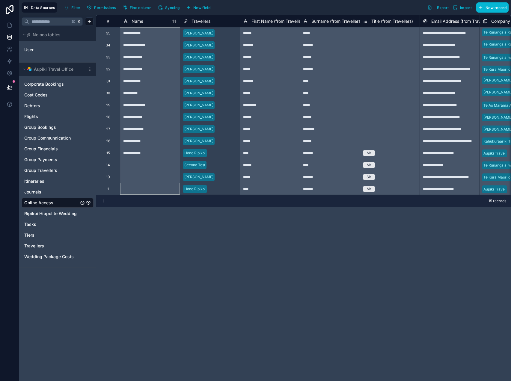
click at [187, 238] on div "**********" at bounding box center [303, 198] width 415 height 366
click at [11, 27] on icon at bounding box center [10, 25] width 6 height 6
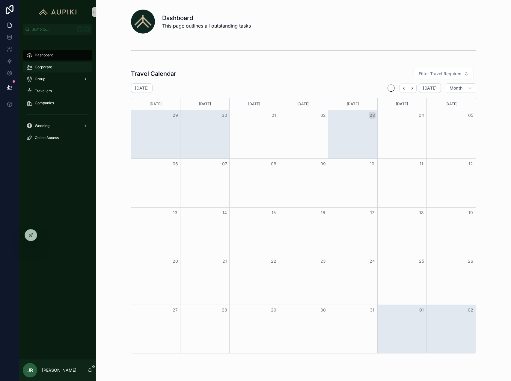
click at [61, 64] on div "Corporate" at bounding box center [57, 67] width 62 height 10
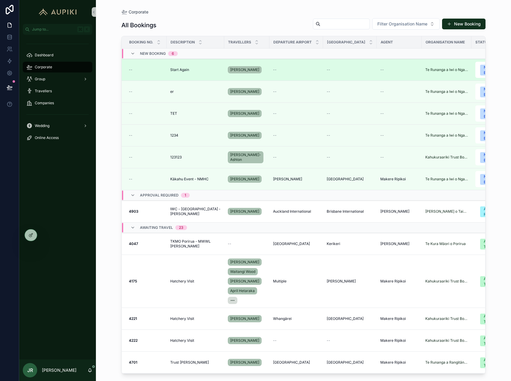
click at [212, 66] on td "Start Again Start Again" at bounding box center [194, 70] width 57 height 22
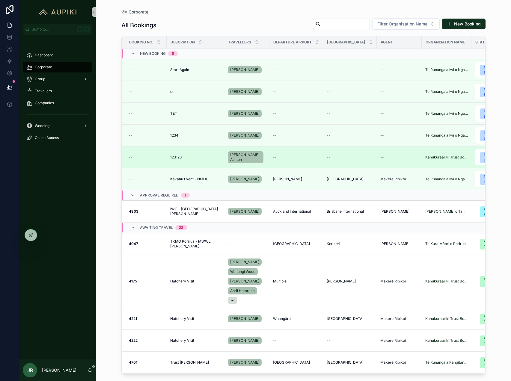
click at [193, 157] on div "123123 123123" at bounding box center [195, 157] width 50 height 5
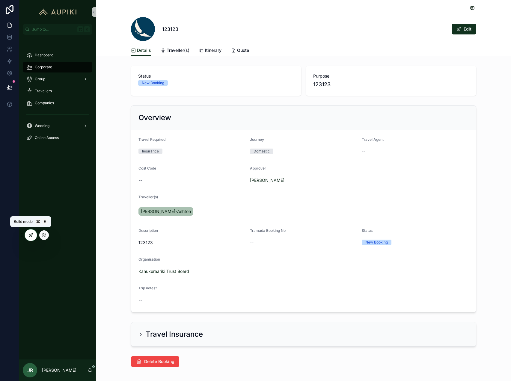
click at [34, 235] on div at bounding box center [31, 234] width 12 height 11
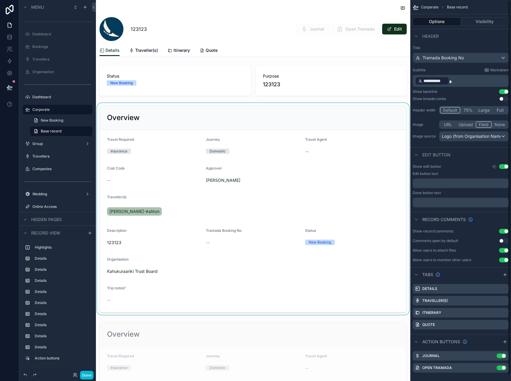
click at [309, 130] on div "scrollable content" at bounding box center [253, 209] width 314 height 212
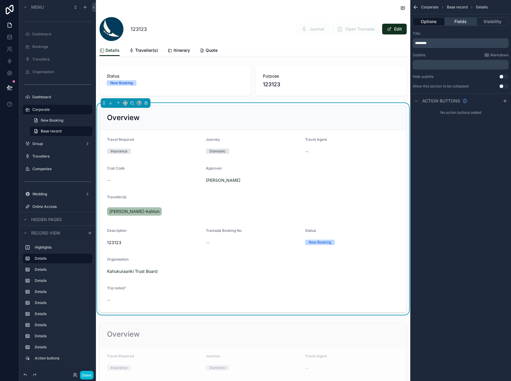
click at [464, 23] on button "Fields" at bounding box center [460, 21] width 32 height 8
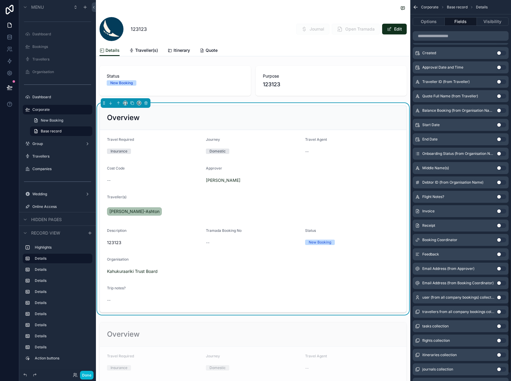
scroll to position [863, 0]
click at [500, 239] on button "Use setting" at bounding box center [501, 239] width 10 height 5
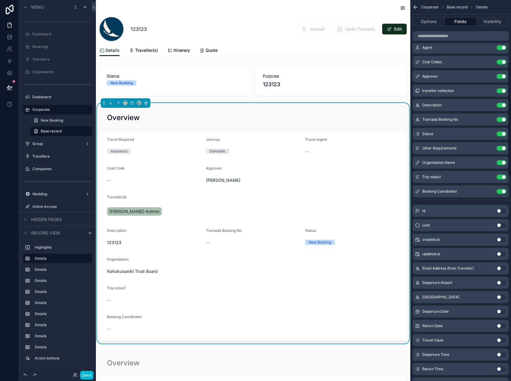
scroll to position [0, 0]
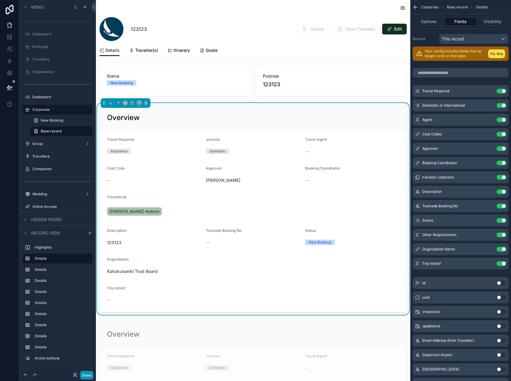
click at [89, 375] on button "Done" at bounding box center [86, 375] width 13 height 9
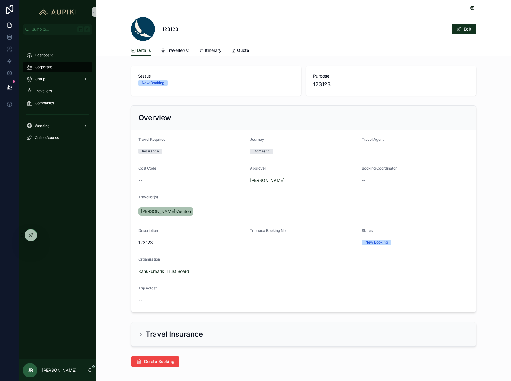
click at [63, 65] on div "Corporate" at bounding box center [57, 67] width 62 height 10
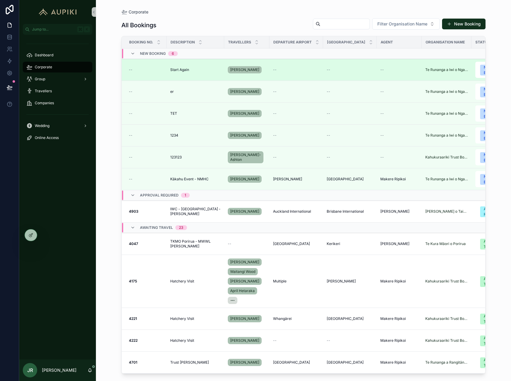
click at [192, 69] on div "Start Again Start Again" at bounding box center [195, 69] width 50 height 5
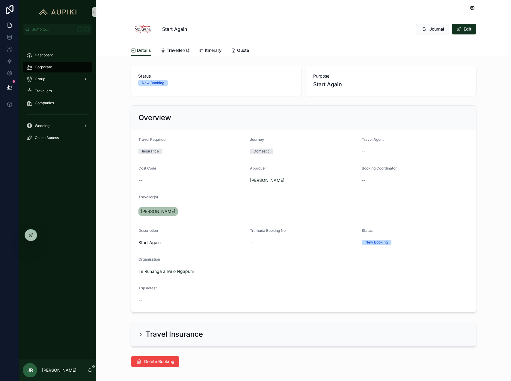
click at [63, 68] on div "Corporate" at bounding box center [57, 67] width 62 height 10
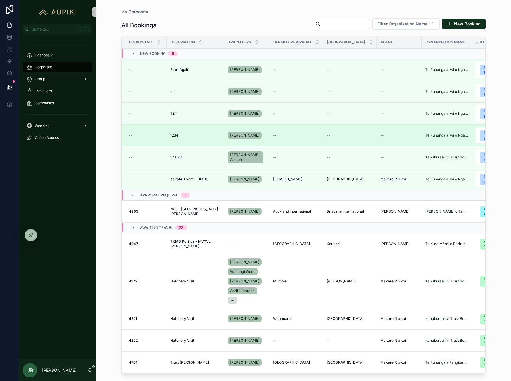
click at [175, 134] on span "1234" at bounding box center [174, 135] width 8 height 5
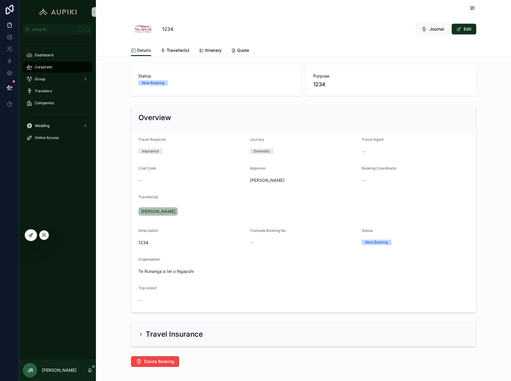
click at [29, 234] on icon at bounding box center [30, 235] width 5 height 5
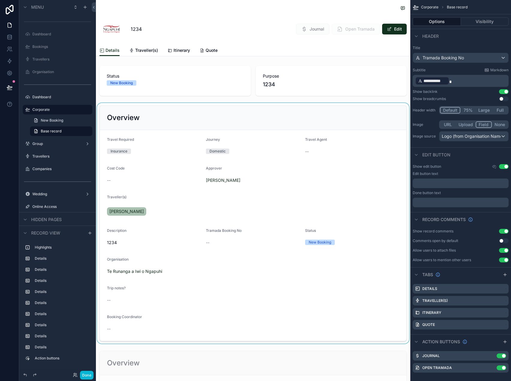
click at [305, 183] on div "scrollable content" at bounding box center [253, 223] width 314 height 240
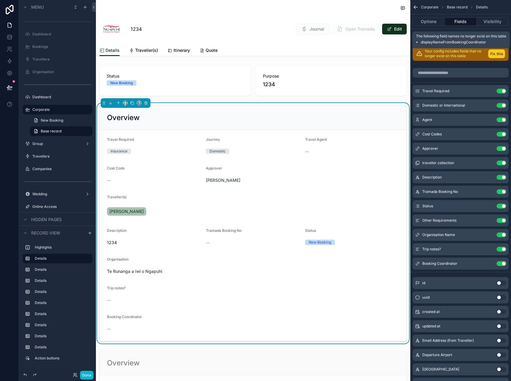
click at [491, 53] on button "Fix this" at bounding box center [496, 53] width 17 height 9
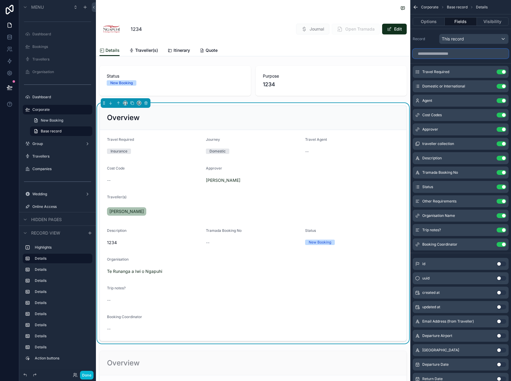
click at [455, 52] on input "scrollable content" at bounding box center [460, 54] width 96 height 10
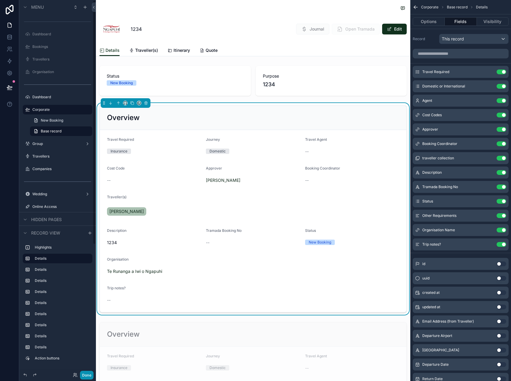
click at [88, 372] on button "Done" at bounding box center [86, 375] width 13 height 9
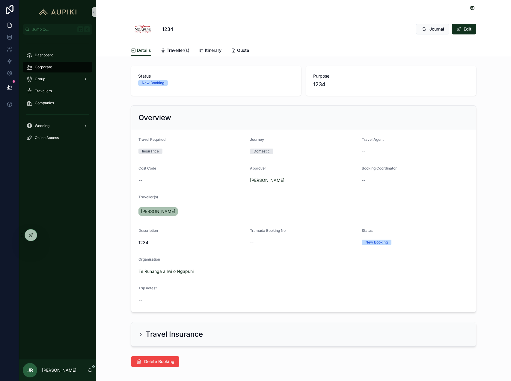
click at [53, 65] on div "Corporate" at bounding box center [57, 67] width 62 height 10
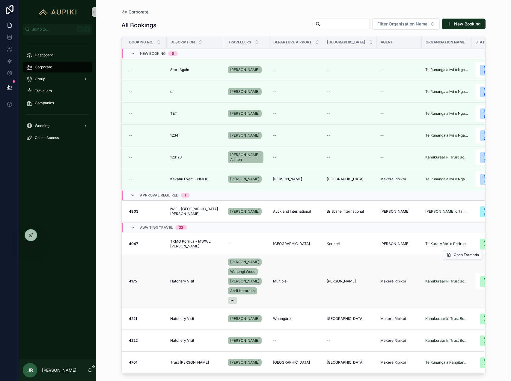
click at [186, 280] on span "Hatchery Visit" at bounding box center [182, 281] width 24 height 5
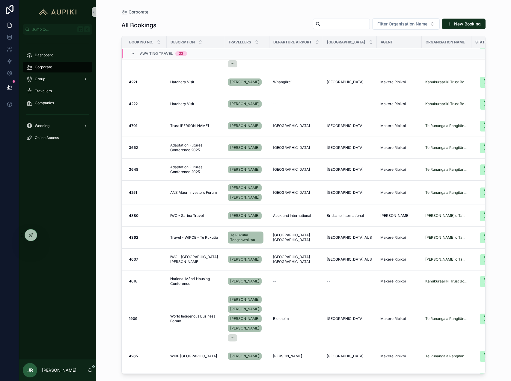
scroll to position [246, 0]
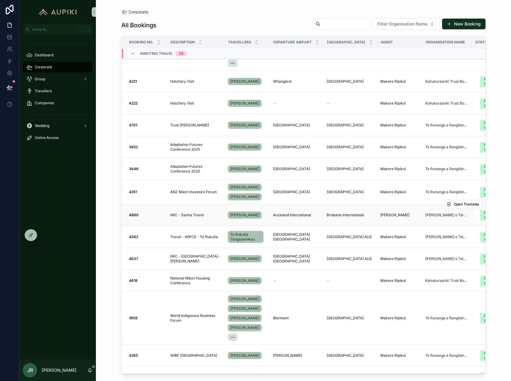
click at [197, 217] on span "IWC - Sarina Travel" at bounding box center [187, 215] width 34 height 5
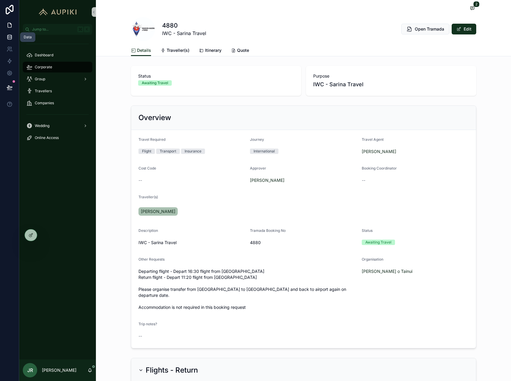
click at [10, 37] on icon at bounding box center [10, 37] width 6 height 6
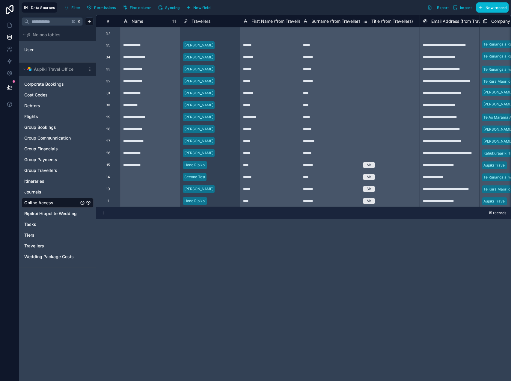
click at [139, 183] on div at bounding box center [150, 189] width 60 height 12
click at [152, 20] on div "Name" at bounding box center [150, 21] width 54 height 7
click at [139, 21] on span "Name" at bounding box center [137, 21] width 12 height 6
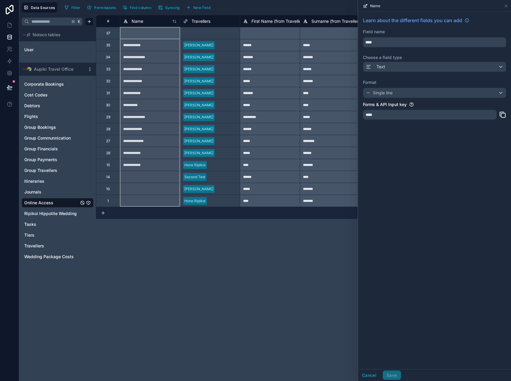
click at [434, 154] on div "Learn about the different fields you can add Field name **** Choose a field typ…" at bounding box center [434, 190] width 153 height 357
click at [369, 375] on button "Cancel" at bounding box center [369, 375] width 22 height 10
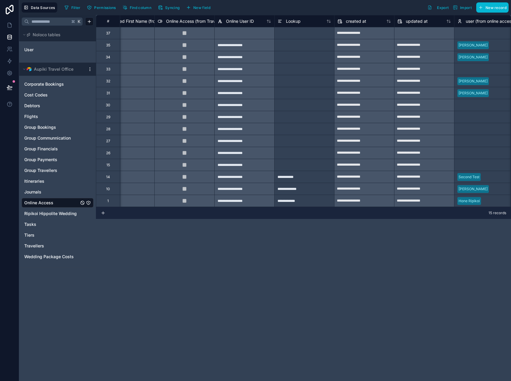
scroll to position [0, 807]
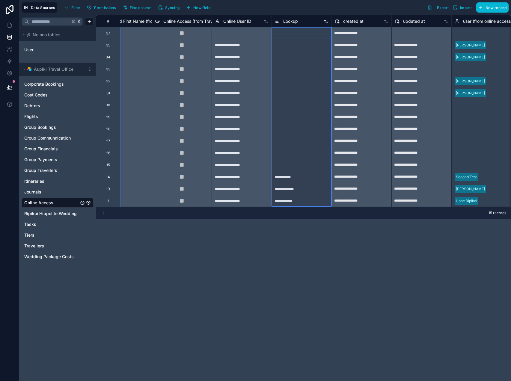
click at [296, 20] on span "Lookup" at bounding box center [290, 21] width 15 height 6
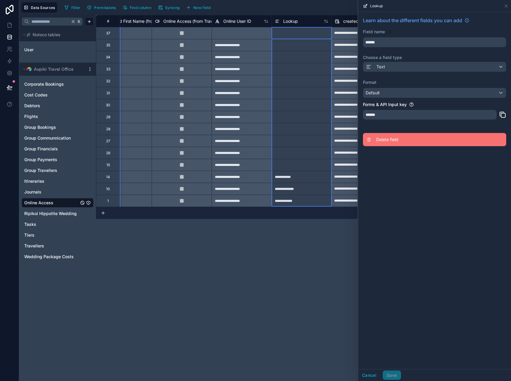
click at [389, 141] on span "Delete field" at bounding box center [419, 140] width 86 height 6
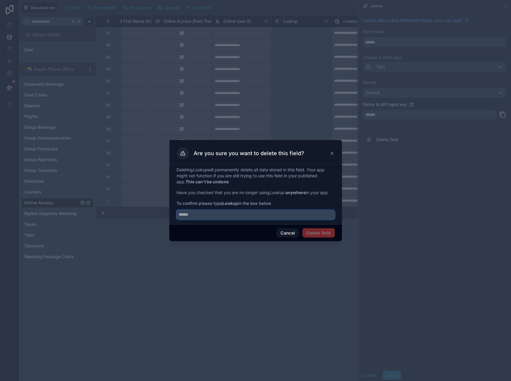
click at [255, 213] on input "text" at bounding box center [255, 215] width 158 height 10
type input "******"
click at [320, 234] on button "Delete field" at bounding box center [318, 233] width 32 height 10
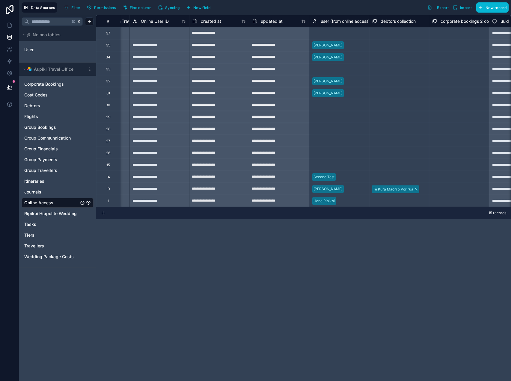
scroll to position [0, 927]
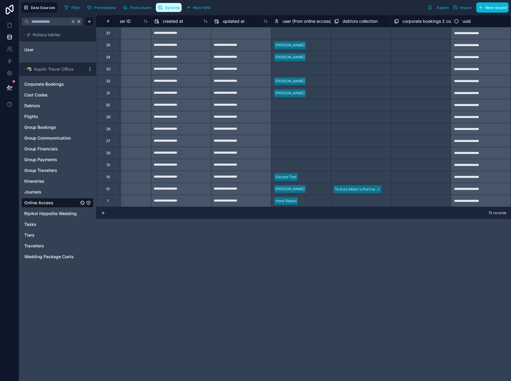
click at [168, 10] on span "Syncing" at bounding box center [172, 7] width 14 height 4
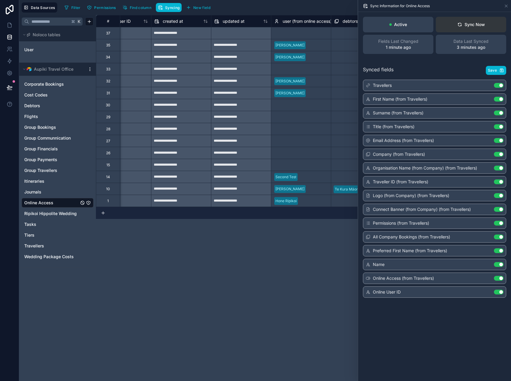
click at [458, 24] on icon at bounding box center [459, 24] width 5 height 5
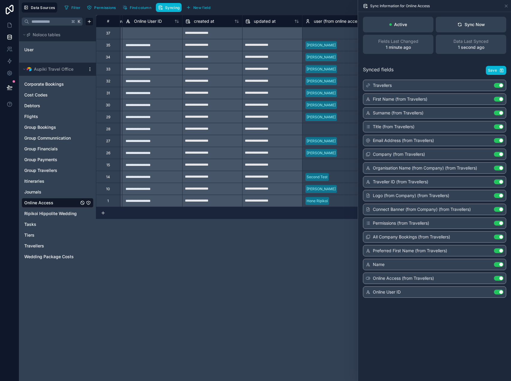
scroll to position [0, 927]
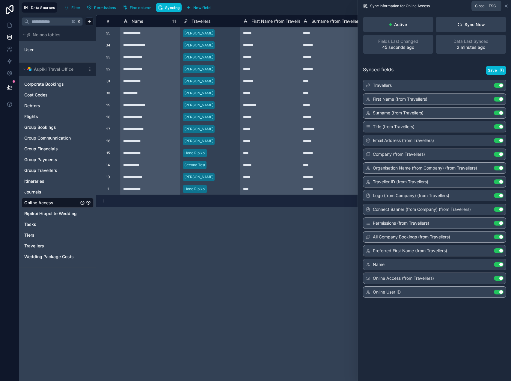
click at [504, 7] on icon at bounding box center [505, 6] width 5 height 5
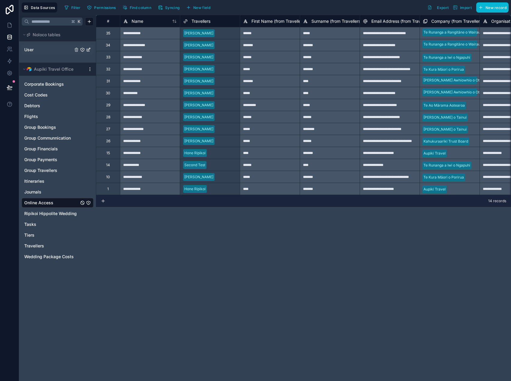
click at [34, 51] on link "User" at bounding box center [48, 50] width 49 height 6
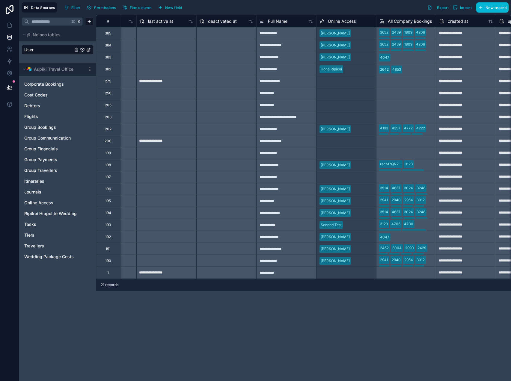
scroll to position [0, 464]
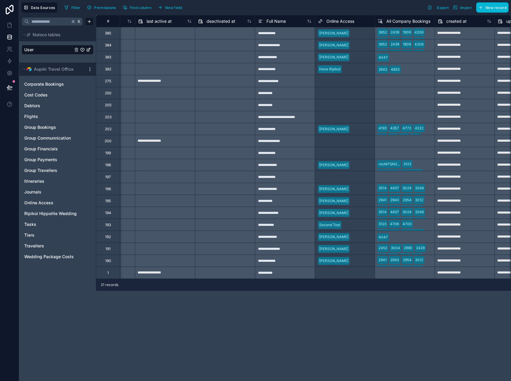
click at [377, 340] on div "**********" at bounding box center [303, 198] width 415 height 366
click at [331, 118] on div "Select a Online Access" at bounding box center [337, 117] width 39 height 5
click at [338, 120] on div "Select a Online Access" at bounding box center [345, 117] width 60 height 8
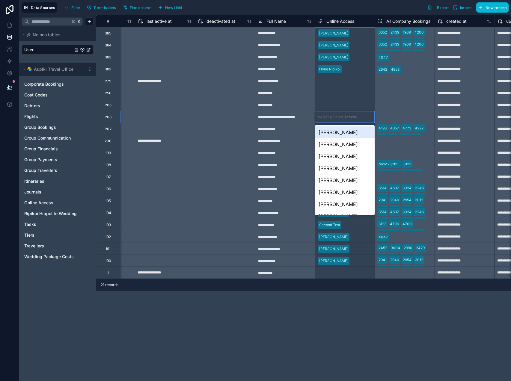
click at [361, 105] on div at bounding box center [365, 105] width 13 height 6
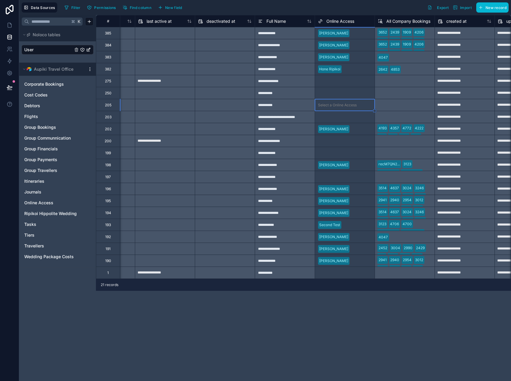
click at [321, 121] on div "Select a Online Access" at bounding box center [345, 117] width 60 height 12
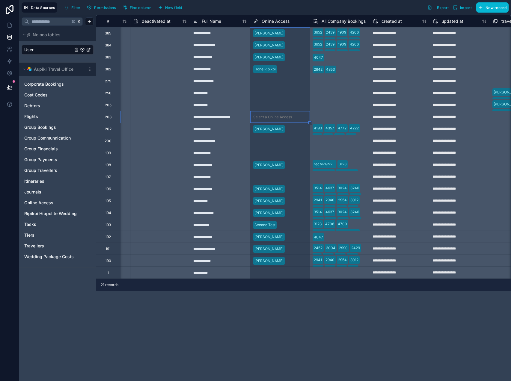
scroll to position [0, 526]
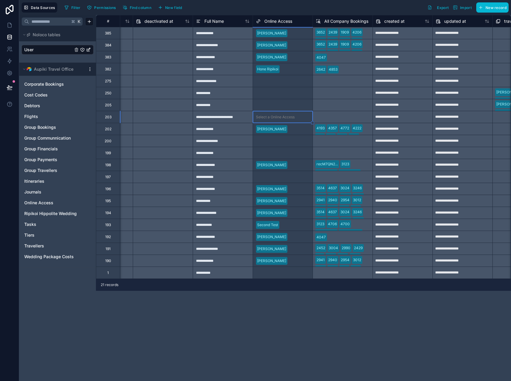
click at [110, 175] on div "197" at bounding box center [108, 177] width 6 height 5
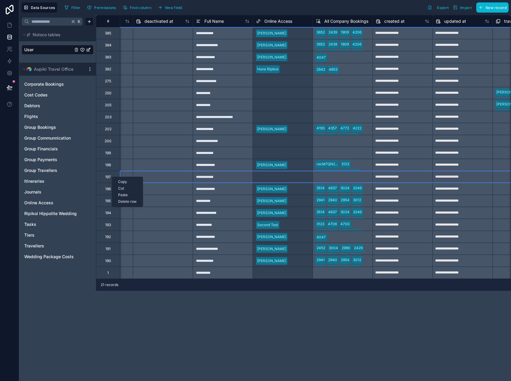
click at [123, 203] on div "Delete row" at bounding box center [127, 201] width 31 height 7
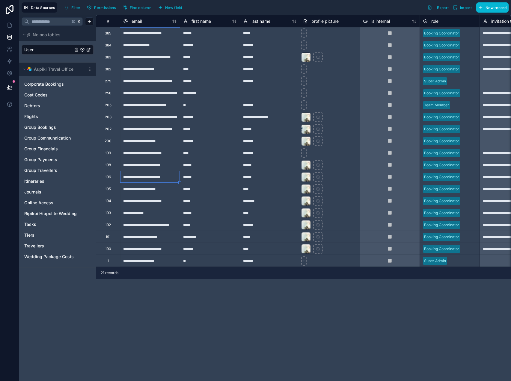
click at [217, 162] on div "******" at bounding box center [210, 165] width 60 height 12
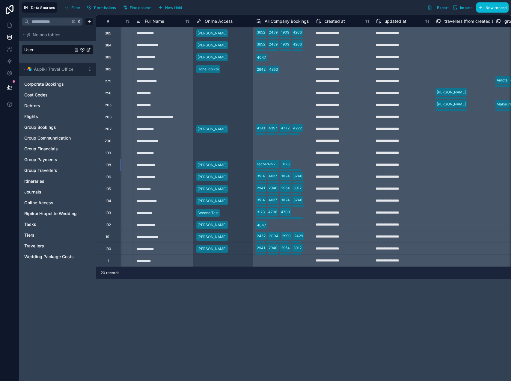
scroll to position [0, 579]
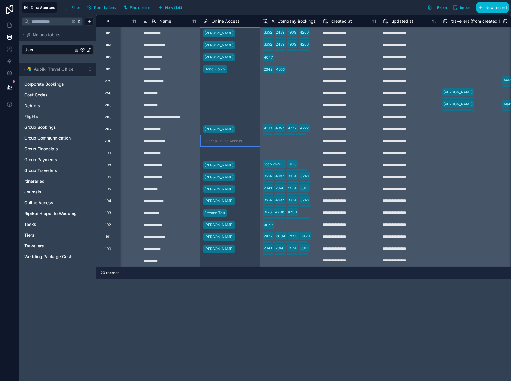
click at [208, 140] on div "Select a Online Access" at bounding box center [222, 141] width 39 height 5
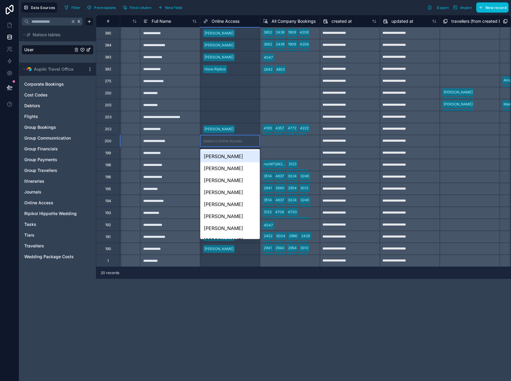
click at [219, 143] on div "Select a Online Access" at bounding box center [222, 141] width 39 height 5
click at [220, 170] on div "[PERSON_NAME]" at bounding box center [230, 168] width 60 height 12
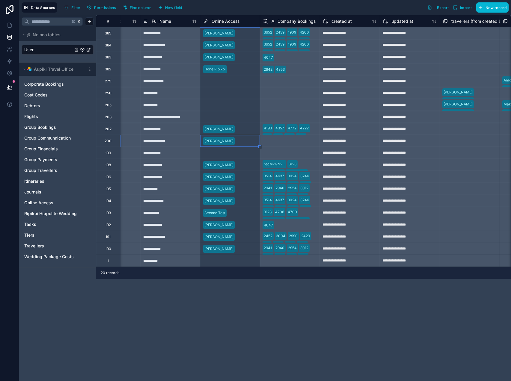
click at [218, 117] on div "Select a Online Access" at bounding box center [222, 117] width 39 height 5
click at [224, 119] on div "Select a Online Access" at bounding box center [222, 117] width 39 height 5
click at [243, 119] on div "Select a Online Access" at bounding box center [230, 117] width 60 height 8
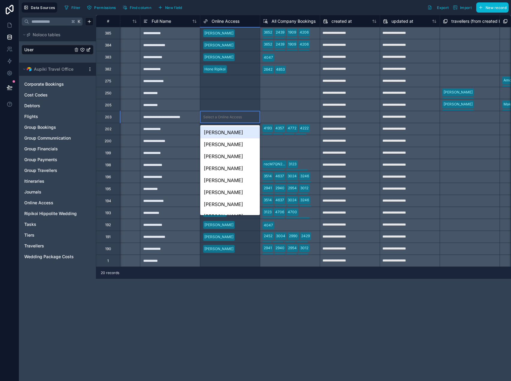
click at [243, 119] on div "Select a Online Access" at bounding box center [230, 117] width 60 height 8
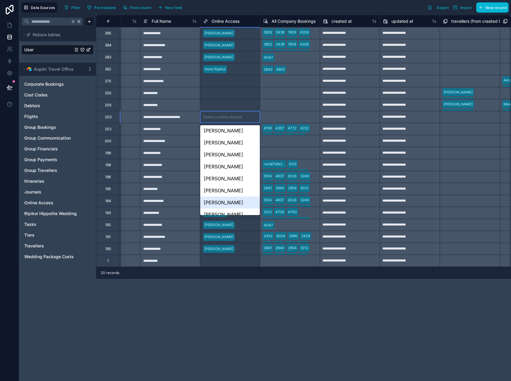
scroll to position [0, 0]
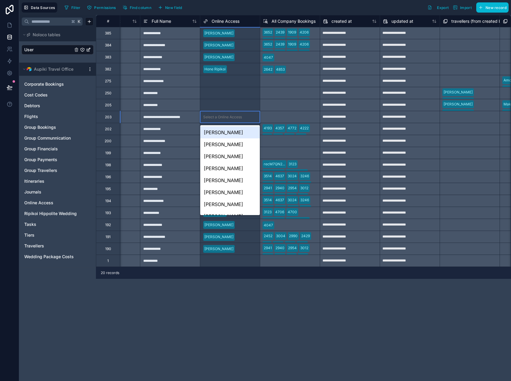
click at [215, 103] on div "Select a Online Access" at bounding box center [222, 105] width 39 height 5
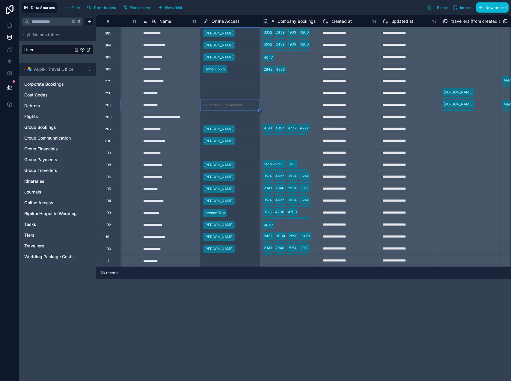
click at [228, 150] on div "Select a Online Access" at bounding box center [230, 153] width 60 height 8
click at [108, 152] on div "199" at bounding box center [108, 153] width 6 height 5
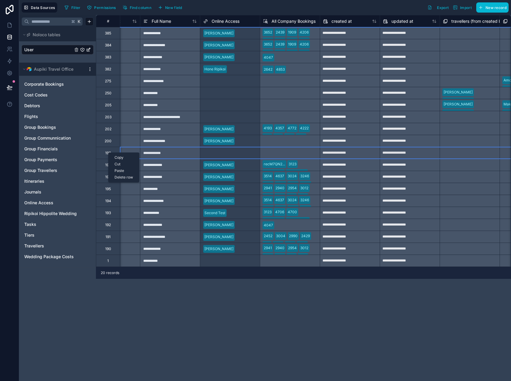
click at [116, 177] on div "Delete row" at bounding box center [123, 177] width 31 height 7
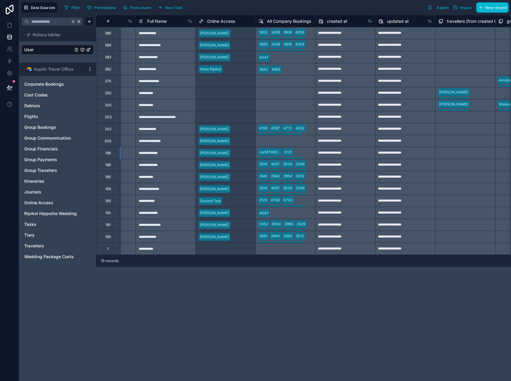
scroll to position [0, 586]
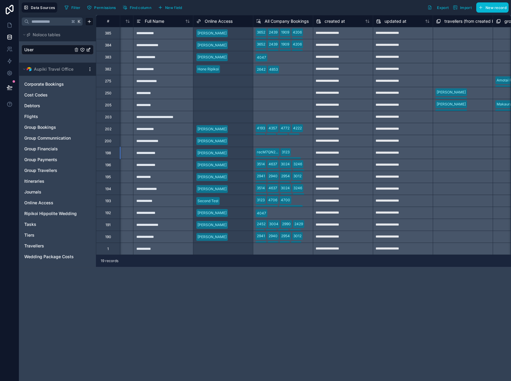
click at [245, 142] on div at bounding box center [240, 141] width 20 height 6
click at [113, 141] on div "200" at bounding box center [108, 141] width 24 height 12
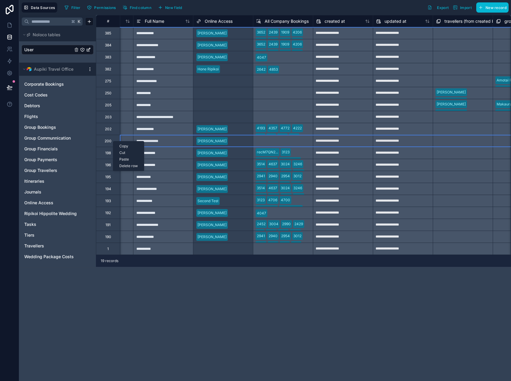
click at [126, 167] on div "Delete row" at bounding box center [128, 166] width 31 height 7
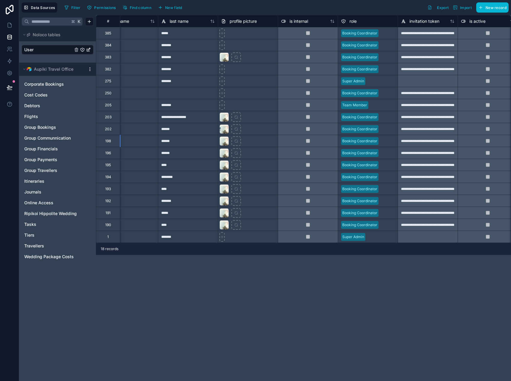
scroll to position [0, 0]
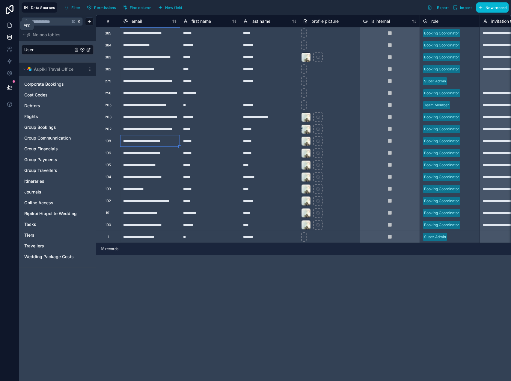
click at [10, 26] on icon at bounding box center [10, 25] width 6 height 6
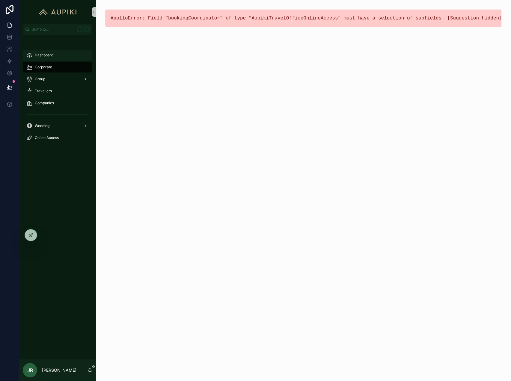
click at [58, 53] on div "Dashboard" at bounding box center [57, 55] width 62 height 10
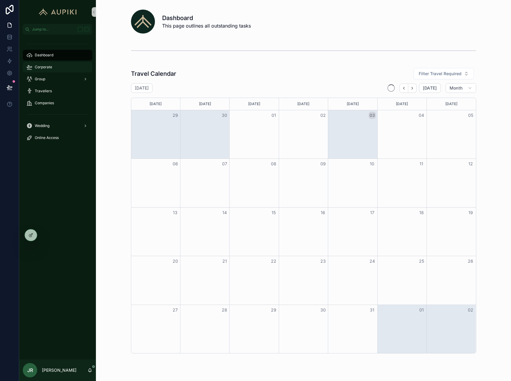
click at [57, 64] on div "Corporate" at bounding box center [57, 67] width 62 height 10
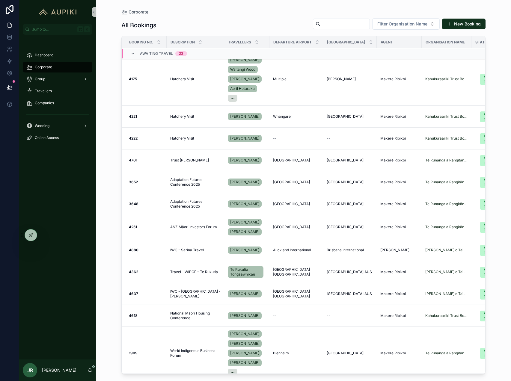
scroll to position [212, 0]
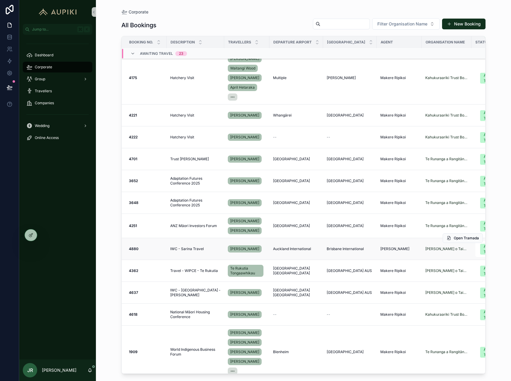
click at [191, 251] on span "IWC - Sarina Travel" at bounding box center [187, 248] width 34 height 5
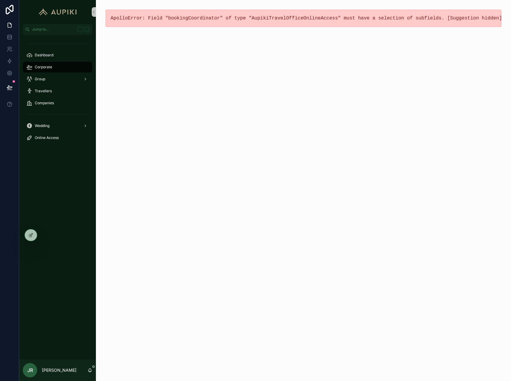
click at [384, 135] on div "ApolloError: Field "bookingCoordinator" of type "AupikiTravelOfficeOnlineAccess…" at bounding box center [303, 190] width 415 height 381
click at [43, 69] on span "Corporate" at bounding box center [43, 67] width 17 height 5
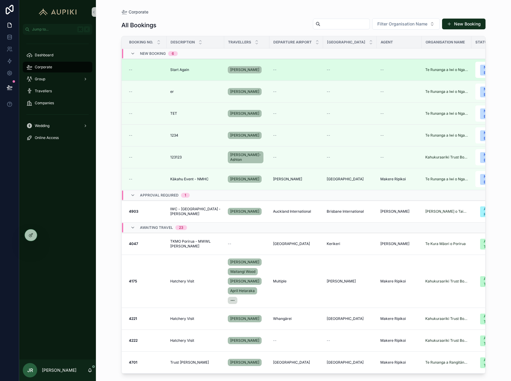
click at [192, 65] on td "Start Again Start Again" at bounding box center [194, 70] width 57 height 22
click at [186, 68] on span "Start Again" at bounding box center [179, 69] width 19 height 5
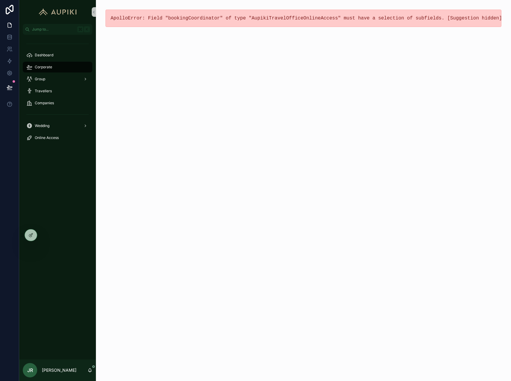
click at [169, 111] on div "ApolloError: Field "bookingCoordinator" of type "AupikiTravelOfficeOnlineAccess…" at bounding box center [303, 190] width 415 height 381
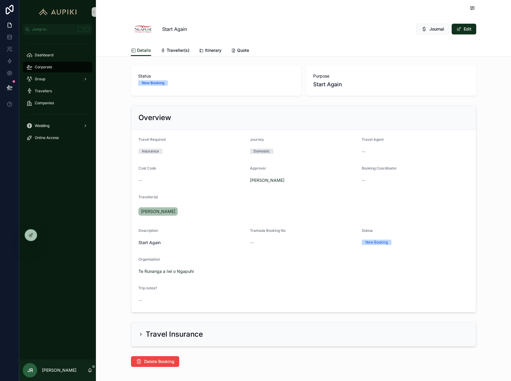
click at [52, 62] on link "Corporate" at bounding box center [57, 67] width 69 height 11
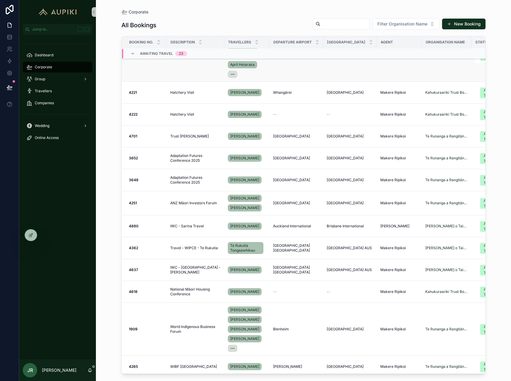
scroll to position [234, 0]
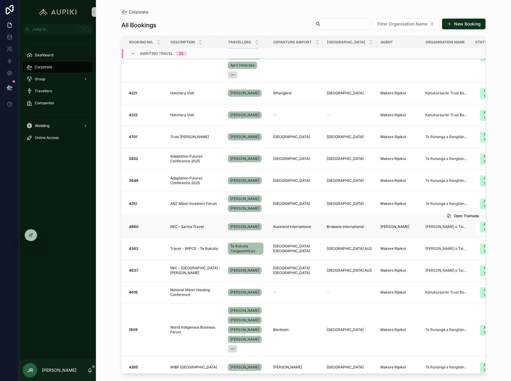
click at [179, 227] on td "IWC - Sarina Travel IWC - Sarina Travel" at bounding box center [194, 227] width 57 height 22
click at [181, 229] on span "IWC - Sarina Travel" at bounding box center [187, 226] width 34 height 5
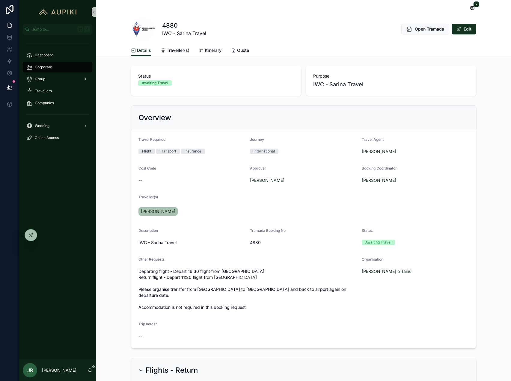
click at [428, 175] on div "Booking Coordinator [PERSON_NAME]" at bounding box center [400, 175] width 79 height 19
click at [55, 56] on div "Dashboard" at bounding box center [57, 55] width 62 height 10
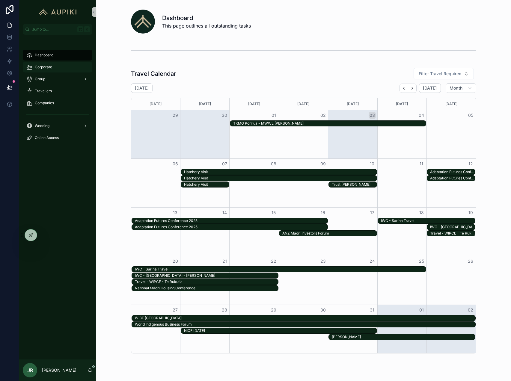
click at [63, 67] on div "Corporate" at bounding box center [57, 67] width 62 height 10
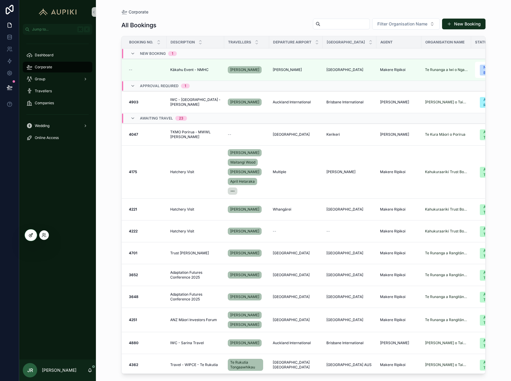
click at [30, 236] on icon at bounding box center [30, 235] width 5 height 5
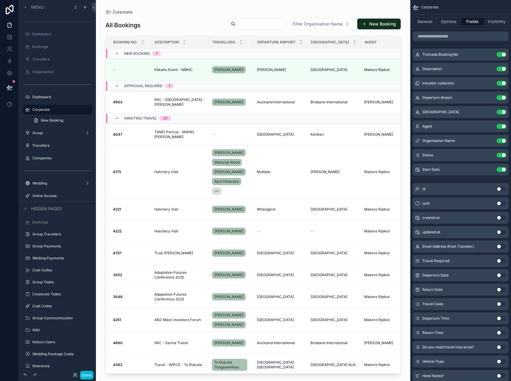
scroll to position [43, 0]
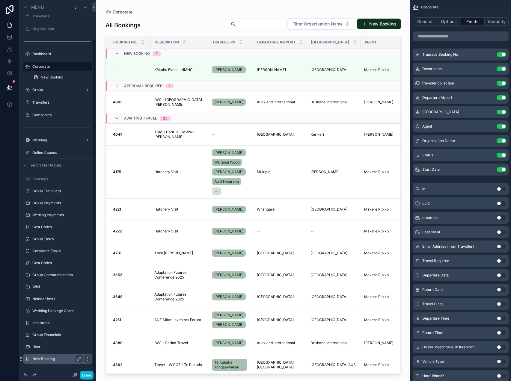
click at [50, 355] on div "New Booking" at bounding box center [57, 358] width 50 height 7
click at [50, 360] on label "New Booking" at bounding box center [56, 358] width 48 height 5
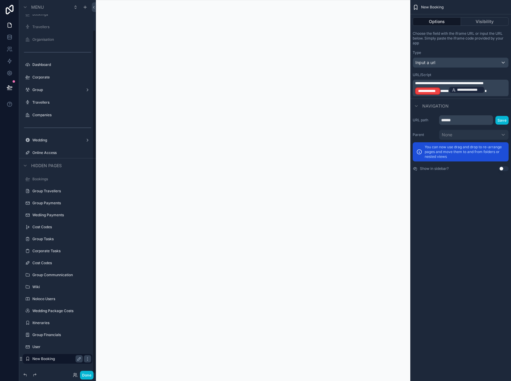
scroll to position [32, 0]
click at [439, 94] on p "**********" at bounding box center [461, 88] width 92 height 14
click at [439, 91] on div "**********" at bounding box center [427, 90] width 25 height 7
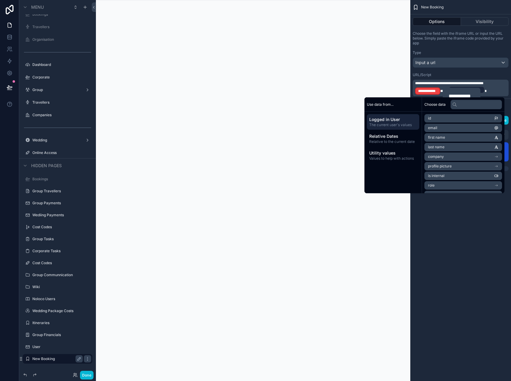
click at [440, 90] on span "******" at bounding box center [444, 91] width 8 height 4
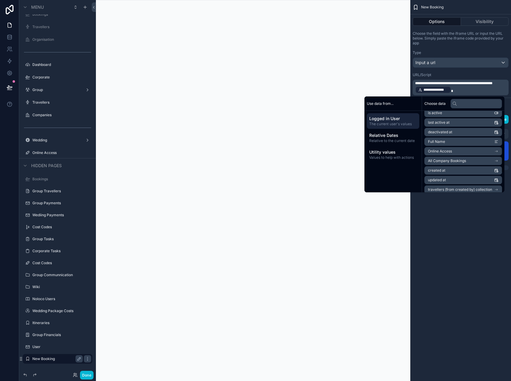
click at [461, 151] on li "Online Access" at bounding box center [463, 151] width 78 height 8
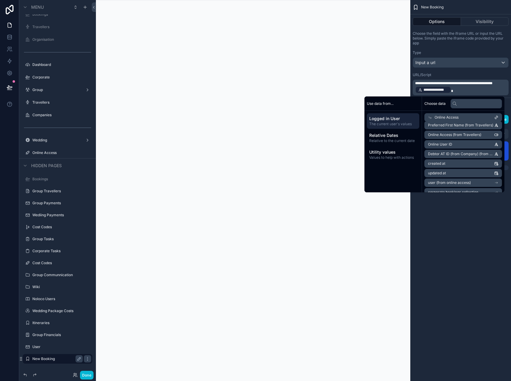
scroll to position [121, 0]
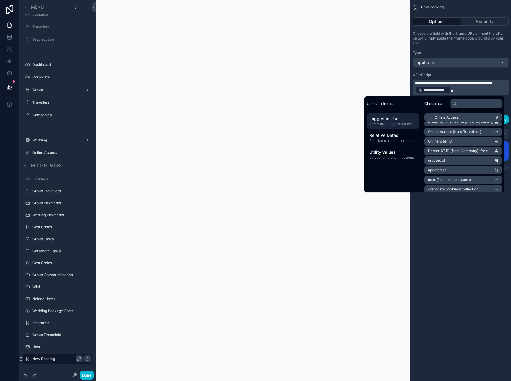
click at [468, 150] on span "Debtor AT ID (from Company) (from Travellers)" at bounding box center [461, 151] width 66 height 5
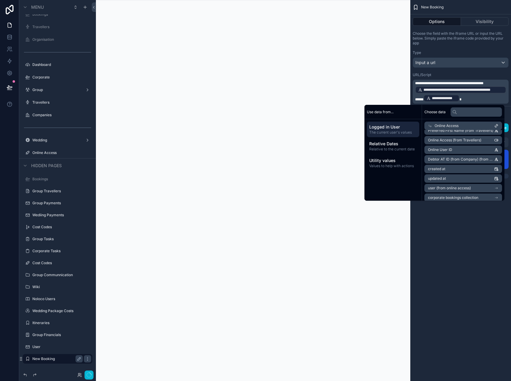
click at [478, 239] on div "**********" at bounding box center [460, 190] width 101 height 381
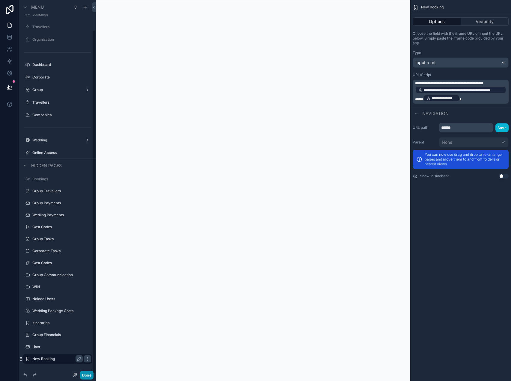
click at [89, 373] on button "Done" at bounding box center [86, 375] width 13 height 9
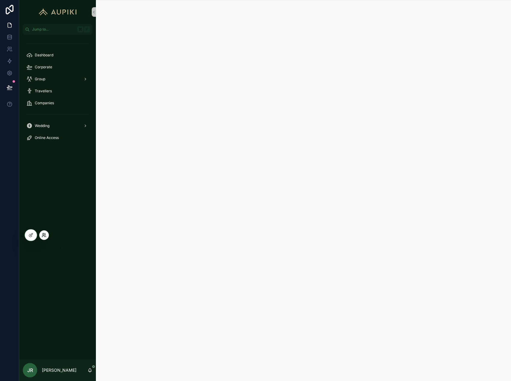
click at [44, 235] on icon at bounding box center [44, 235] width 5 height 5
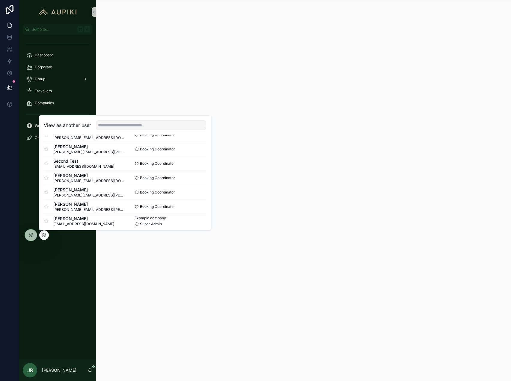
scroll to position [173, 0]
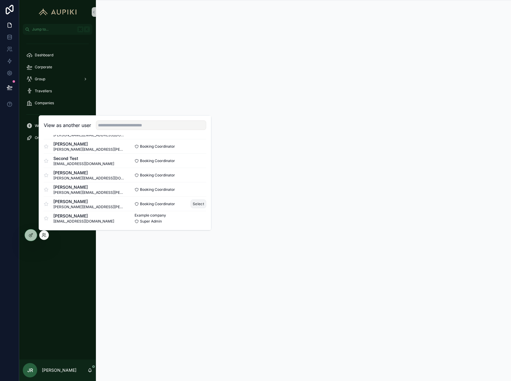
click at [204, 203] on button "Select" at bounding box center [198, 203] width 16 height 9
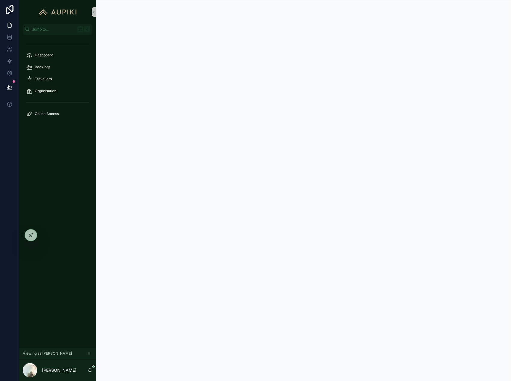
scroll to position [0, 0]
click at [44, 236] on icon at bounding box center [43, 236] width 2 height 1
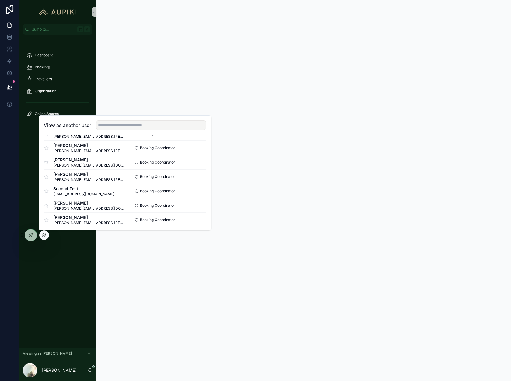
scroll to position [143, 0]
click at [195, 177] on button "Select" at bounding box center [198, 176] width 16 height 9
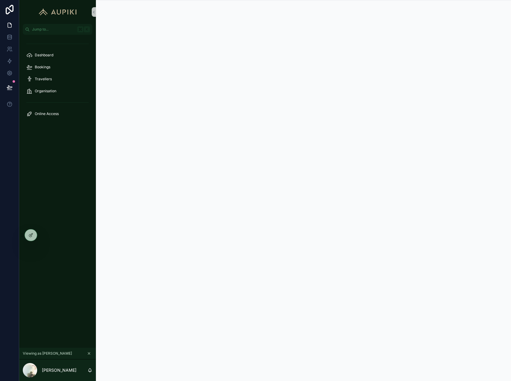
scroll to position [0, 0]
click at [35, 67] on span "Bookings" at bounding box center [43, 67] width 16 height 5
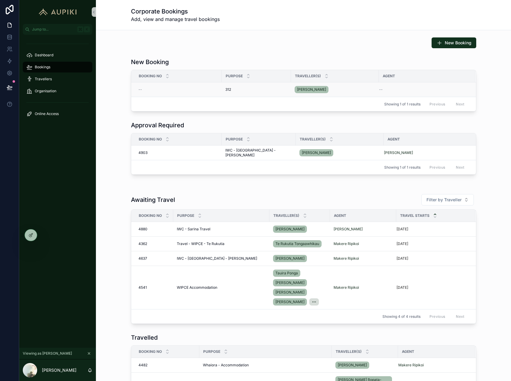
click at [207, 88] on div "--" at bounding box center [178, 89] width 80 height 5
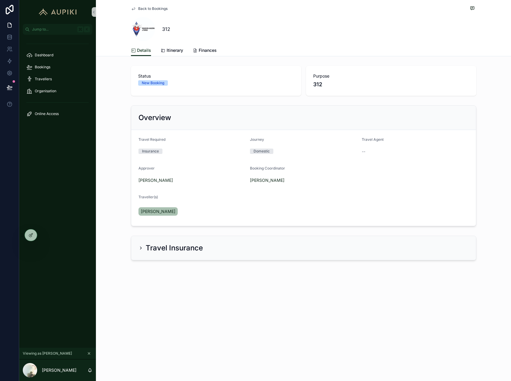
click at [88, 352] on icon "scrollable content" at bounding box center [89, 353] width 2 height 2
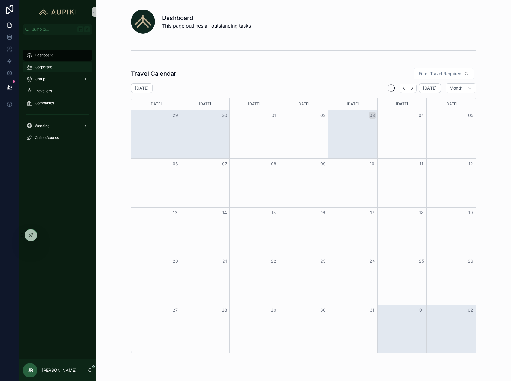
click at [65, 64] on div "Corporate" at bounding box center [57, 67] width 62 height 10
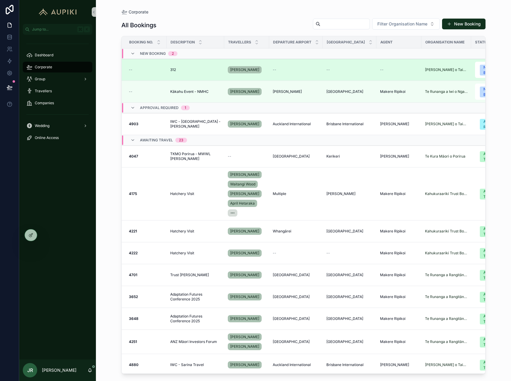
click at [200, 67] on div "312 312" at bounding box center [195, 69] width 50 height 5
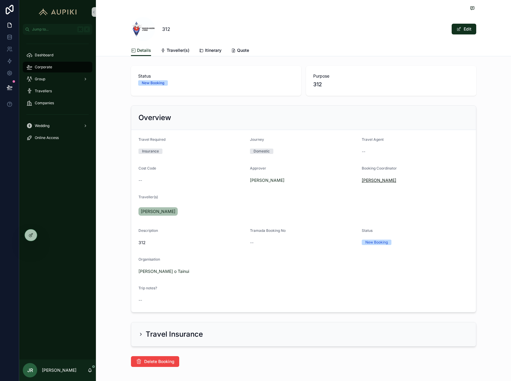
click at [379, 179] on span "[PERSON_NAME]" at bounding box center [378, 180] width 34 height 6
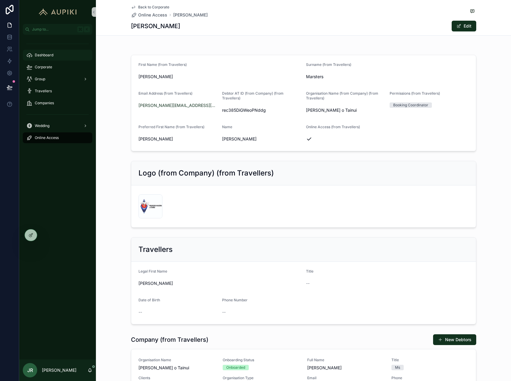
click at [46, 56] on span "Dashboard" at bounding box center [44, 55] width 19 height 5
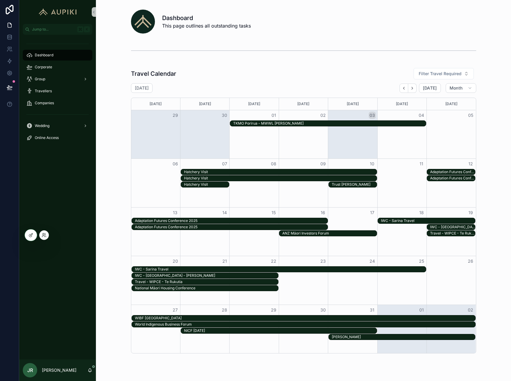
click at [41, 237] on div at bounding box center [44, 235] width 10 height 10
click at [44, 234] on icon at bounding box center [43, 233] width 1 height 1
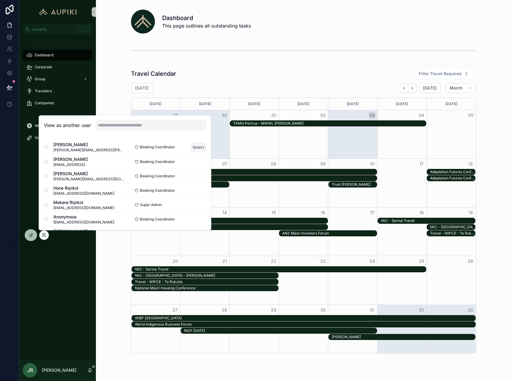
click at [201, 145] on button "Select" at bounding box center [198, 147] width 16 height 9
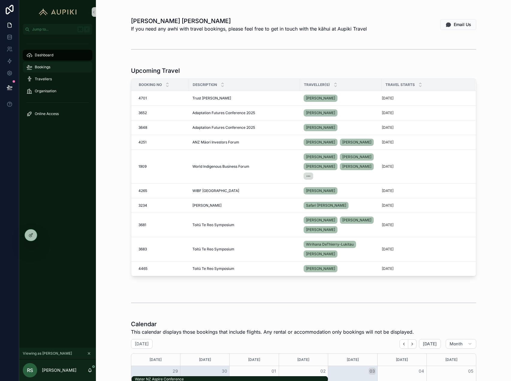
click at [61, 67] on div "Bookings" at bounding box center [57, 67] width 62 height 10
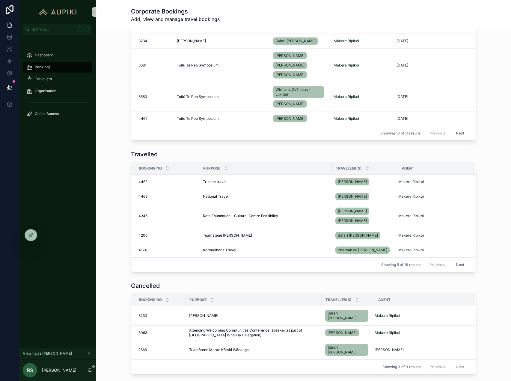
scroll to position [241, 0]
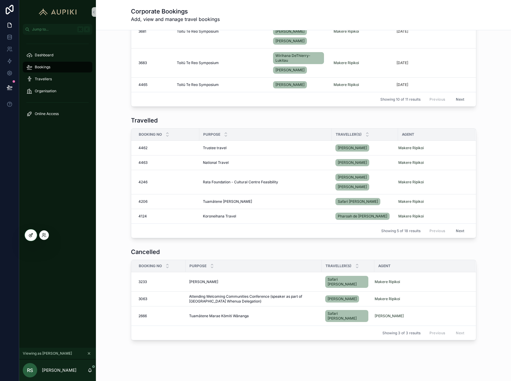
click at [35, 234] on div at bounding box center [31, 234] width 12 height 11
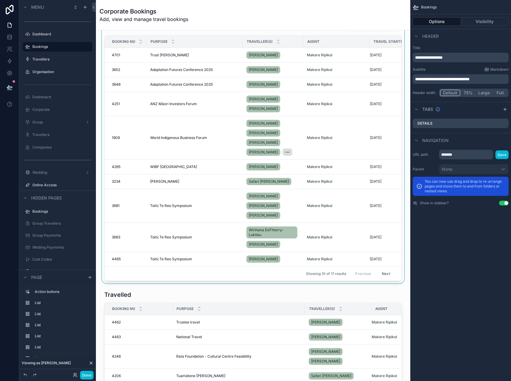
click at [256, 103] on div "scrollable content" at bounding box center [253, 150] width 305 height 266
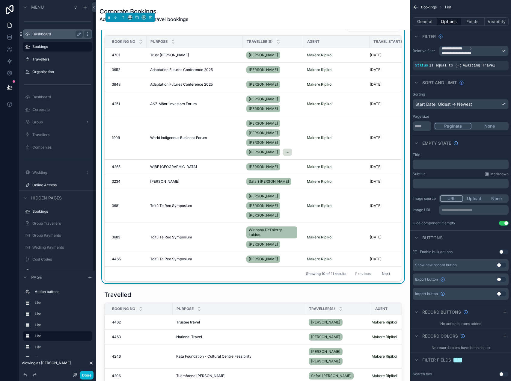
click at [57, 34] on label "Dashboard" at bounding box center [56, 34] width 48 height 5
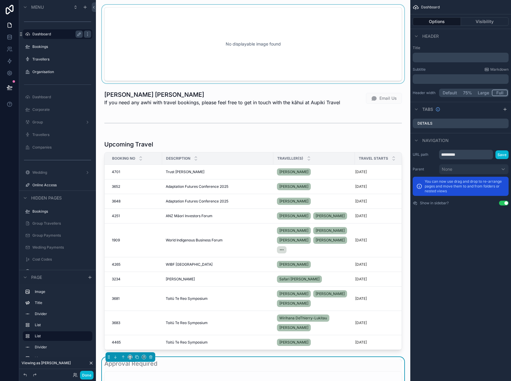
click at [246, 54] on div "scrollable content" at bounding box center [253, 44] width 305 height 78
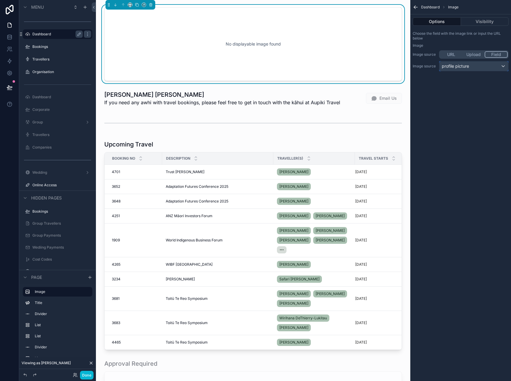
click at [476, 67] on div "profile picture" at bounding box center [473, 66] width 69 height 10
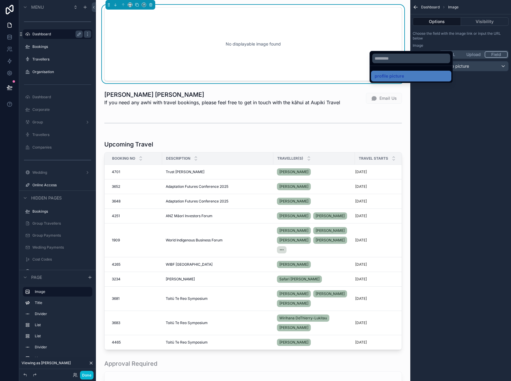
click at [476, 67] on div "scrollable content" at bounding box center [255, 190] width 511 height 381
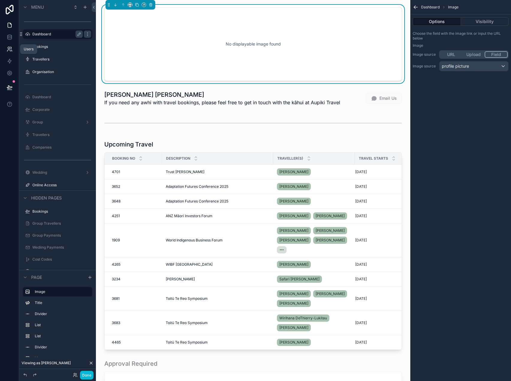
click at [7, 47] on icon at bounding box center [10, 49] width 6 height 6
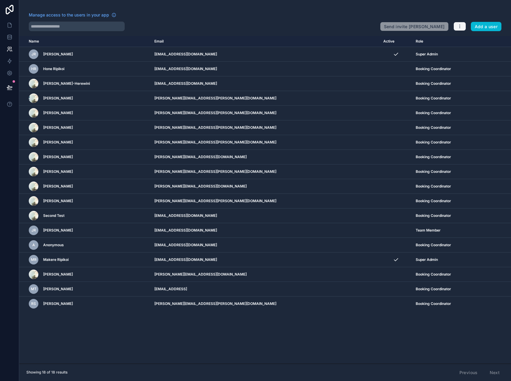
click at [458, 28] on icon "button" at bounding box center [459, 26] width 5 height 5
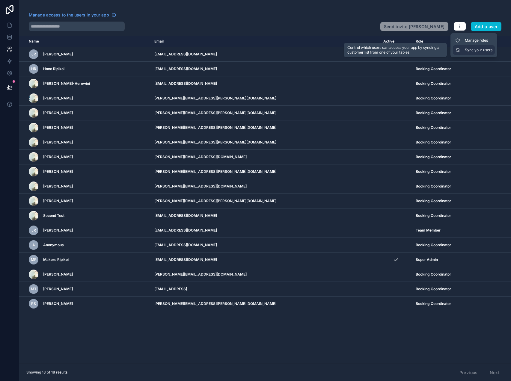
click at [466, 49] on link "Sync your users" at bounding box center [473, 50] width 42 height 10
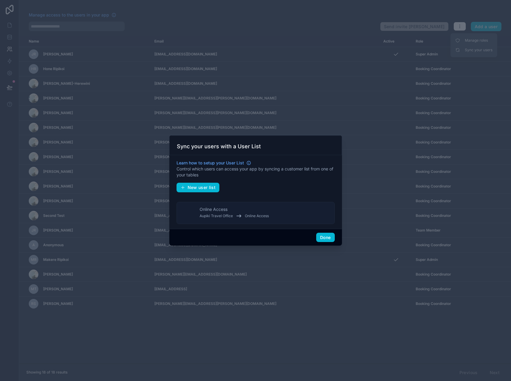
click at [251, 208] on div "Online Access Aupiki Travel Office Online Access" at bounding box center [233, 212] width 69 height 13
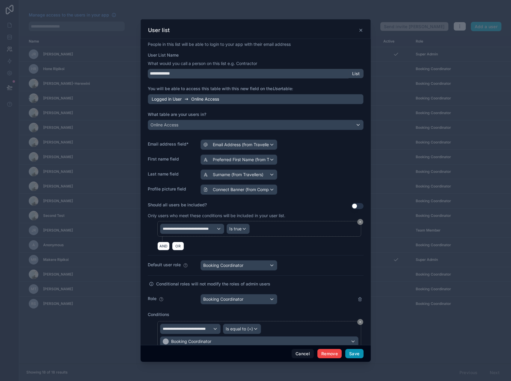
click at [355, 353] on button "Save" at bounding box center [354, 354] width 18 height 10
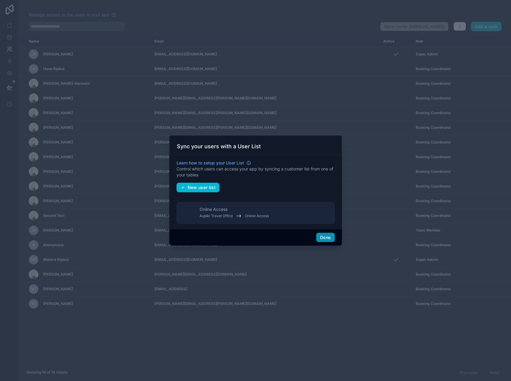
click at [327, 237] on button "Done" at bounding box center [325, 238] width 18 height 10
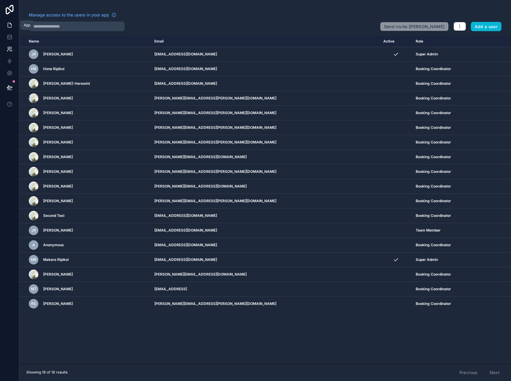
click at [10, 27] on icon at bounding box center [10, 25] width 6 height 6
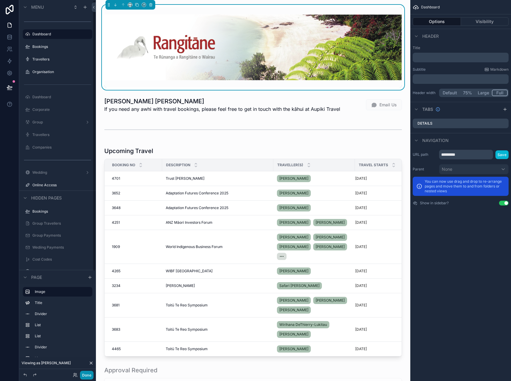
click at [85, 374] on button "Done" at bounding box center [86, 375] width 13 height 9
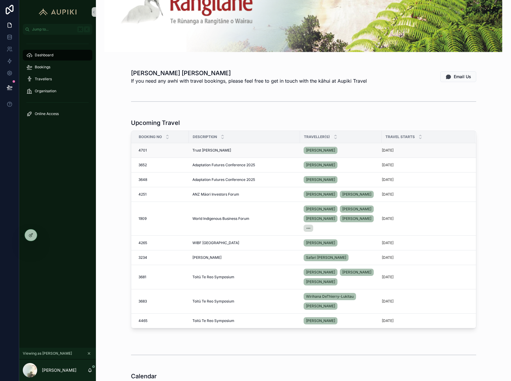
scroll to position [53, 0]
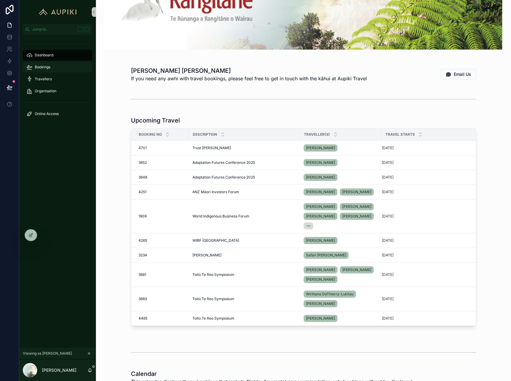
click at [37, 66] on span "Bookings" at bounding box center [43, 67] width 16 height 5
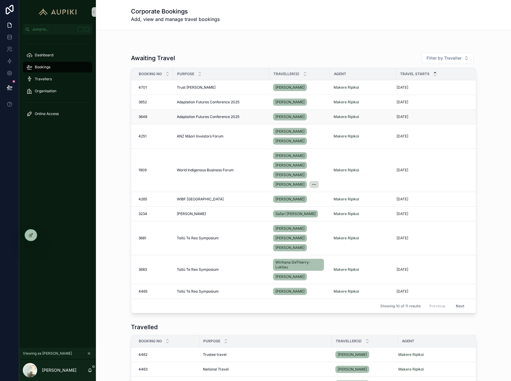
scroll to position [46, 0]
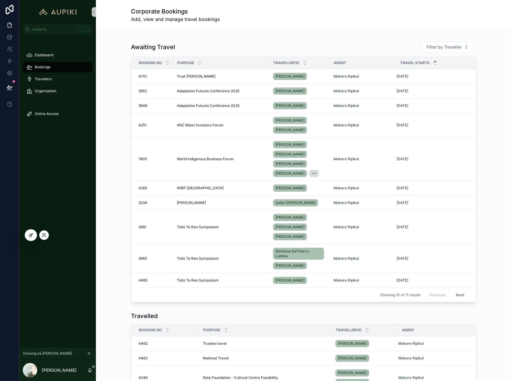
click at [29, 240] on div at bounding box center [31, 234] width 12 height 11
click at [29, 235] on icon at bounding box center [30, 235] width 5 height 5
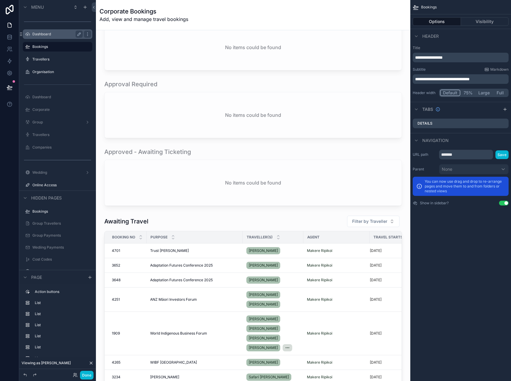
click at [52, 34] on label "Dashboard" at bounding box center [56, 34] width 48 height 5
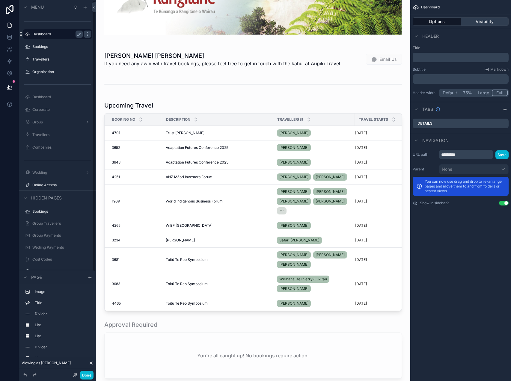
click at [480, 23] on button "Visibility" at bounding box center [485, 21] width 48 height 8
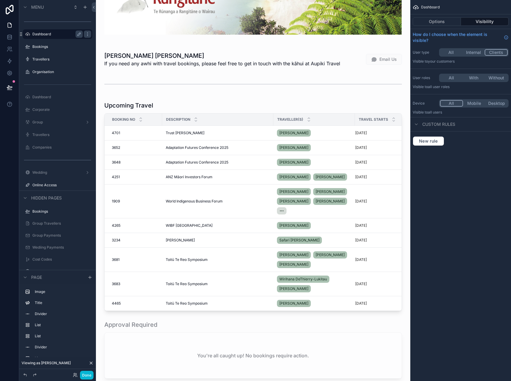
click at [478, 78] on button "With" at bounding box center [473, 78] width 22 height 7
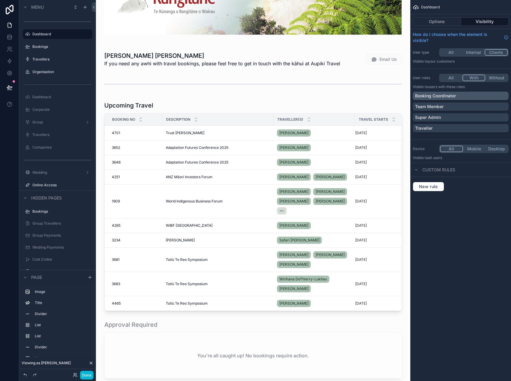
click at [449, 96] on p "Booking Coordinator" at bounding box center [435, 96] width 41 height 6
click at [57, 48] on label "Bookings" at bounding box center [56, 46] width 48 height 5
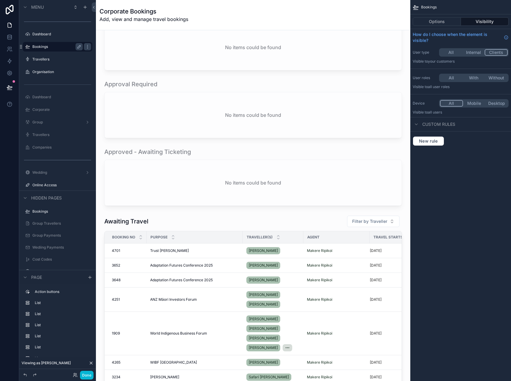
click at [475, 78] on button "With" at bounding box center [473, 78] width 22 height 7
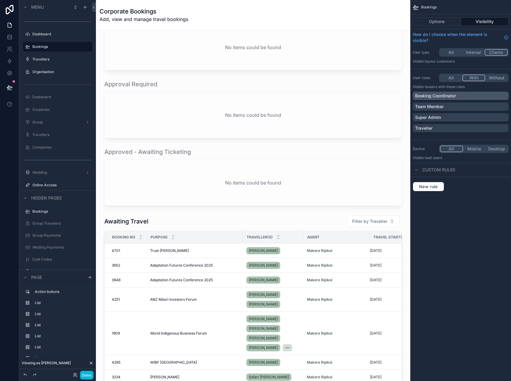
click at [452, 97] on p "Booking Coordinator" at bounding box center [435, 96] width 41 height 6
click at [48, 60] on label "Travellers" at bounding box center [56, 59] width 48 height 5
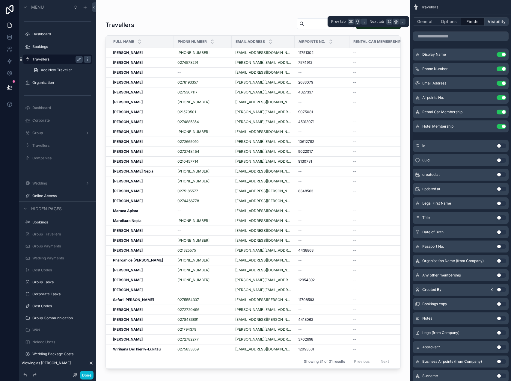
click at [493, 21] on button "Visibility" at bounding box center [496, 21] width 24 height 8
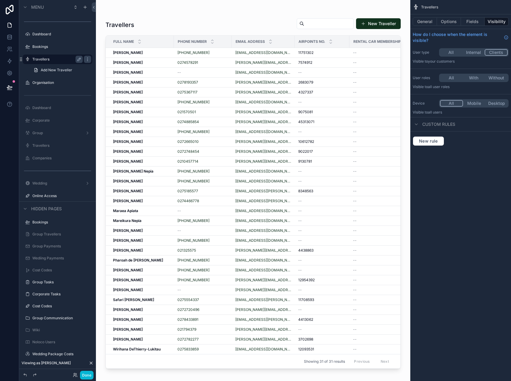
click at [479, 79] on button "With" at bounding box center [473, 78] width 22 height 7
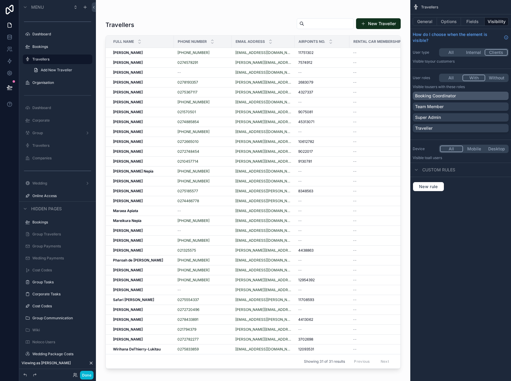
click at [453, 94] on p "Booking Coordinator" at bounding box center [435, 96] width 41 height 6
click at [56, 81] on label "Organisation" at bounding box center [56, 82] width 48 height 5
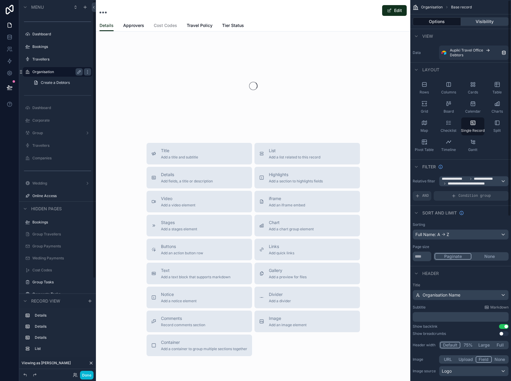
click at [485, 24] on button "Visibility" at bounding box center [485, 21] width 48 height 8
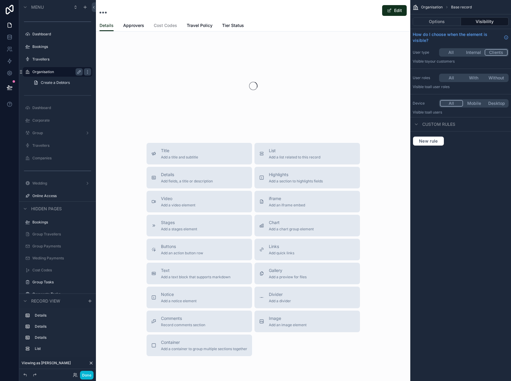
click at [472, 79] on button "With" at bounding box center [473, 78] width 22 height 7
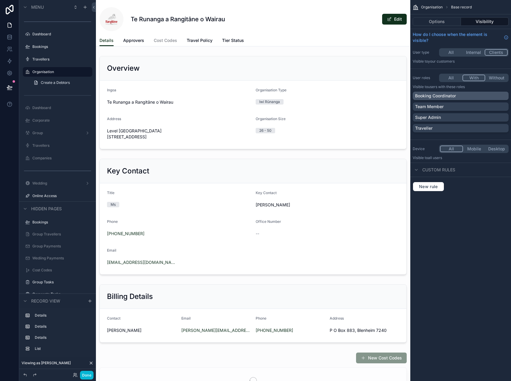
click at [457, 95] on div "Booking Coordinator" at bounding box center [460, 96] width 91 height 6
click at [447, 205] on div "Organisation Base record Options Visibility How do I choose when the element is…" at bounding box center [460, 190] width 101 height 381
click at [90, 375] on button "Done" at bounding box center [86, 375] width 13 height 9
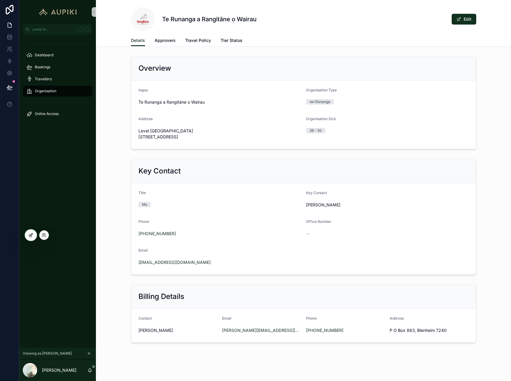
click at [32, 236] on icon at bounding box center [30, 235] width 5 height 5
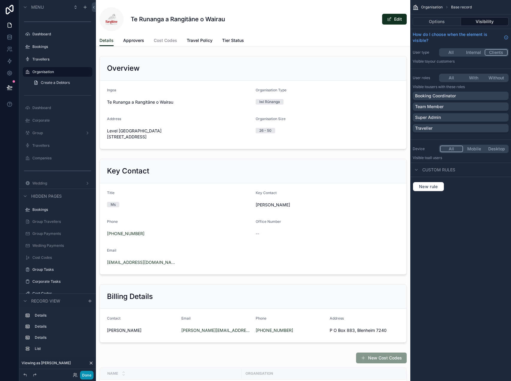
click at [86, 376] on button "Done" at bounding box center [86, 375] width 13 height 9
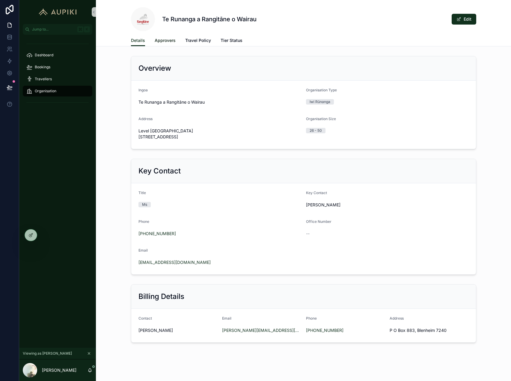
click at [162, 42] on span "Approvers" at bounding box center [165, 40] width 21 height 6
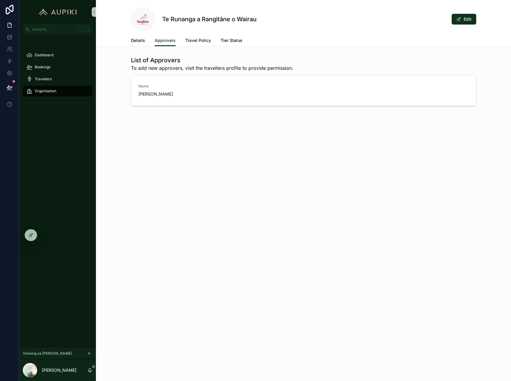
click at [208, 42] on span "Travel Policy" at bounding box center [198, 40] width 26 height 6
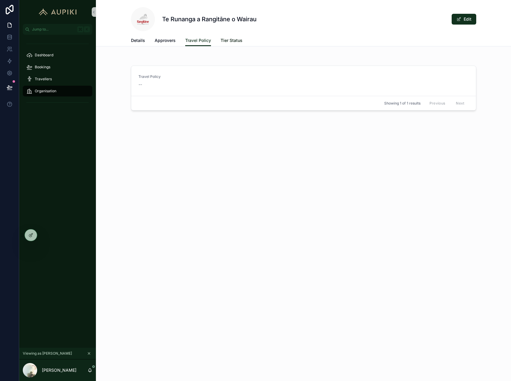
click at [236, 40] on span "Tier Status" at bounding box center [231, 40] width 22 height 6
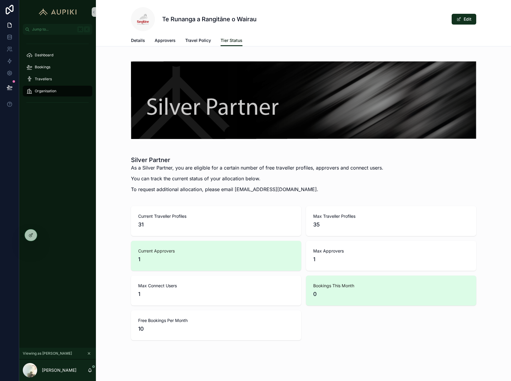
scroll to position [1, 0]
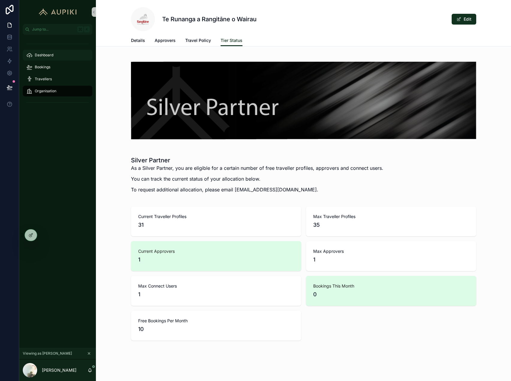
click at [45, 54] on span "Dashboard" at bounding box center [44, 55] width 19 height 5
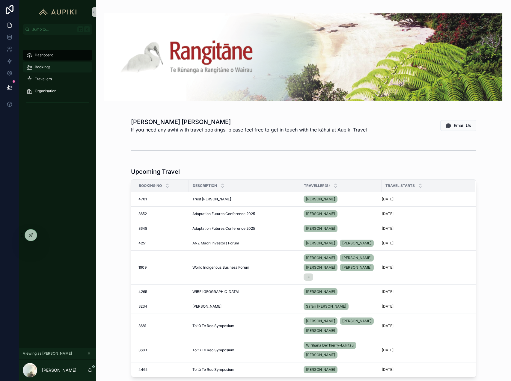
click at [60, 66] on div "Bookings" at bounding box center [57, 67] width 62 height 10
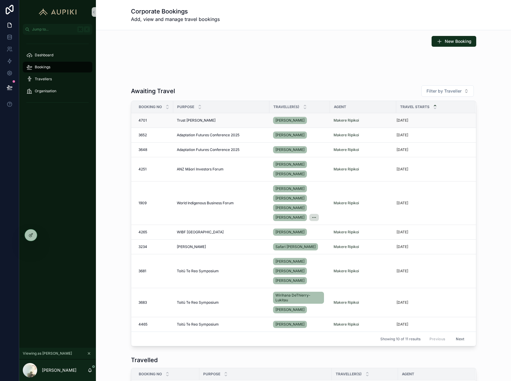
click at [197, 121] on div "Trust [PERSON_NAME]" at bounding box center [221, 120] width 89 height 5
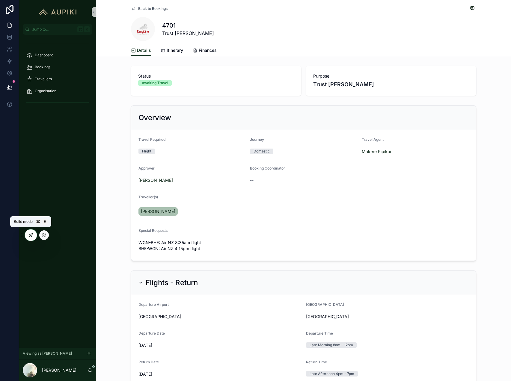
click at [31, 236] on icon at bounding box center [30, 235] width 3 height 3
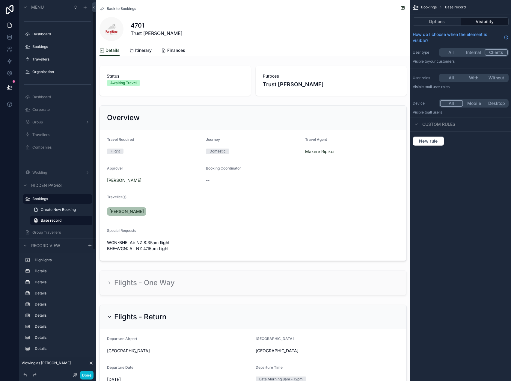
scroll to position [6, 0]
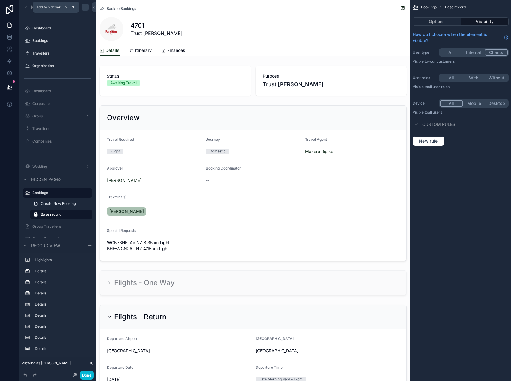
click at [86, 6] on icon "scrollable content" at bounding box center [85, 7] width 5 height 5
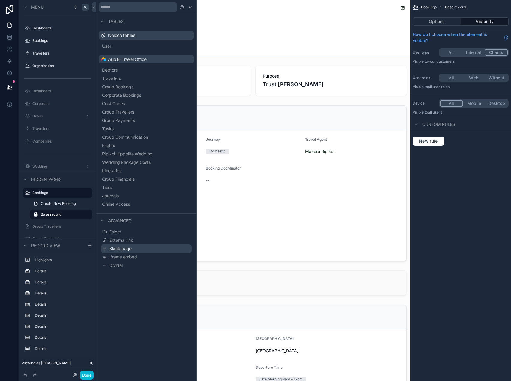
click at [125, 249] on span "Blank page" at bounding box center [120, 249] width 22 height 6
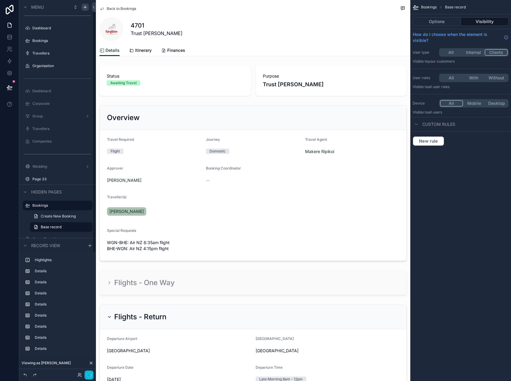
scroll to position [19, 0]
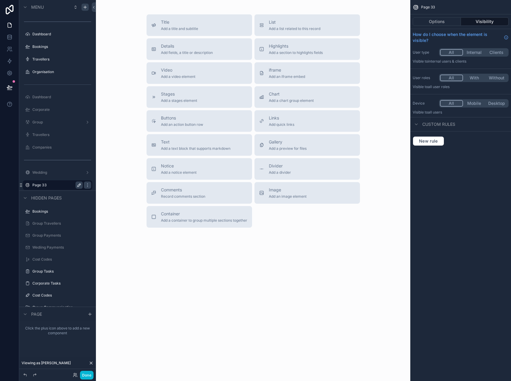
click at [81, 184] on button "scrollable content" at bounding box center [78, 184] width 7 height 7
click at [57, 182] on input "*******" at bounding box center [52, 184] width 41 height 7
type input "**********"
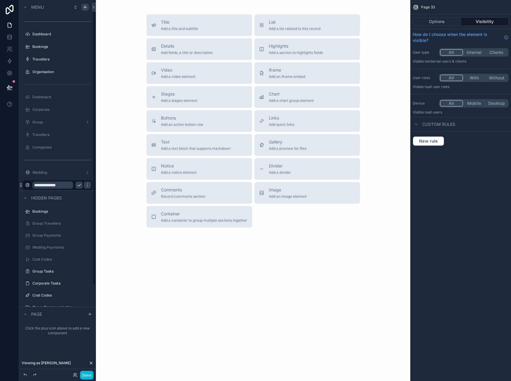
click at [79, 185] on icon "scrollable content" at bounding box center [79, 185] width 3 height 2
click at [493, 52] on button "Clients" at bounding box center [496, 52] width 22 height 7
click at [472, 103] on button "Mobile" at bounding box center [473, 103] width 23 height 7
click at [468, 78] on button "With" at bounding box center [474, 78] width 22 height 7
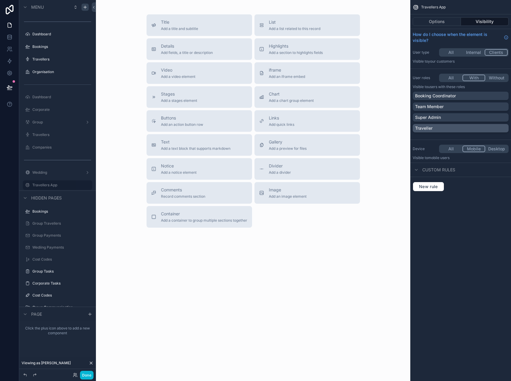
click at [430, 129] on p "Traveller" at bounding box center [423, 128] width 17 height 6
click at [444, 239] on div "Travellers App Options Visibility How do I choose when the element is visible? …" at bounding box center [460, 190] width 101 height 381
click at [91, 361] on icon at bounding box center [91, 363] width 5 height 5
click at [293, 26] on span "Add a list related to this record" at bounding box center [295, 28] width 52 height 5
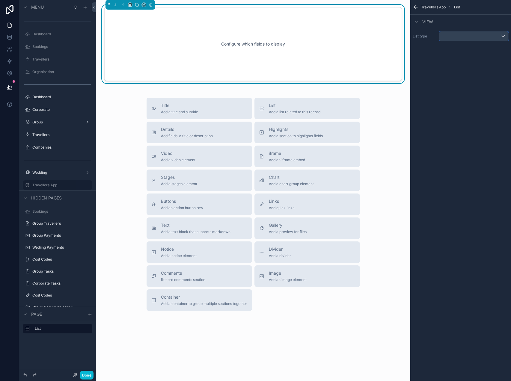
click at [454, 36] on div "scrollable content" at bounding box center [473, 36] width 69 height 10
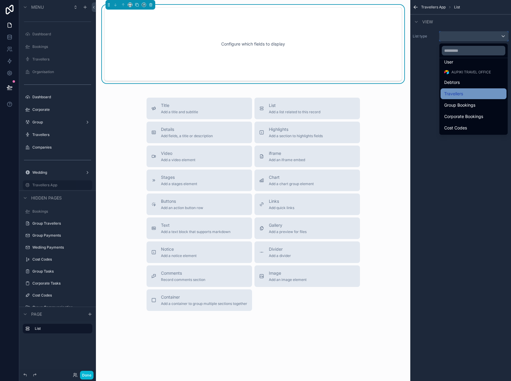
scroll to position [14, 0]
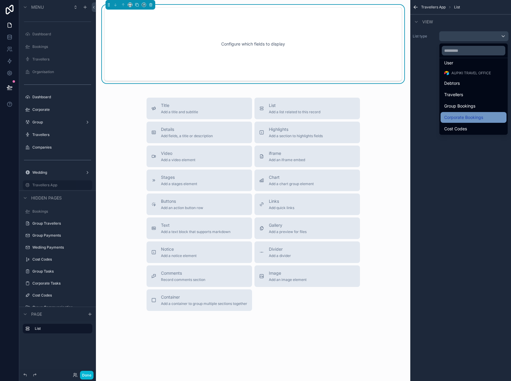
click at [466, 117] on span "Corporate Bookings" at bounding box center [463, 117] width 39 height 7
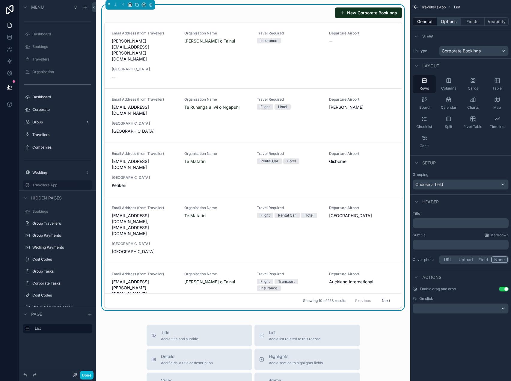
click at [446, 22] on button "Options" at bounding box center [449, 21] width 24 height 8
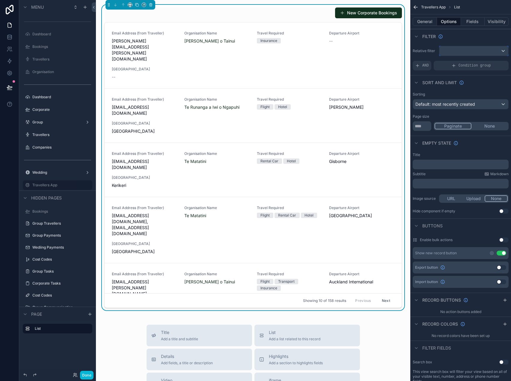
click at [456, 51] on div "scrollable content" at bounding box center [473, 51] width 69 height 10
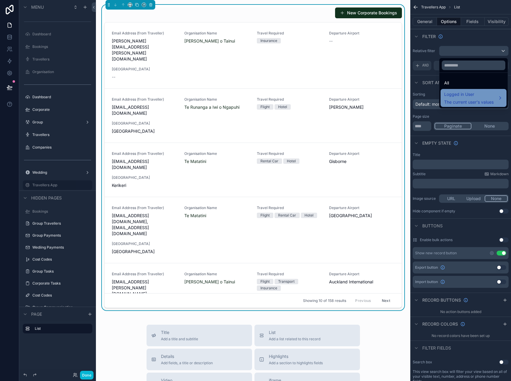
click at [462, 105] on span "The current user's values" at bounding box center [468, 102] width 49 height 6
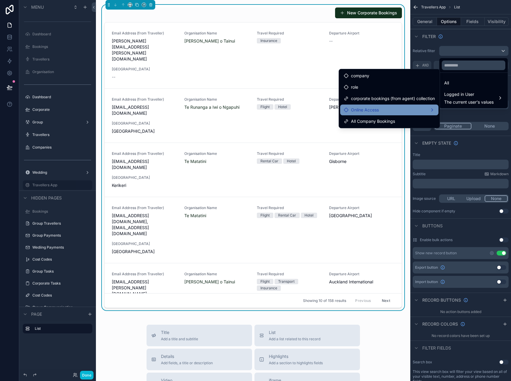
click at [407, 109] on div "Online Access" at bounding box center [388, 109] width 91 height 7
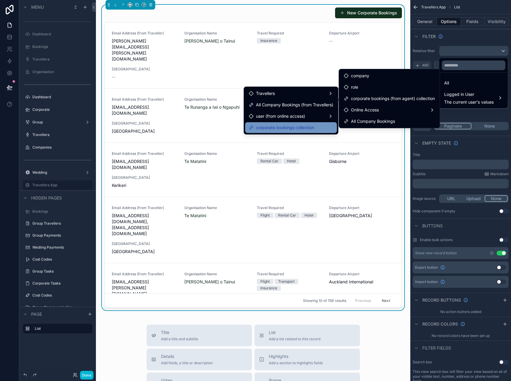
click at [311, 124] on span "corporate bookings collection" at bounding box center [285, 127] width 58 height 7
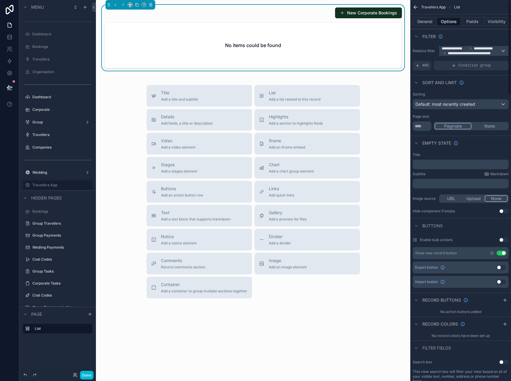
click at [485, 51] on span "**********" at bounding box center [472, 53] width 51 height 5
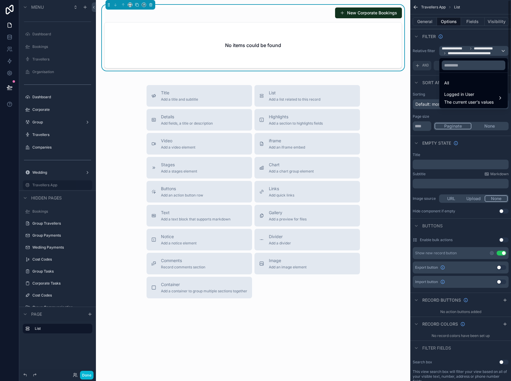
click at [74, 375] on div "scrollable content" at bounding box center [255, 190] width 511 height 381
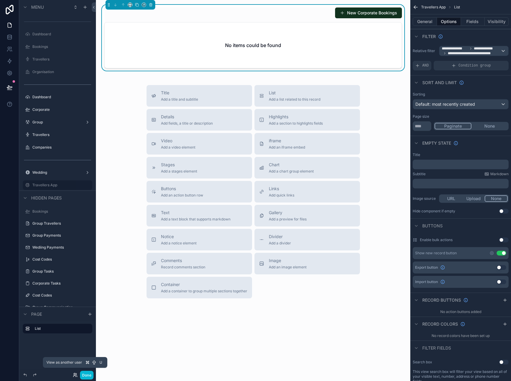
click at [74, 376] on icon at bounding box center [75, 374] width 5 height 5
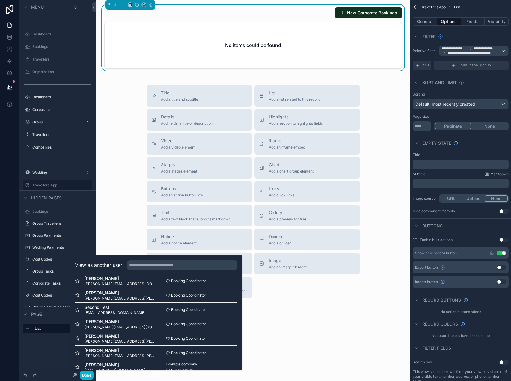
scroll to position [173, 0]
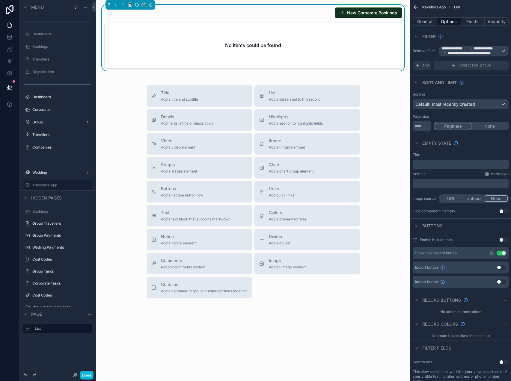
click at [268, 334] on div "New Corporate Bookings No items could be found Title Add a title and subtitle L…" at bounding box center [253, 173] width 314 height 346
click at [86, 376] on button "Done" at bounding box center [86, 375] width 13 height 9
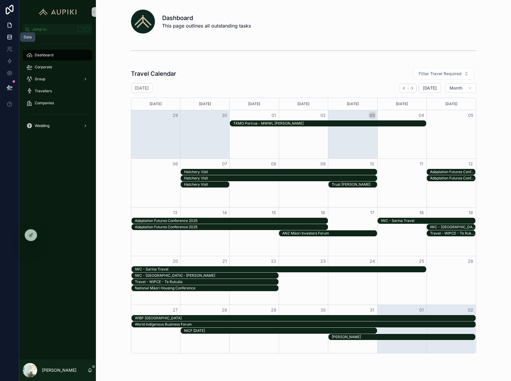
click at [5, 37] on link at bounding box center [9, 37] width 19 height 12
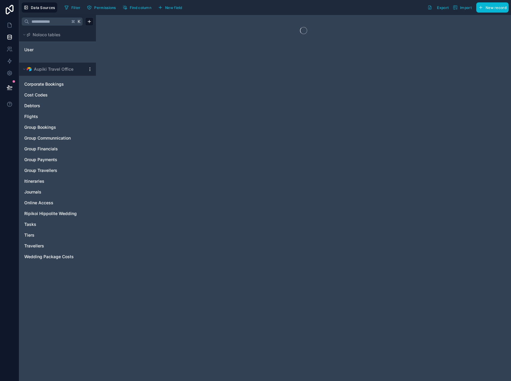
click at [38, 43] on div "User" at bounding box center [58, 50] width 72 height 14
click at [38, 46] on div "User" at bounding box center [58, 50] width 72 height 10
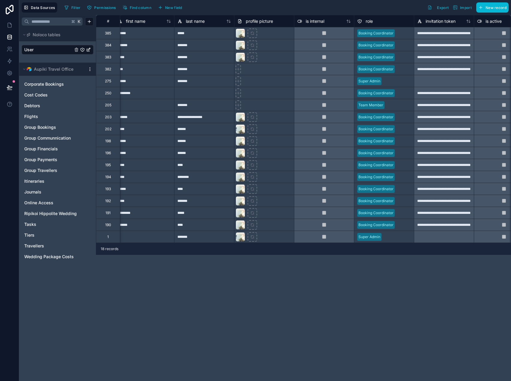
scroll to position [0, 79]
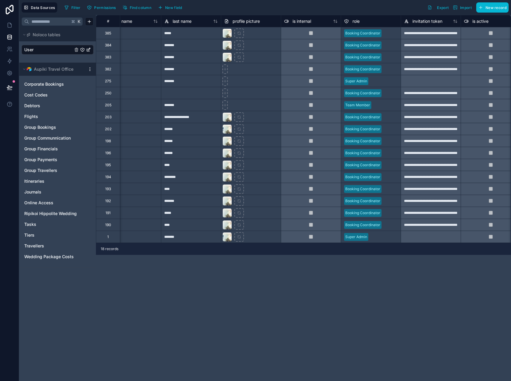
click at [375, 4] on div "Filter Permissions Find column New field Export Import New record" at bounding box center [285, 7] width 446 height 10
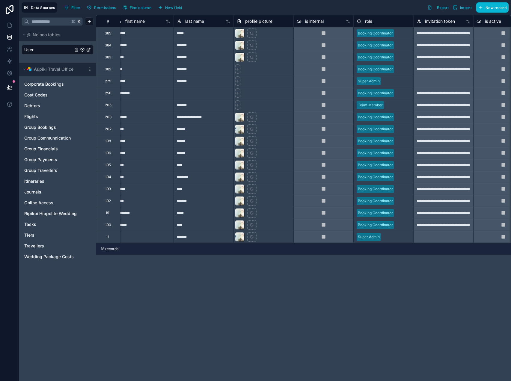
scroll to position [0, 67]
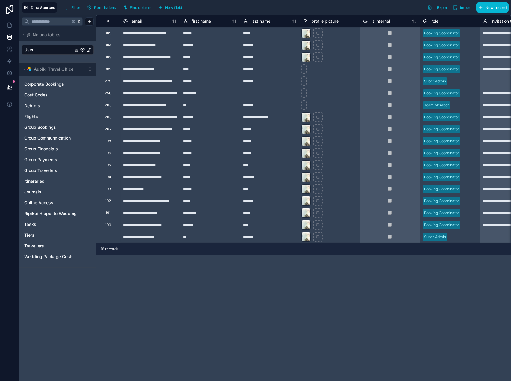
click at [88, 69] on html "**********" at bounding box center [255, 190] width 511 height 381
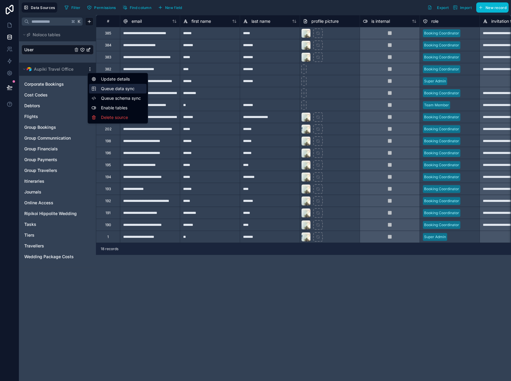
click at [110, 88] on span "Queue data sync" at bounding box center [122, 89] width 43 height 6
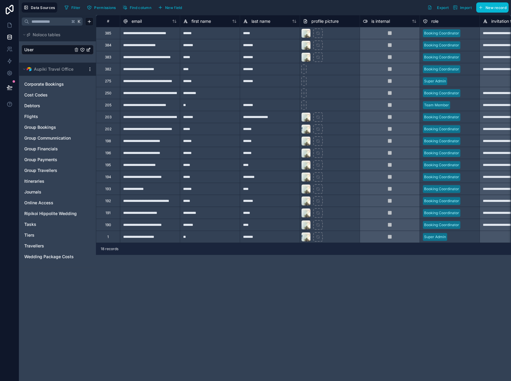
click at [89, 68] on html "**********" at bounding box center [255, 190] width 511 height 381
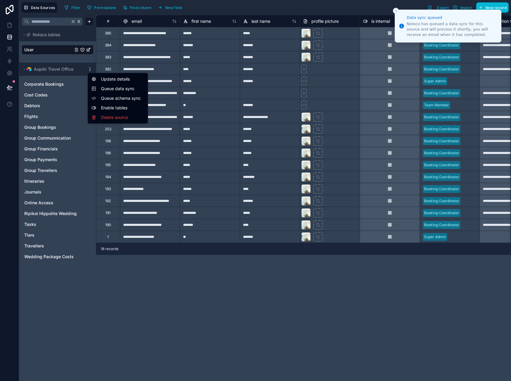
click at [117, 98] on span "Queue schema sync" at bounding box center [122, 98] width 43 height 6
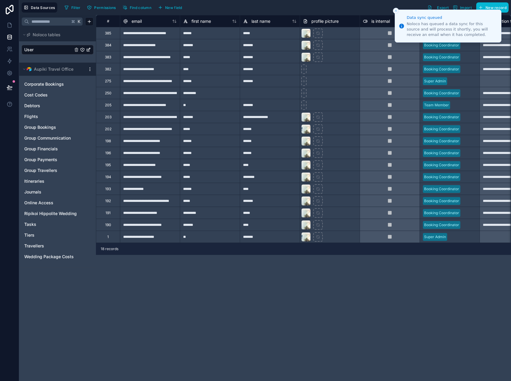
click at [229, 301] on div "**********" at bounding box center [303, 198] width 415 height 366
click at [41, 202] on span "Online Access" at bounding box center [38, 203] width 29 height 6
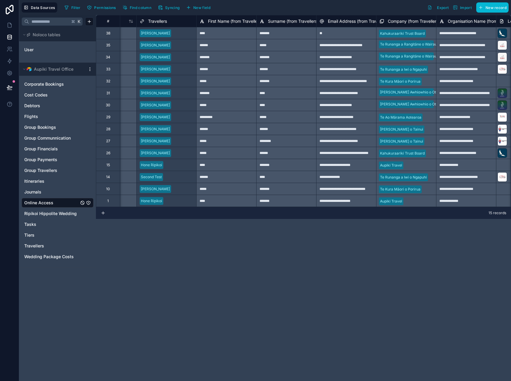
scroll to position [0, 49]
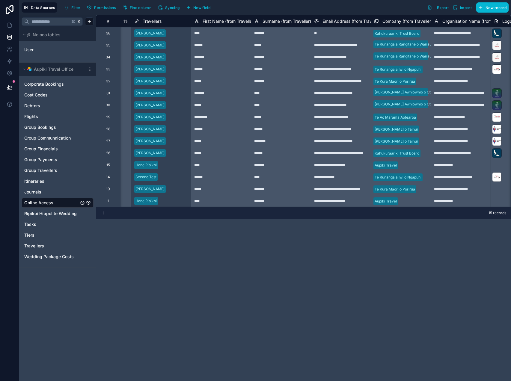
click at [281, 255] on div "**********" at bounding box center [303, 198] width 415 height 366
click at [174, 7] on span "Syncing" at bounding box center [172, 7] width 14 height 4
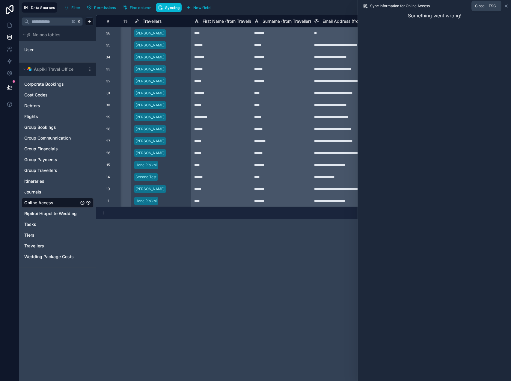
click at [506, 4] on icon at bounding box center [505, 6] width 5 height 5
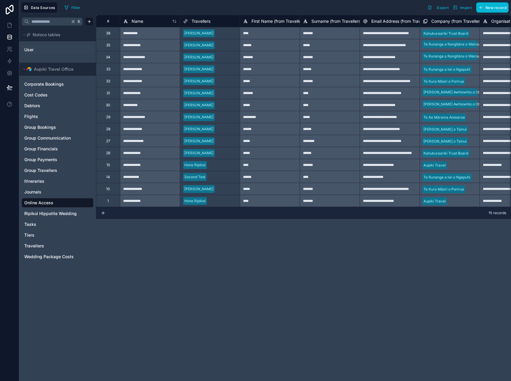
click at [34, 51] on link "User" at bounding box center [56, 50] width 65 height 6
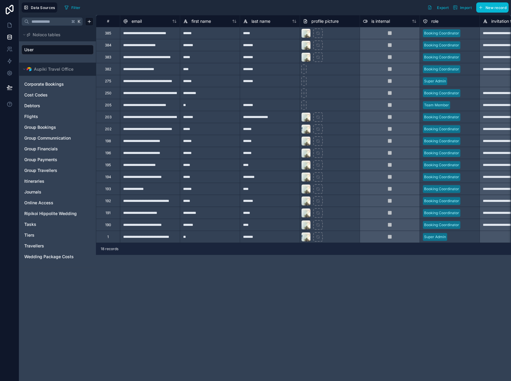
click at [453, 238] on div at bounding box center [462, 237] width 27 height 6
click at [452, 238] on div at bounding box center [462, 237] width 27 height 6
click at [453, 238] on div at bounding box center [462, 237] width 27 height 6
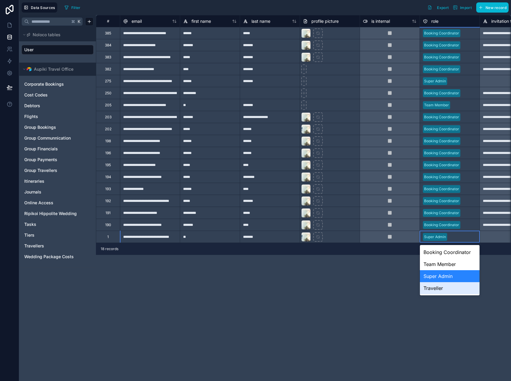
click at [441, 288] on div "Traveller" at bounding box center [450, 288] width 60 height 12
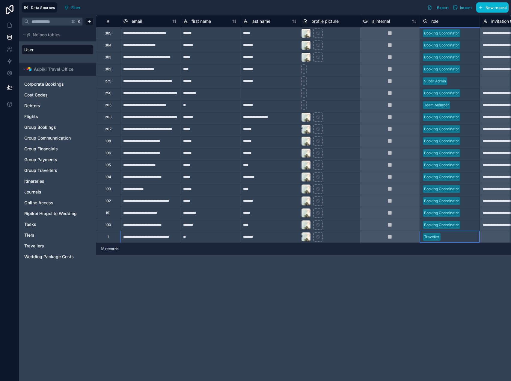
click at [450, 102] on div "Team Member" at bounding box center [450, 105] width 60 height 9
click at [457, 105] on div at bounding box center [464, 105] width 24 height 6
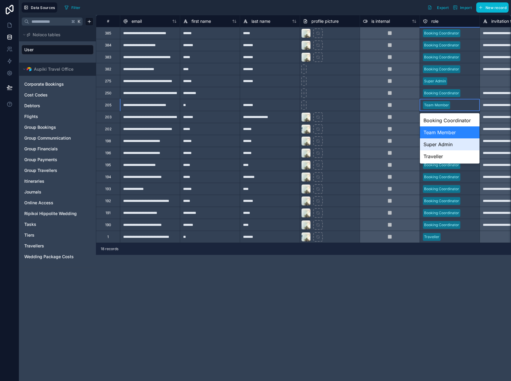
click at [444, 143] on div "Super Admin" at bounding box center [450, 144] width 60 height 12
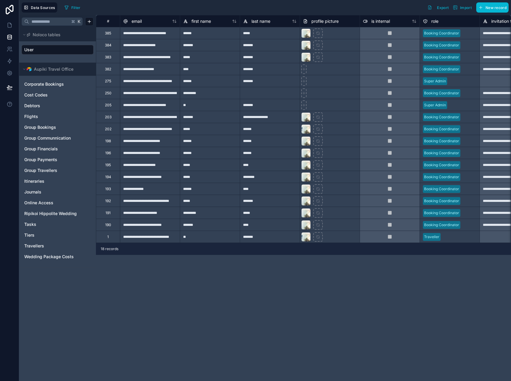
click at [347, 266] on div "**********" at bounding box center [303, 198] width 415 height 366
click at [10, 49] on icon at bounding box center [10, 49] width 6 height 6
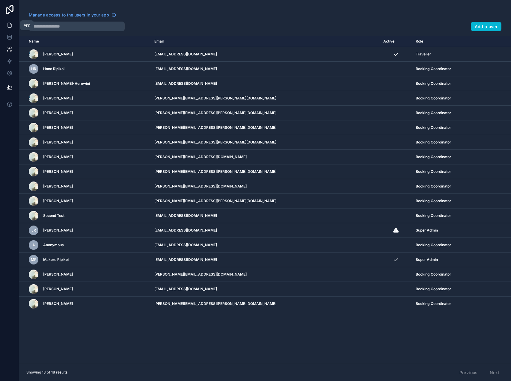
click at [10, 24] on icon at bounding box center [10, 25] width 6 height 6
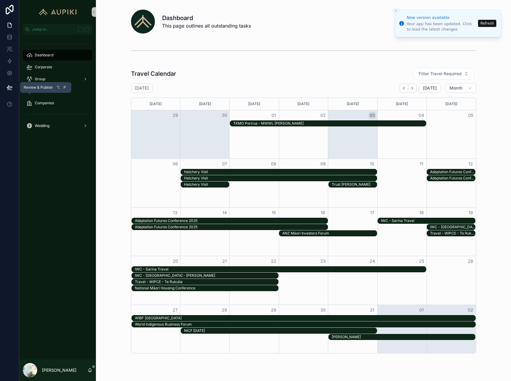
click at [11, 86] on icon at bounding box center [9, 87] width 5 height 3
click at [41, 152] on div "Dashboard Corporate Group Travellers Companies Wedding" at bounding box center [57, 197] width 77 height 325
click at [11, 24] on icon at bounding box center [10, 25] width 6 height 6
click at [11, 34] on icon at bounding box center [10, 37] width 6 height 6
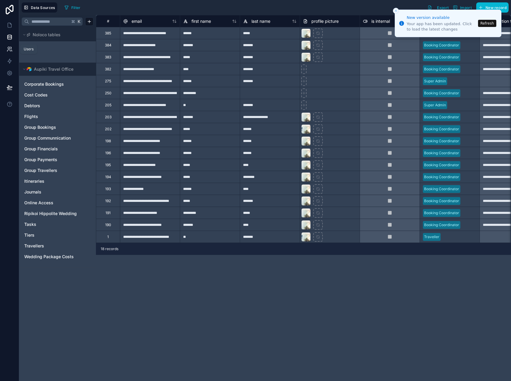
click at [10, 48] on icon at bounding box center [10, 49] width 6 height 6
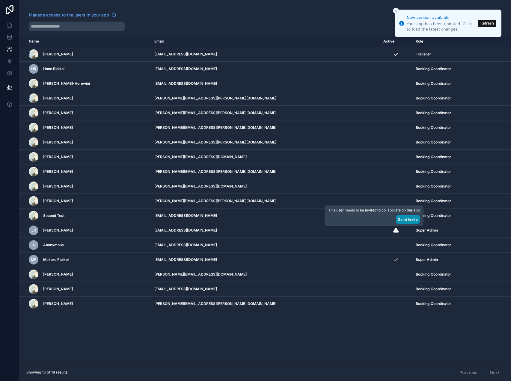
click at [402, 220] on button "Send Invite" at bounding box center [408, 219] width 24 height 9
click at [490, 25] on button "Refresh" at bounding box center [487, 23] width 18 height 7
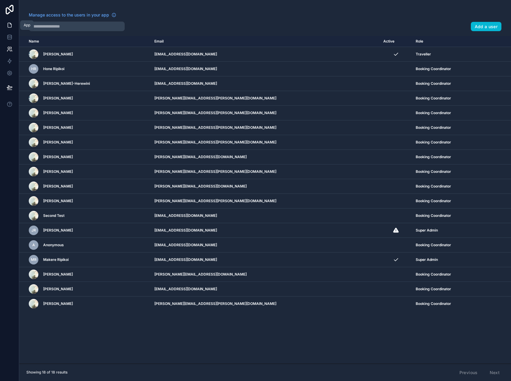
click at [11, 24] on icon at bounding box center [10, 25] width 4 height 4
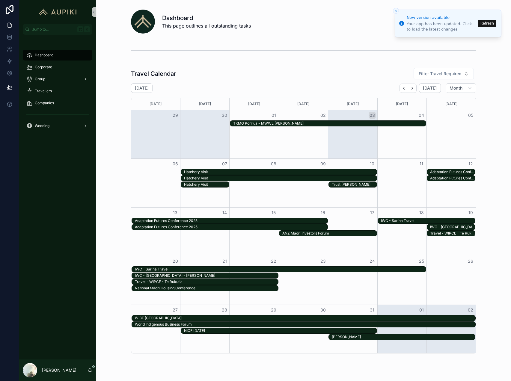
click at [485, 22] on button "Refresh" at bounding box center [487, 23] width 18 height 7
click at [33, 371] on div "scrollable content" at bounding box center [30, 370] width 14 height 14
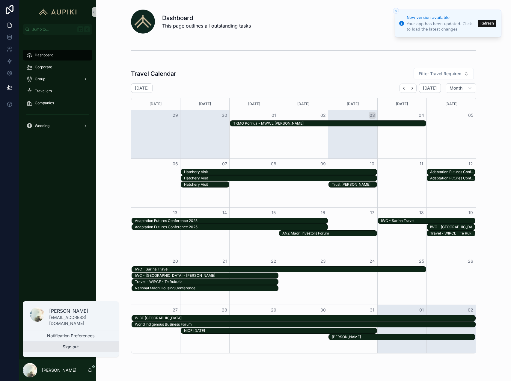
click at [70, 345] on button "Sign out" at bounding box center [71, 346] width 96 height 11
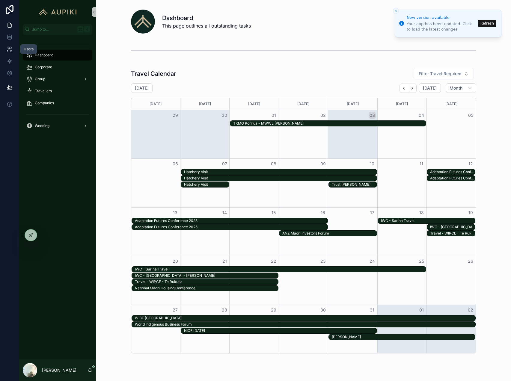
click at [13, 48] on link at bounding box center [9, 49] width 19 height 12
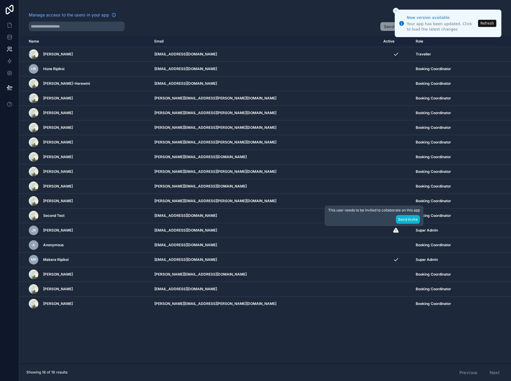
click at [266, 338] on div "Name Email Active Role [DOMAIN_NAME] [PERSON_NAME] [EMAIL_ADDRESS][DOMAIN_NAME]…" at bounding box center [264, 200] width 491 height 328
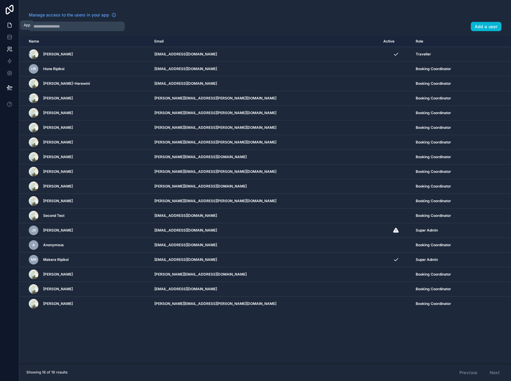
click at [7, 26] on icon at bounding box center [10, 25] width 6 height 6
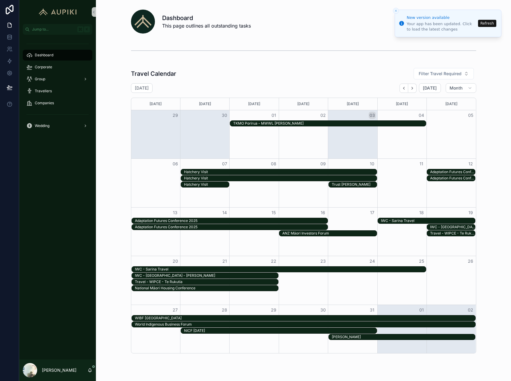
click at [31, 377] on div "scrollable content" at bounding box center [30, 370] width 14 height 14
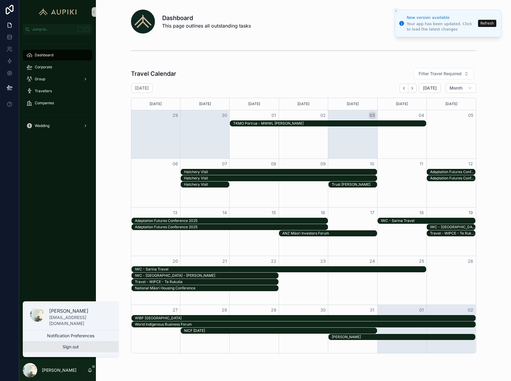
click at [63, 346] on button "Sign out" at bounding box center [71, 346] width 96 height 11
